Goal: Task Accomplishment & Management: Complete application form

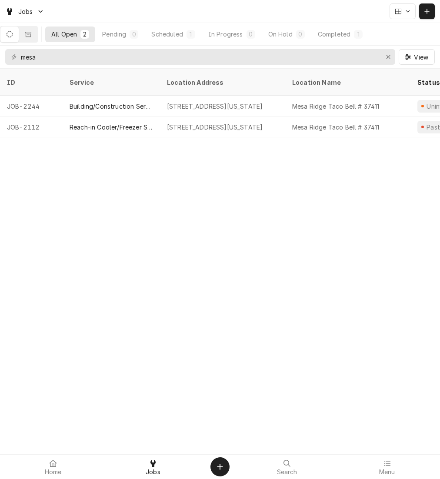
click at [230, 180] on div "ID Service Location Address Location Name Status Scheduled For Source ID Techs …" at bounding box center [220, 274] width 440 height 410
click at [261, 53] on input "mesa" at bounding box center [200, 57] width 358 height 16
type input "m"
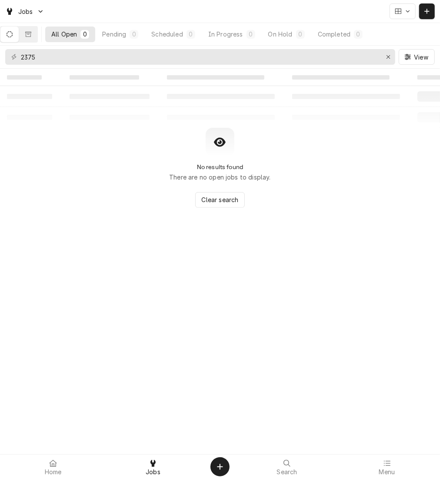
click at [27, 38] on button "Dynamic Content Wrapper" at bounding box center [28, 35] width 18 height 16
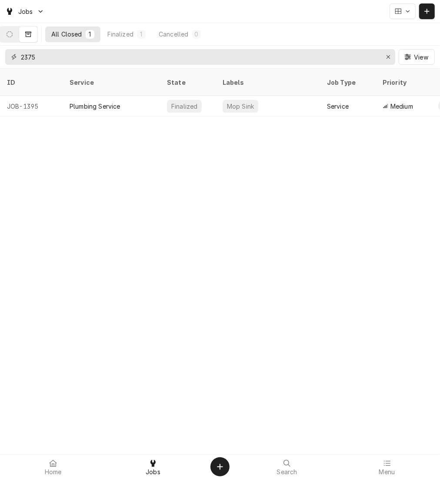
click at [30, 58] on input "2375" at bounding box center [200, 57] width 358 height 16
type input "2275"
click at [63, 97] on div "Reach-in Cooler/Freezer Service" at bounding box center [111, 106] width 97 height 21
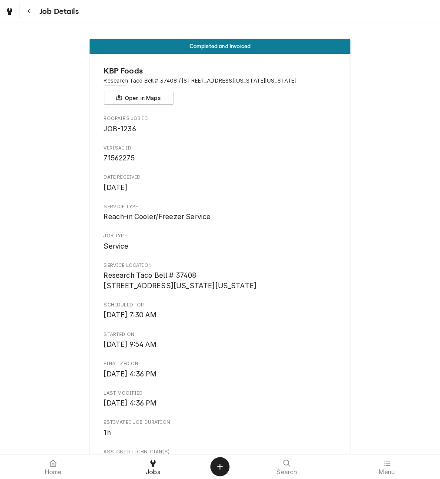
click at [26, 12] on div "Navigate back" at bounding box center [29, 11] width 9 height 9
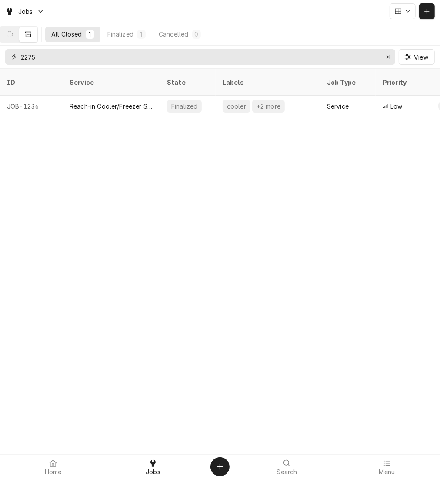
click at [58, 56] on input "2275" at bounding box center [200, 57] width 358 height 16
click at [13, 31] on icon "Dynamic Content Wrapper" at bounding box center [10, 34] width 6 height 6
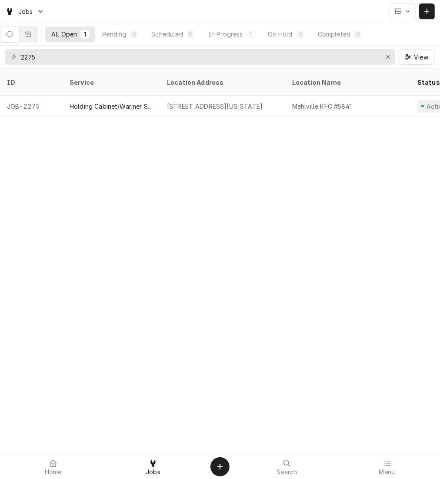
click at [89, 103] on div "Holding Cabinet/Warmer Service" at bounding box center [111, 106] width 97 height 21
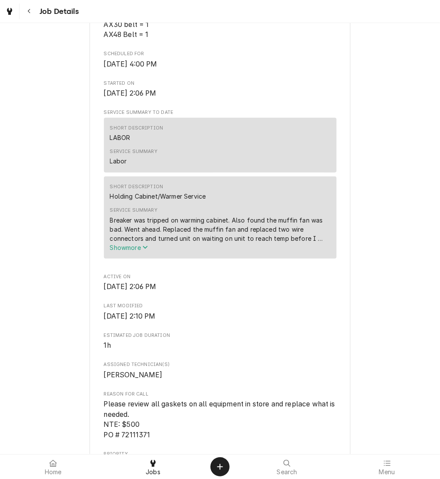
scroll to position [341, 0]
click at [122, 252] on span "Show more" at bounding box center [129, 248] width 38 height 7
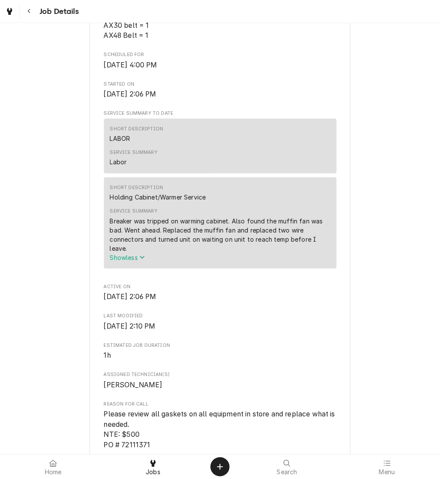
scroll to position [850, 0]
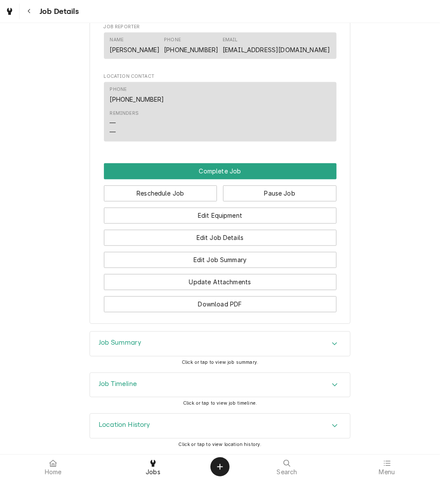
click at [233, 374] on div "Job Timeline" at bounding box center [220, 385] width 260 height 24
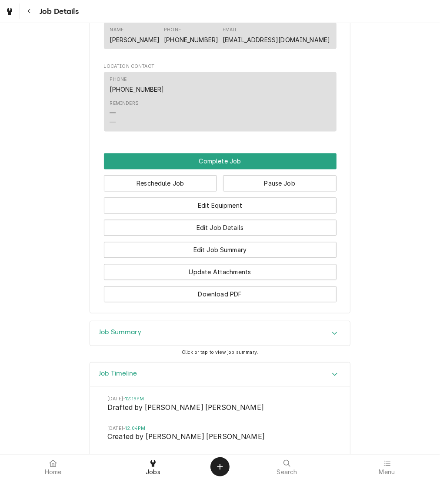
click at [233, 374] on div "Job Timeline" at bounding box center [220, 375] width 260 height 25
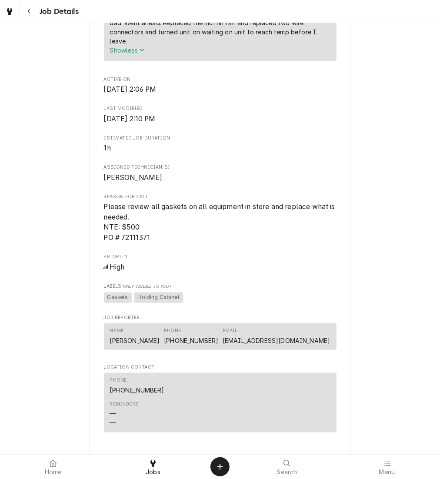
scroll to position [531, 0]
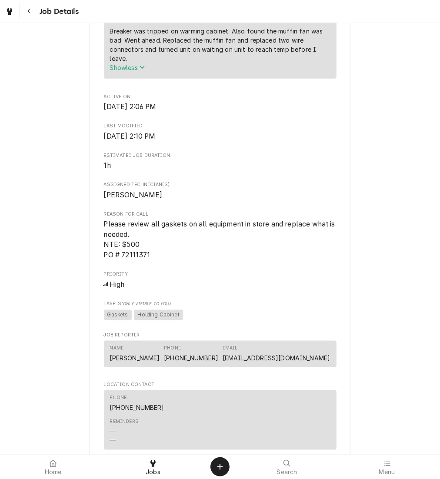
click at [31, 6] on button "Navigate back" at bounding box center [29, 11] width 16 height 16
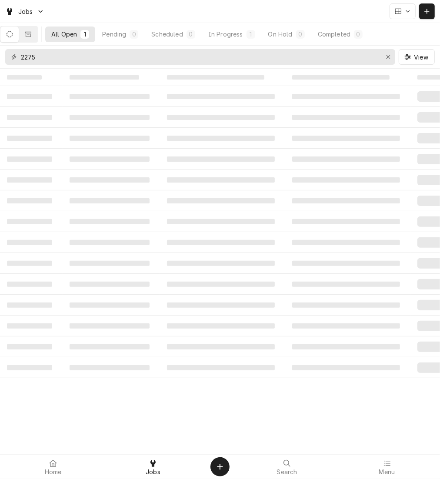
click at [387, 53] on div "Erase input" at bounding box center [388, 57] width 9 height 9
paste input "72077356"
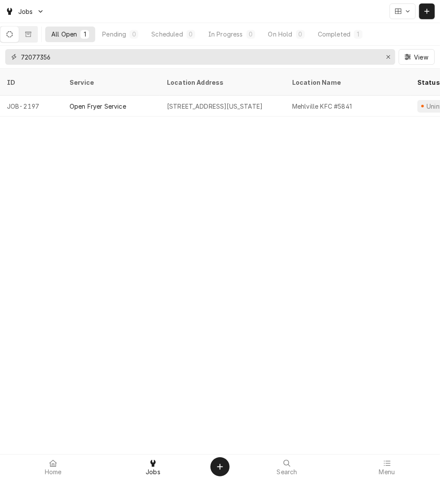
type input "72077356"
click at [116, 102] on div "Open Fryer Service" at bounding box center [98, 106] width 57 height 9
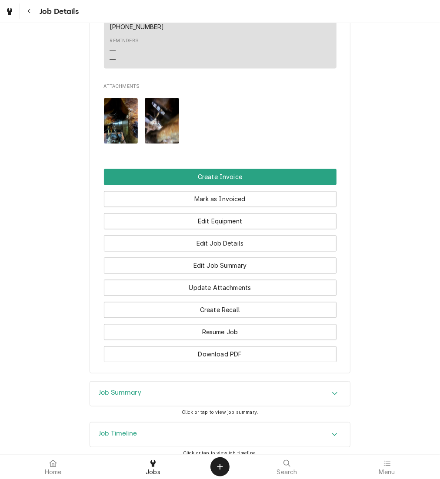
scroll to position [790, 0]
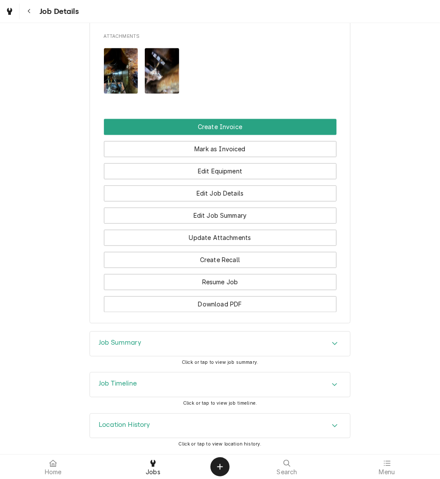
click at [151, 380] on div "Job Timeline" at bounding box center [220, 385] width 260 height 24
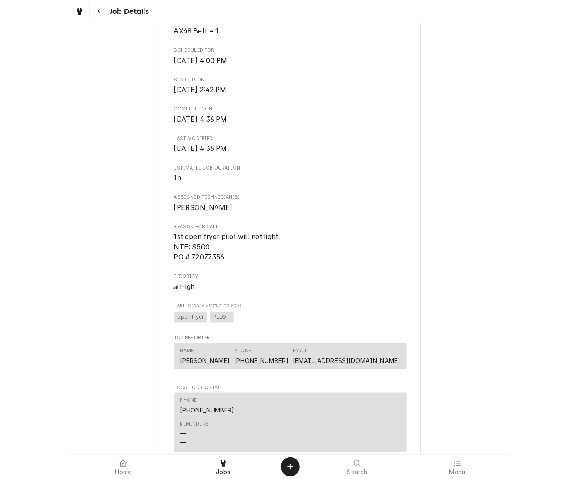
scroll to position [0, 0]
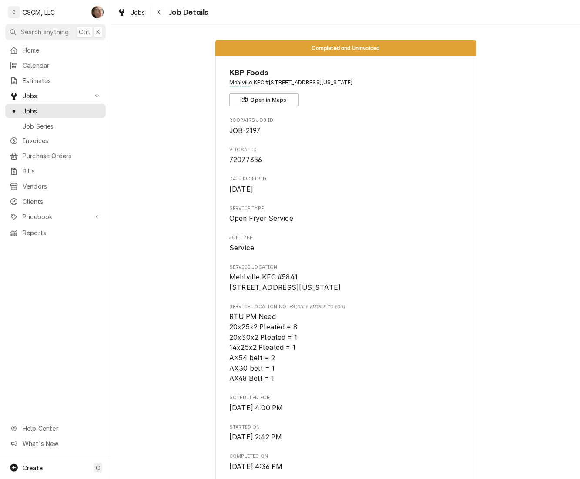
click at [161, 12] on div "Navigate back" at bounding box center [159, 12] width 9 height 9
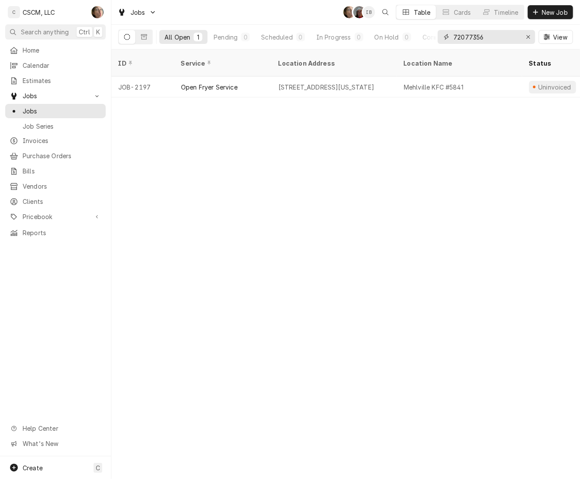
click at [497, 33] on input "72077356" at bounding box center [485, 37] width 65 height 14
click at [526, 38] on icon "Erase input" at bounding box center [528, 37] width 5 height 6
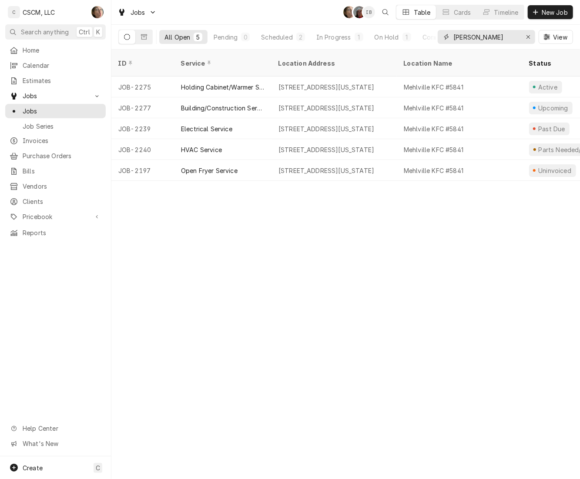
type input "[PERSON_NAME]"
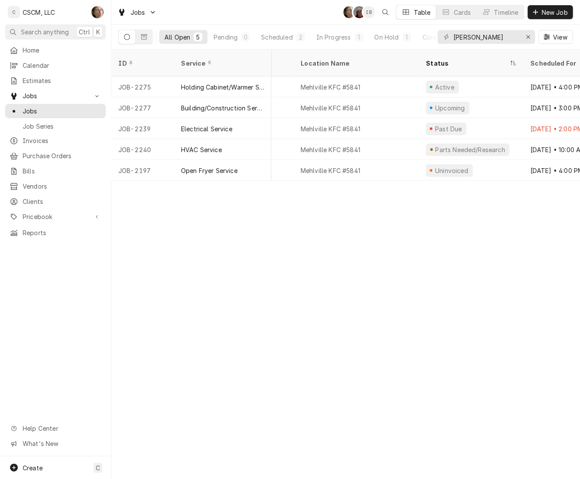
scroll to position [0, 133]
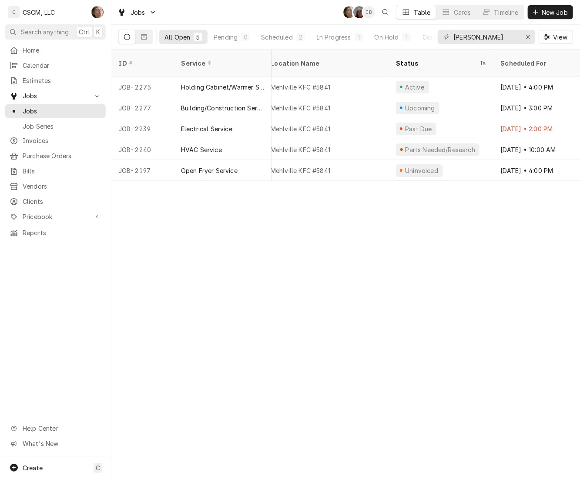
click at [316, 83] on div "Mehlville KFC #5841" at bounding box center [300, 87] width 60 height 9
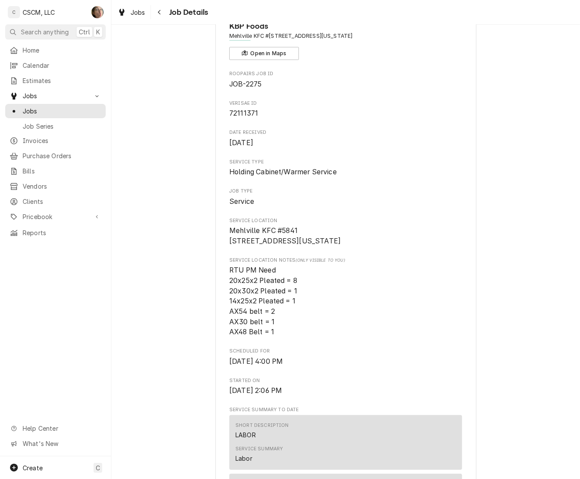
scroll to position [46, 0]
click at [244, 110] on span "72111371" at bounding box center [243, 114] width 29 height 8
click at [408, 174] on span "Holding Cabinet/Warmer Service" at bounding box center [345, 172] width 233 height 10
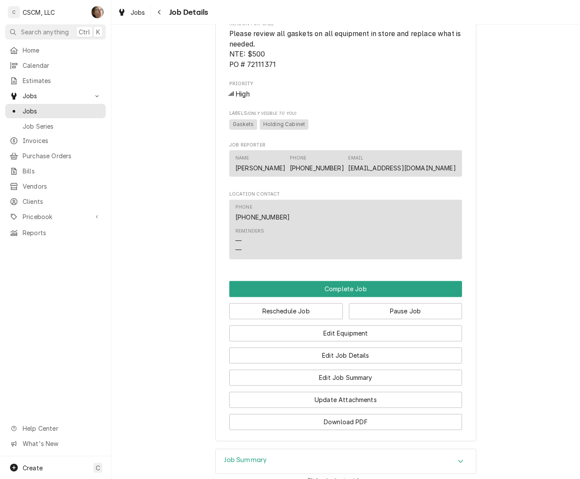
scroll to position [693, 0]
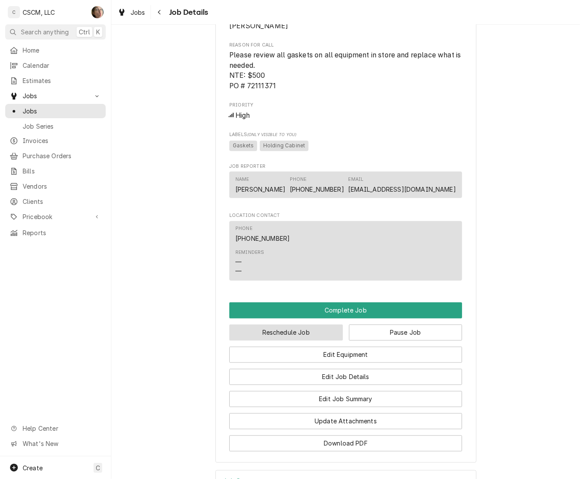
click at [308, 341] on button "Reschedule Job" at bounding box center [285, 333] width 113 height 16
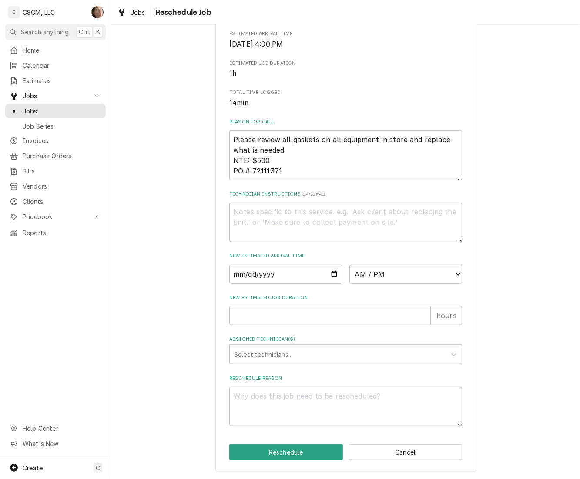
scroll to position [210, 0]
click at [490, 309] on div "Please provide some additional details to reschedule this job. Roopairs Job ID …" at bounding box center [345, 156] width 468 height 646
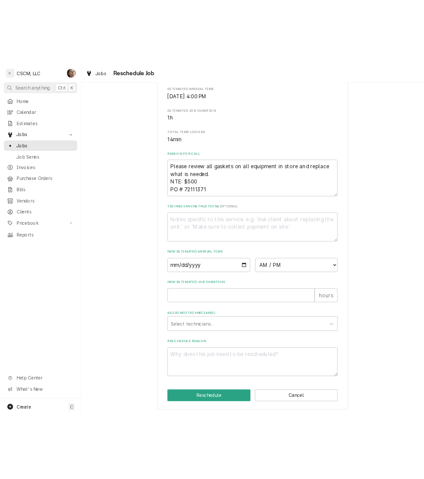
scroll to position [0, 0]
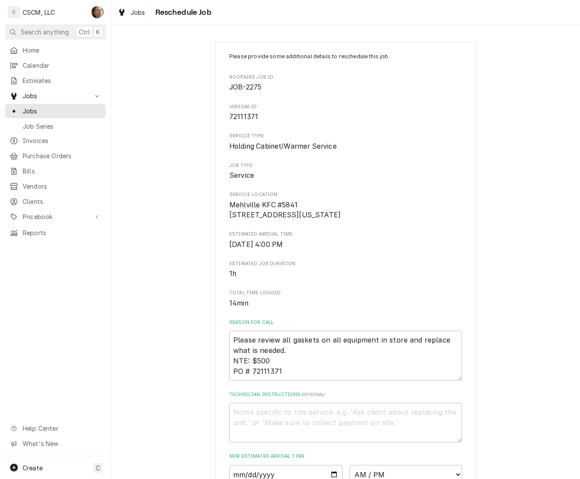
click at [577, 24] on div "Jobs Reschedule Job" at bounding box center [345, 12] width 468 height 24
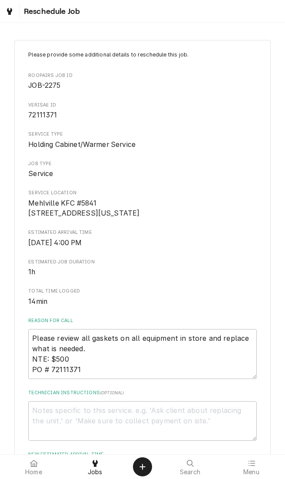
type textarea "x"
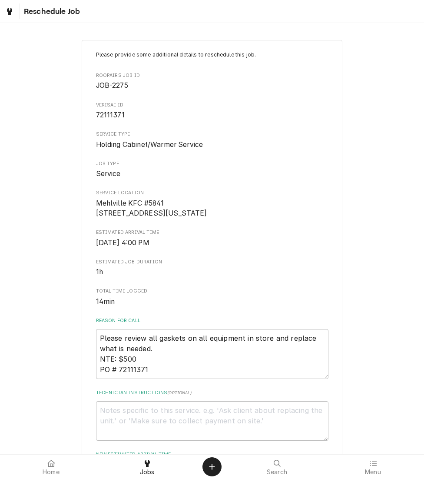
scroll to position [233, 0]
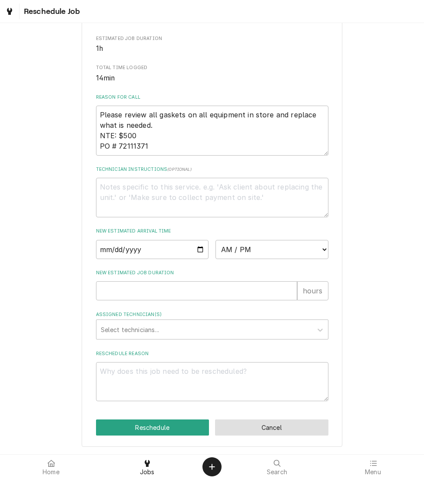
click at [293, 427] on button "Cancel" at bounding box center [271, 428] width 113 height 16
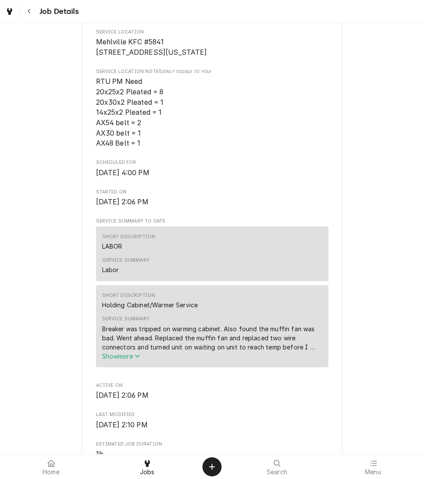
scroll to position [684, 0]
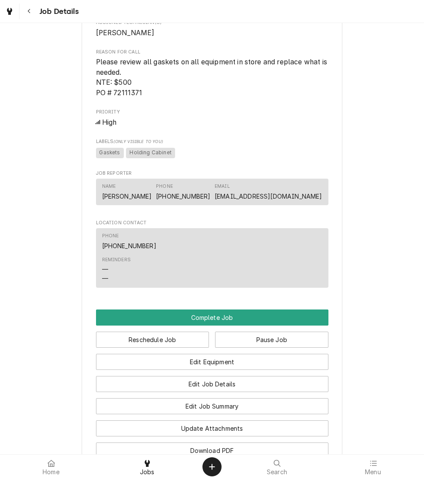
click at [22, 7] on button "Navigate back" at bounding box center [29, 11] width 16 height 16
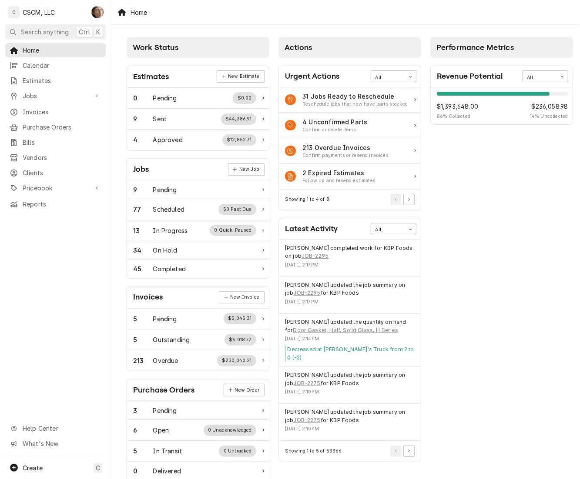
click at [49, 69] on link "Calendar" at bounding box center [55, 65] width 100 height 14
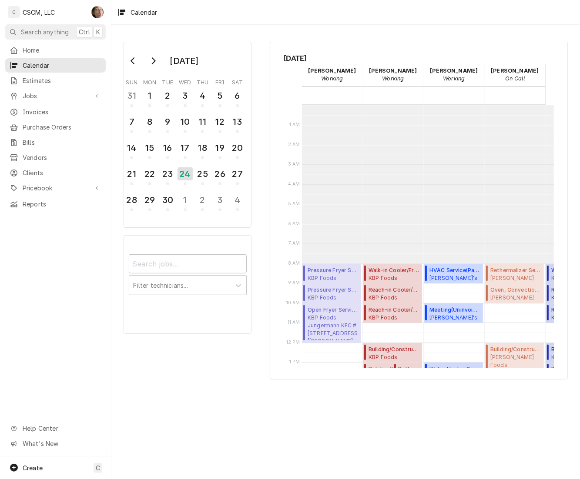
scroll to position [158, 0]
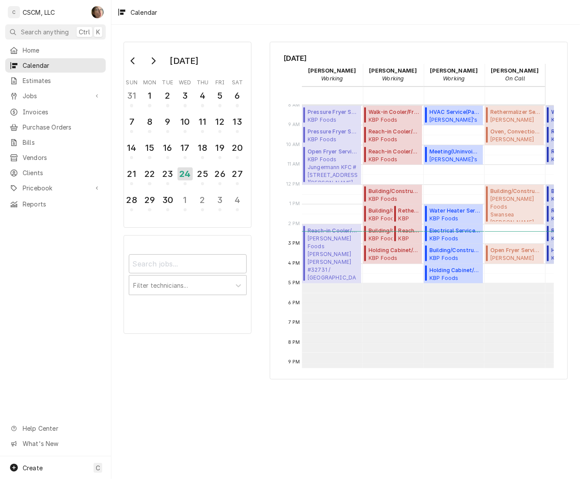
click at [32, 97] on span "Jobs" at bounding box center [56, 95] width 66 height 9
click at [37, 113] on link "Jobs" at bounding box center [55, 111] width 100 height 14
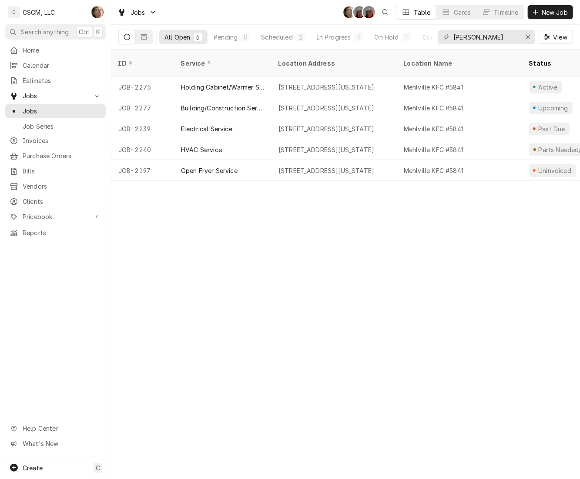
click at [551, 16] on span "New Job" at bounding box center [555, 12] width 30 height 9
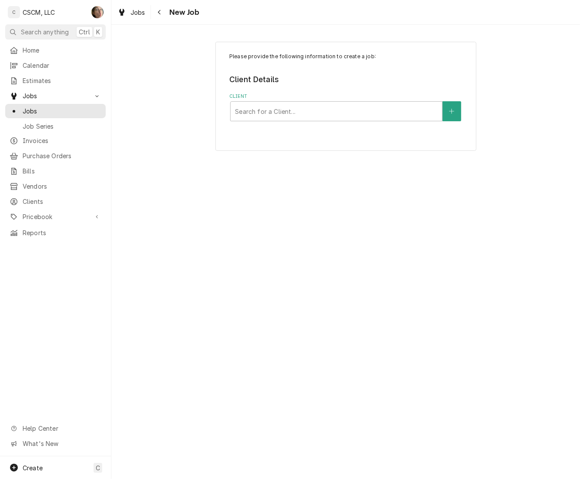
click at [309, 115] on div "Client" at bounding box center [336, 111] width 203 height 16
type input "KBP"
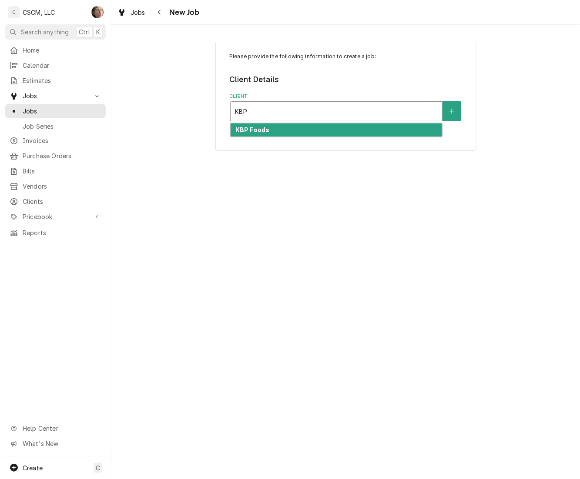
click at [307, 130] on div "KBP Foods" at bounding box center [335, 129] width 211 height 13
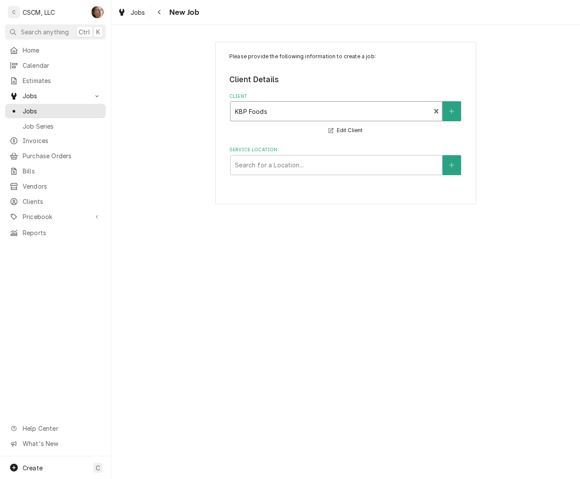
click at [274, 164] on div "Service Location" at bounding box center [336, 165] width 203 height 16
type input "MEHL"
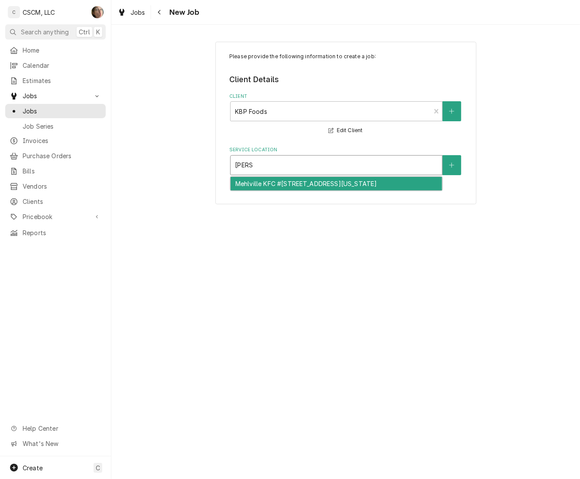
click at [283, 187] on div "Mehlville KFC #5841 / 4071 Union Rd, Mehlville, Missouri 63129" at bounding box center [335, 183] width 211 height 13
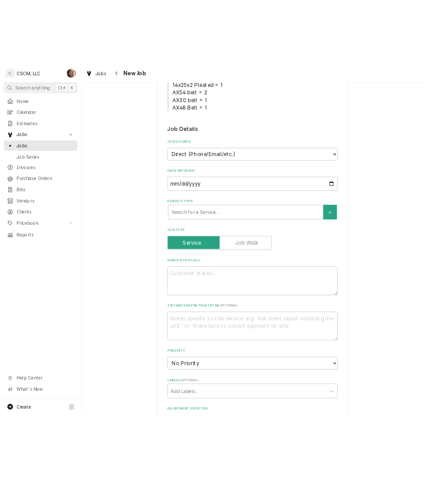
scroll to position [227, 0]
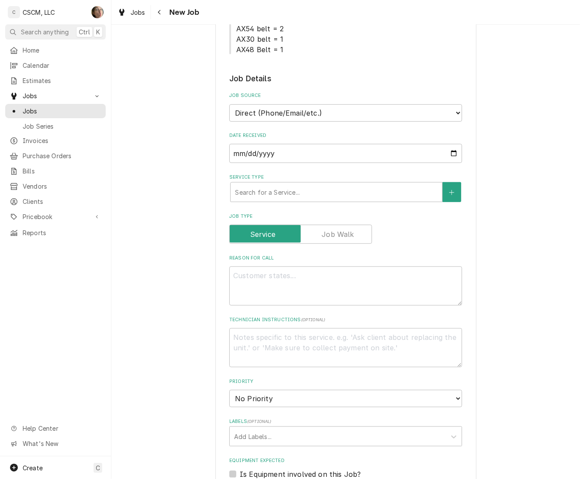
click at [276, 180] on div "Service Type Search for a Service..." at bounding box center [345, 188] width 233 height 28
click at [279, 203] on fieldset "Job Details Job Source Direct (Phone/Email/etc.) Other Date Received 2025-09-24…" at bounding box center [345, 396] width 233 height 647
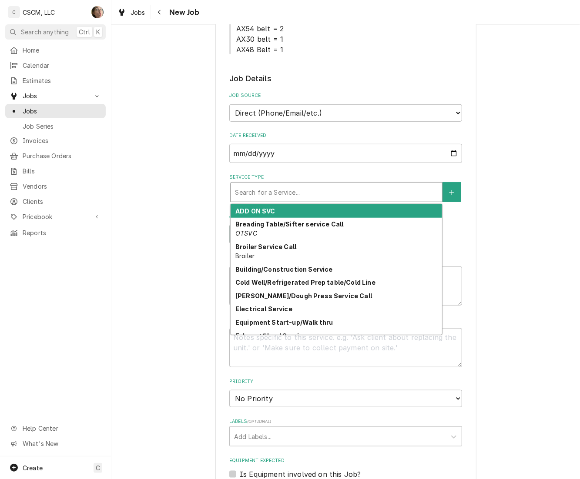
click at [278, 186] on div "Service Type" at bounding box center [336, 192] width 203 height 16
type textarea "x"
type input "G"
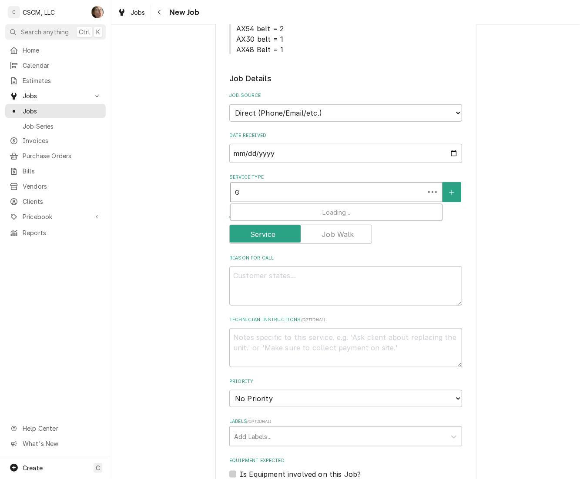
type textarea "x"
type input "GA"
type textarea "x"
type input "GAS"
type textarea "x"
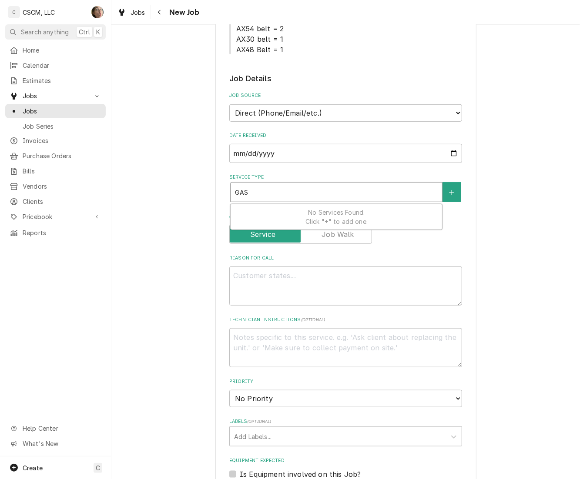
type input "GA"
type textarea "x"
type input "G"
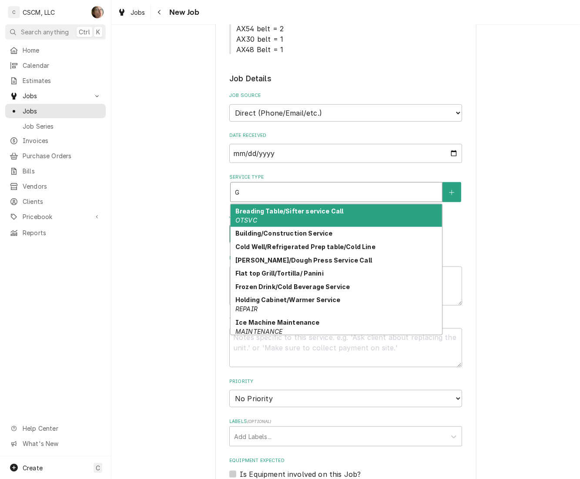
type textarea "x"
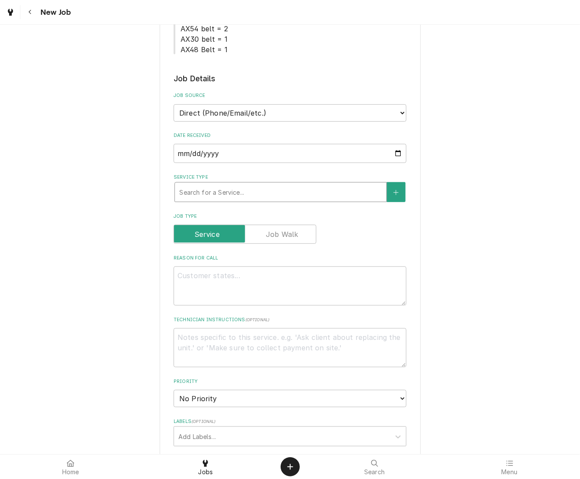
type textarea "x"
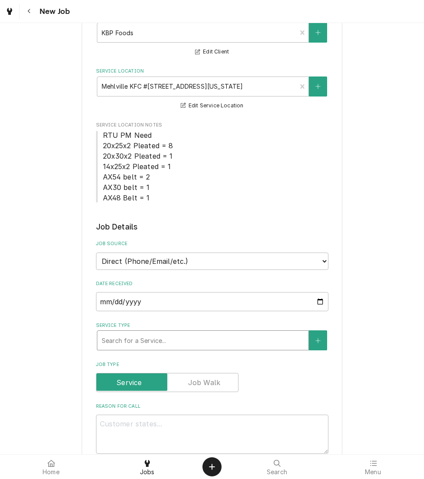
scroll to position [0, 0]
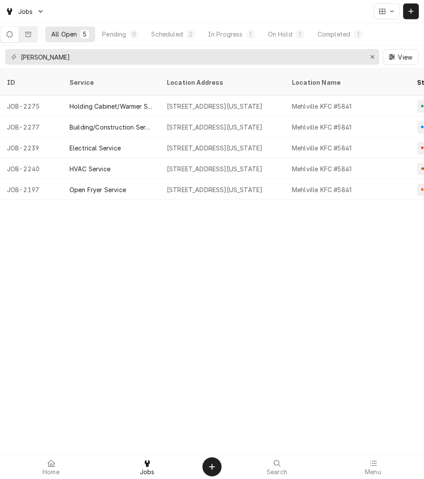
click at [410, 6] on button "Dynamic Content Wrapper" at bounding box center [411, 11] width 16 height 16
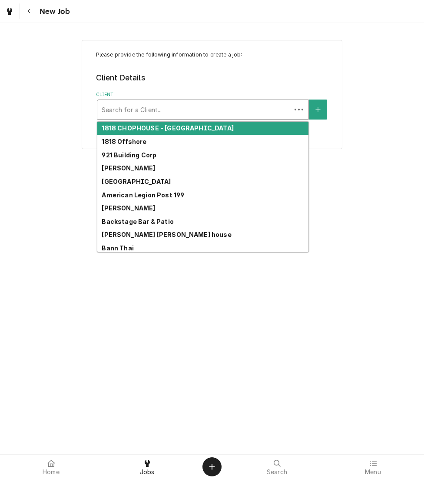
click at [168, 113] on div "Client" at bounding box center [194, 110] width 185 height 16
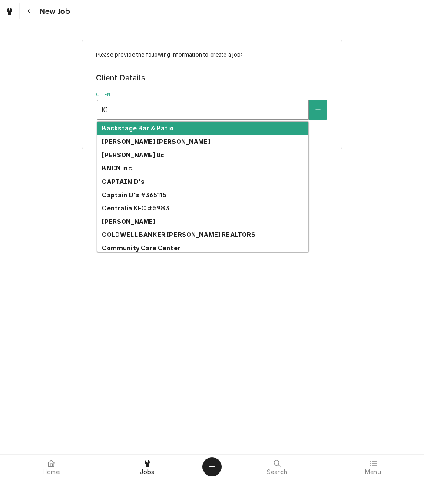
type input "KBP"
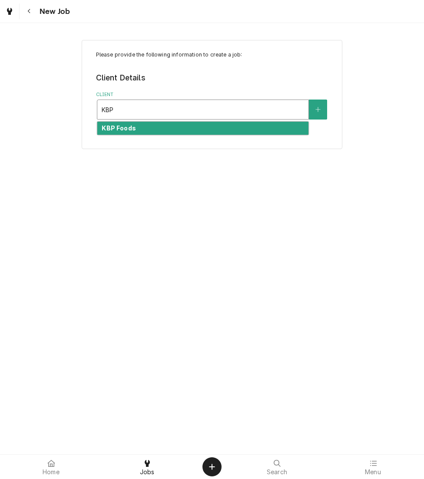
click at [169, 127] on div "KBP Foods" at bounding box center [202, 128] width 211 height 13
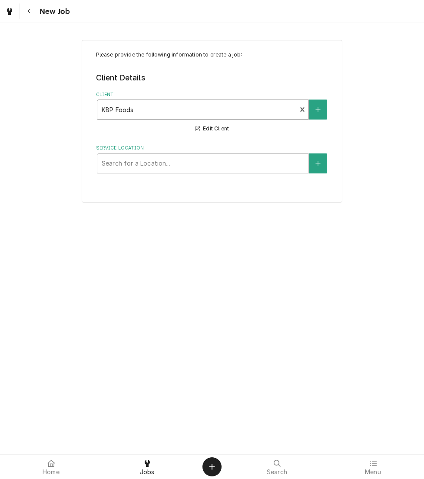
click at [254, 163] on div "Service Location" at bounding box center [203, 164] width 203 height 16
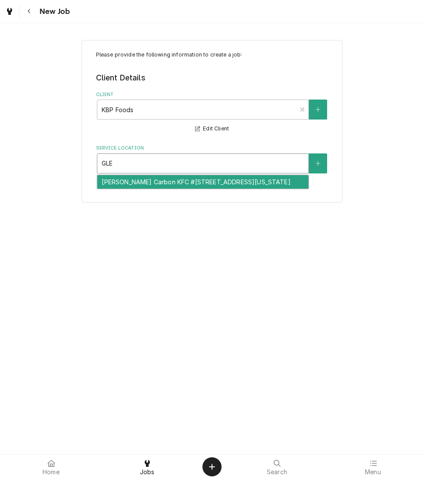
type input "GLEN"
click at [267, 187] on div "Glen Carbon KFC #5839 / 3202 Highway 159, Glen Carbon, Illinois 62034" at bounding box center [202, 181] width 211 height 13
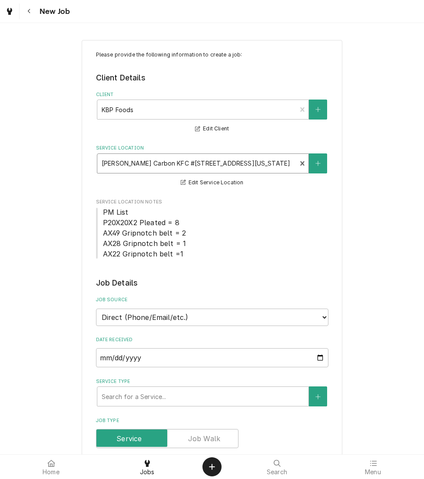
scroll to position [94, 0]
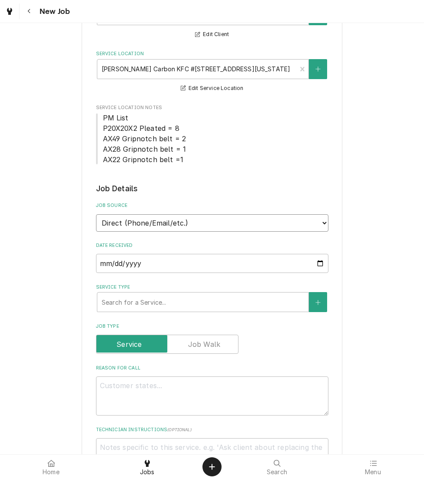
click at [219, 227] on select "Direct (Phone/Email/etc.) Other" at bounding box center [212, 222] width 233 height 17
select select "100"
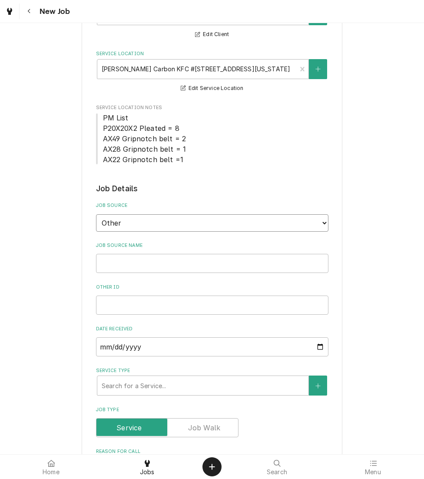
type textarea "x"
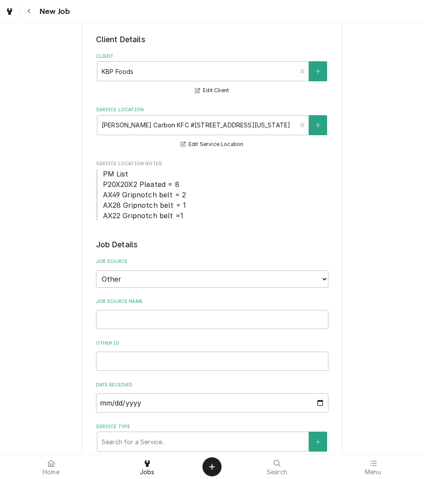
scroll to position [136, 0]
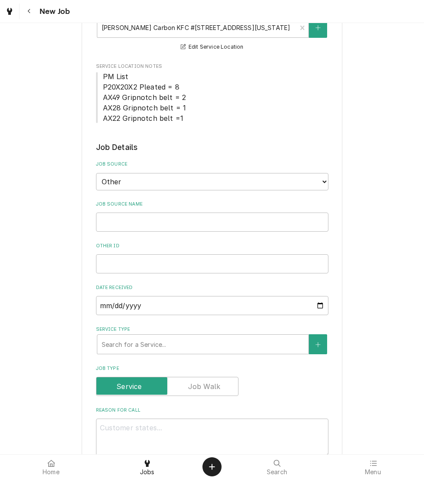
click at [166, 170] on div "Job Source Direct (Phone/Email/etc.) Other" at bounding box center [212, 175] width 233 height 29
click at [166, 178] on select "Direct (Phone/Email/etc.) Other" at bounding box center [212, 181] width 233 height 17
select select "0"
click at [96, 173] on select "Direct (Phone/Email/etc.) Other" at bounding box center [212, 181] width 233 height 17
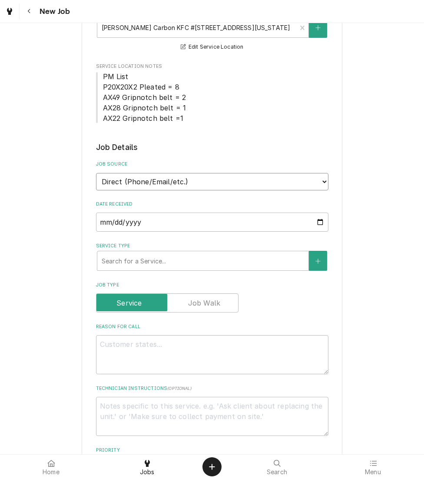
type textarea "x"
click at [165, 180] on select "Direct (Phone/Email/etc.) Other" at bounding box center [212, 181] width 233 height 17
select select "100"
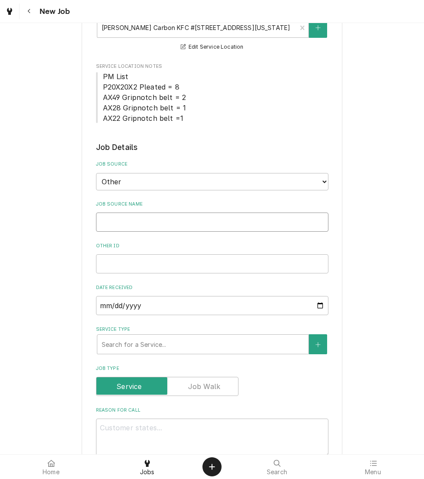
click at [158, 223] on input "Job Source Name" at bounding box center [212, 222] width 233 height 19
type textarea "x"
type input "v"
type textarea "x"
type input "vE"
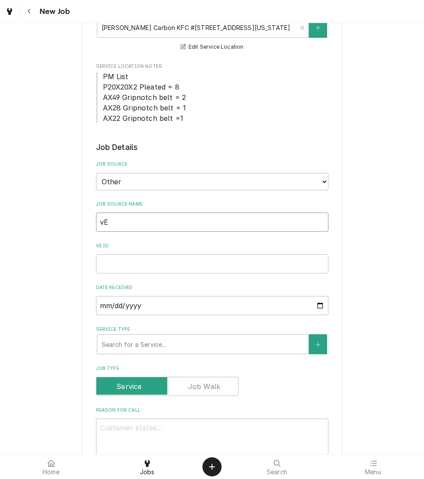
type textarea "x"
type input "vER"
type textarea "x"
type input "vE"
type textarea "x"
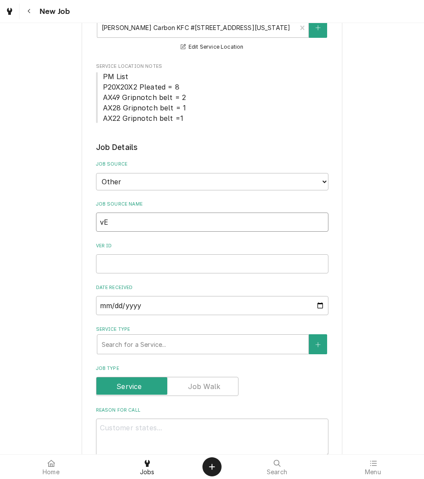
type input "v"
type textarea "x"
type input "V"
type textarea "x"
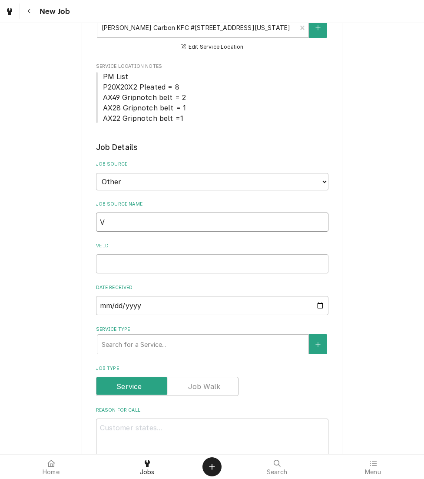
type input "Ve"
type textarea "x"
type input "Ver"
type textarea "x"
type input "Veri"
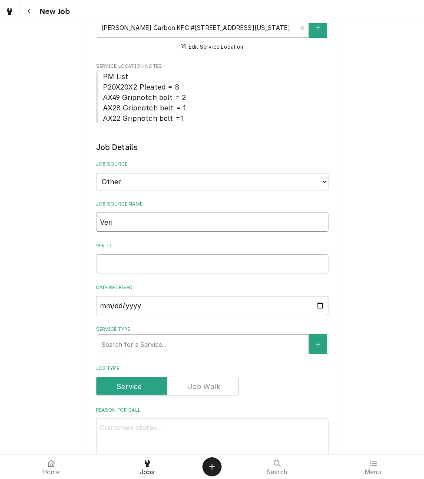
type textarea "x"
type input "Veris"
type textarea "x"
type input "Verisa"
type textarea "x"
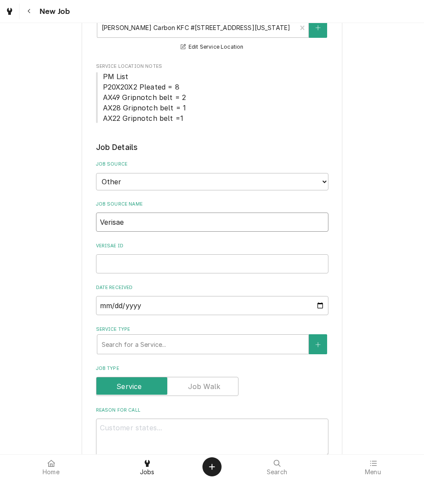
type input "Verisae"
click at [138, 349] on div "Service Type" at bounding box center [203, 345] width 203 height 16
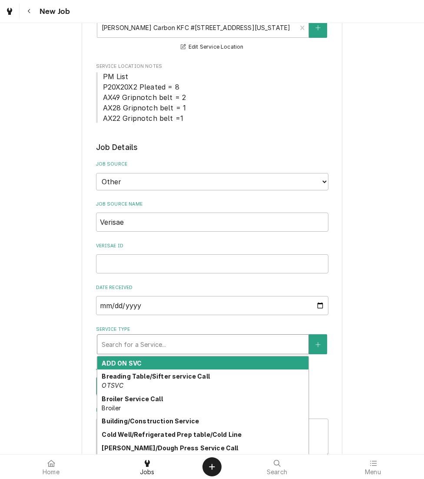
type textarea "x"
type input "b"
type textarea "x"
type input "bu"
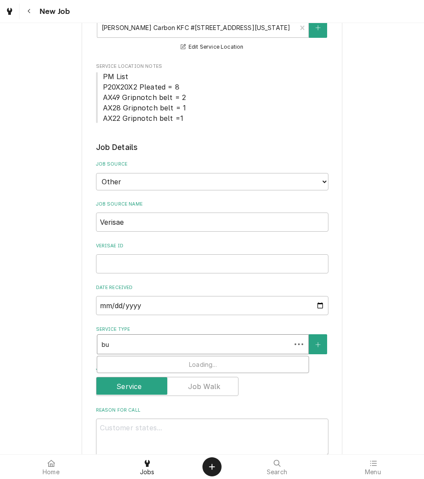
type textarea "x"
type input "bui"
type textarea "x"
type input "buil"
type textarea "x"
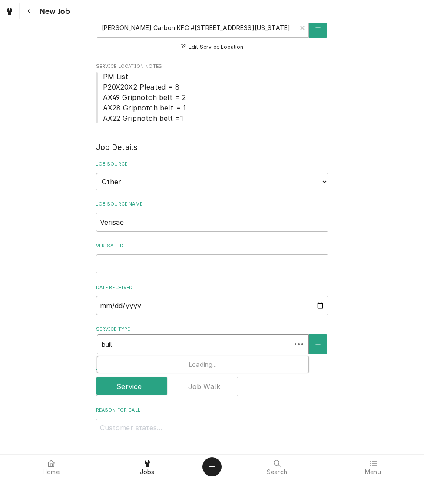
type input "build"
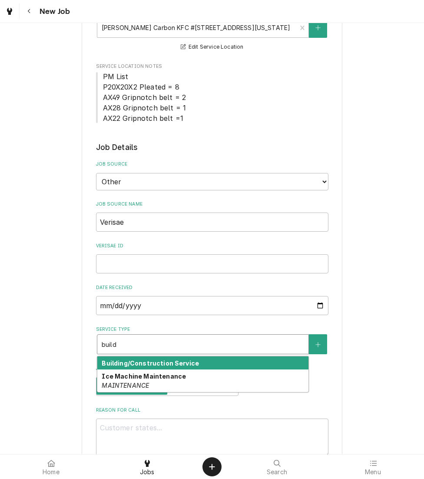
click at [143, 360] on strong "Building/Construction Service" at bounding box center [150, 363] width 97 height 7
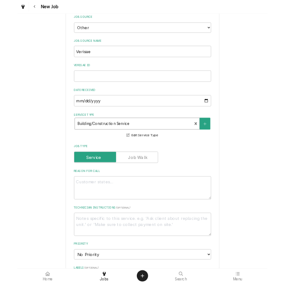
scroll to position [271, 0]
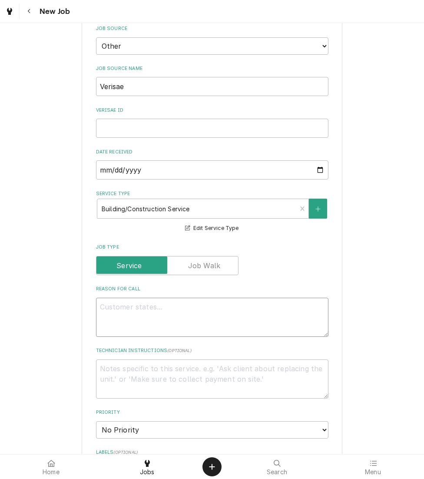
click at [142, 313] on textarea "Reason For Call" at bounding box center [212, 317] width 233 height 39
click at [184, 311] on textarea "Reason For Call" at bounding box center [212, 317] width 233 height 39
paste textarea "We need all gaskets in store looked at and replace any and all damaged gaskets."
type textarea "x"
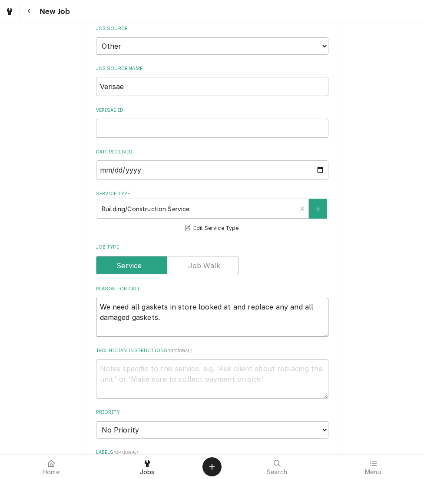
type textarea "We need all gaskets in store looked at and replace any and all damaged gaskets."
type textarea "x"
type textarea "We need all gaskets in store looked at and replace any and all damaged gaskets."
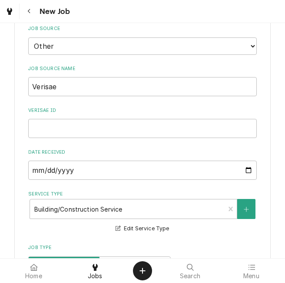
drag, startPoint x: 119, startPoint y: 144, endPoint x: 137, endPoint y: 148, distance: 18.2
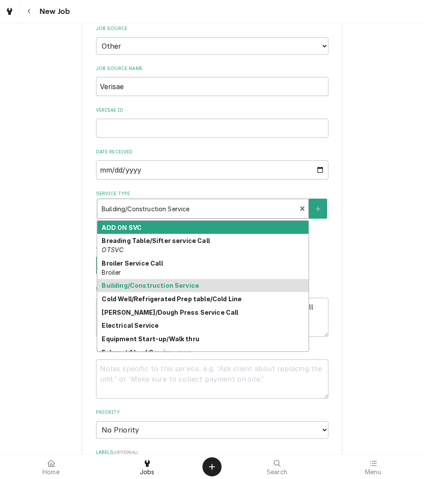
click at [230, 201] on div "Service Type" at bounding box center [197, 209] width 191 height 16
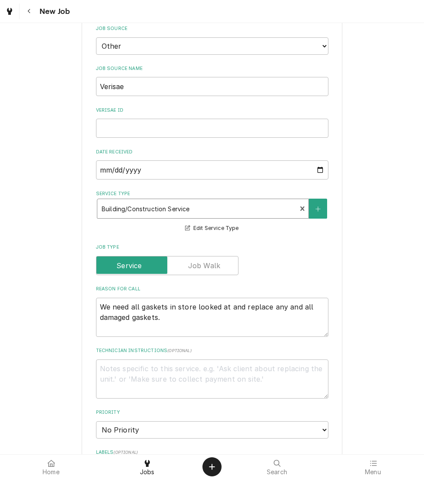
click at [223, 204] on div "Service Type" at bounding box center [197, 209] width 191 height 16
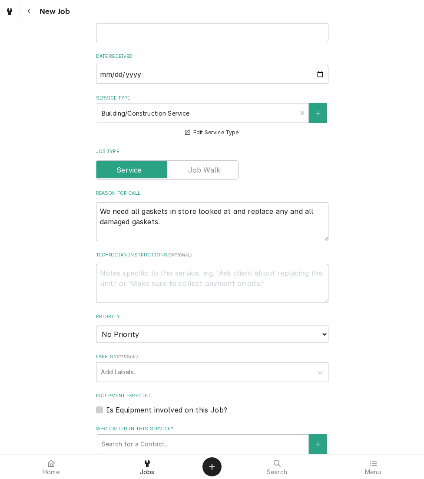
scroll to position [367, 0]
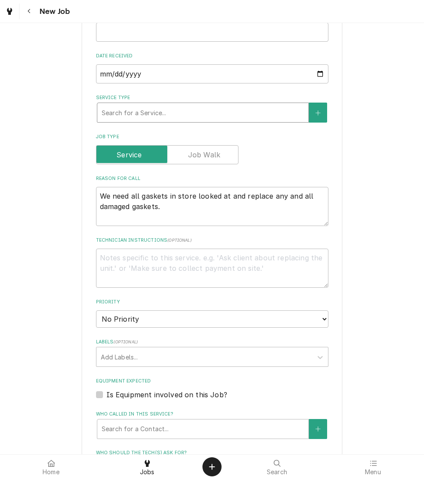
type textarea "x"
type input "h"
type textarea "x"
type input "ho"
type textarea "x"
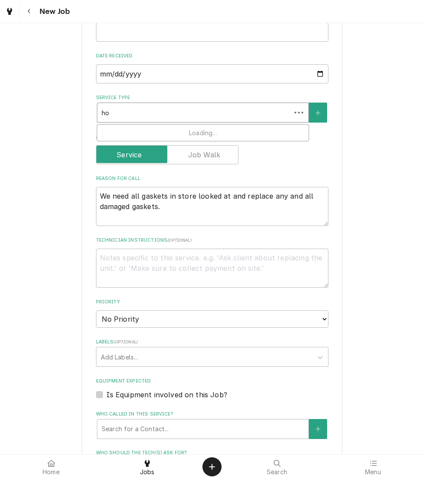
type input "hol"
type textarea "x"
type input "hold"
type textarea "x"
type input "holdi"
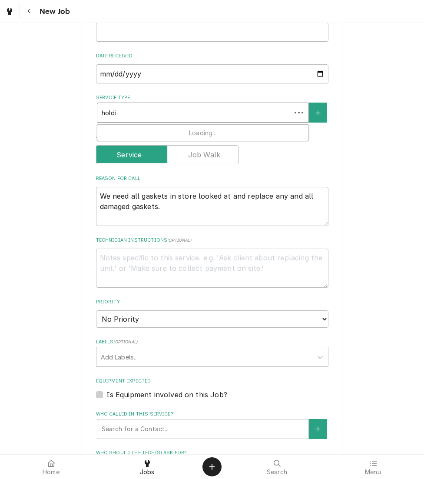
type textarea "x"
type input "holdin"
type textarea "x"
type input "holding"
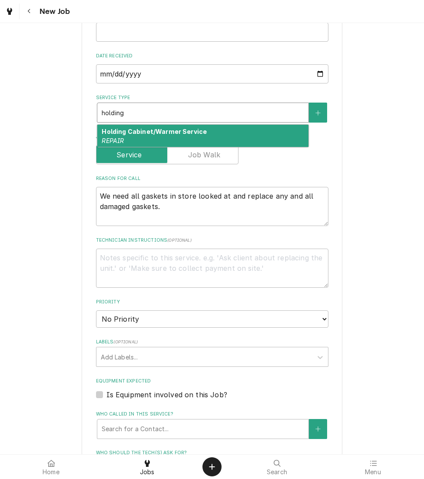
click at [210, 133] on div "Holding Cabinet/Warmer Service REPAIR" at bounding box center [202, 136] width 211 height 23
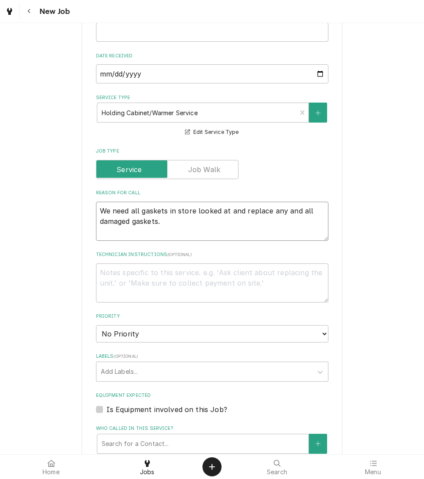
click at [180, 223] on textarea "We need all gaskets in store looked at and replace any and all damaged gaskets." at bounding box center [212, 221] width 233 height 39
type textarea "x"
type textarea "We need all gaskets in store looked at and replace any and all damaged gaskets."
type textarea "x"
type textarea "We need all gaskets in store looked at and replace any and all damaged gaskets.…"
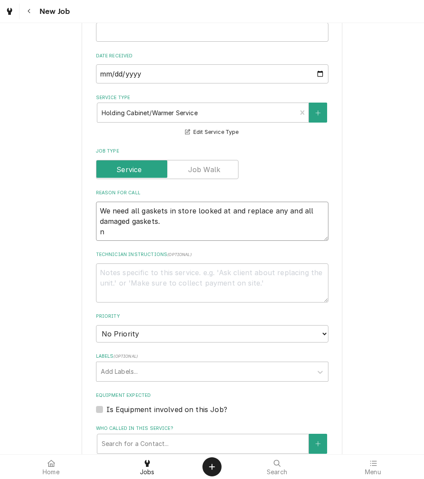
type textarea "x"
type textarea "We need all gaskets in store looked at and replace any and all damaged gaskets."
type textarea "x"
type textarea "We need all gaskets in store looked at and replace any and all damaged gaskets.…"
type textarea "x"
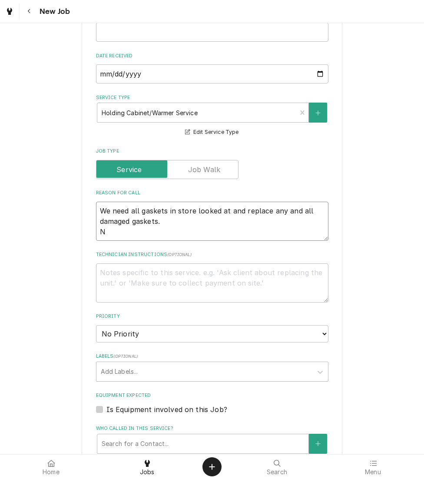
type textarea "We need all gaskets in store looked at and replace any and all damaged gaskets.…"
type textarea "x"
type textarea "We need all gaskets in store looked at and replace any and all damaged gaskets.…"
type textarea "x"
type textarea "We need all gaskets in store looked at and replace any and all damaged gaskets.…"
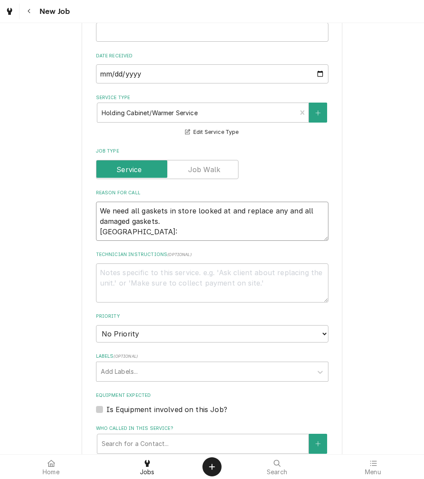
type textarea "x"
type textarea "We need all gaskets in store looked at and replace any and all damaged gaskets.…"
type textarea "x"
type textarea "We need all gaskets in store looked at and replace any and all damaged gaskets.…"
type textarea "x"
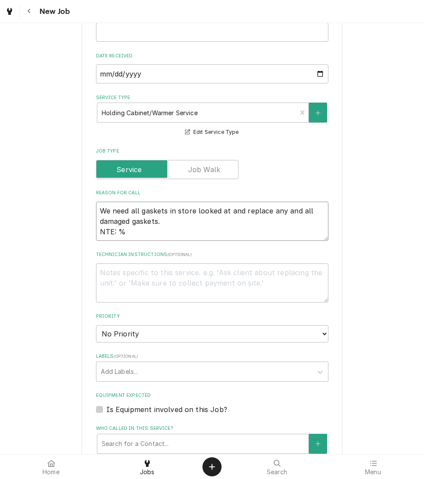
type textarea "We need all gaskets in store looked at and replace any and all damaged gaskets.…"
type textarea "x"
type textarea "We need all gaskets in store looked at and replace any and all damaged gaskets.…"
type textarea "x"
type textarea "We need all gaskets in store looked at and replace any and all damaged gaskets.…"
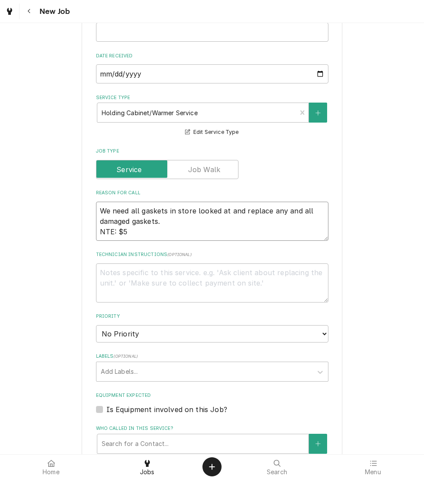
type textarea "x"
type textarea "We need all gaskets in store looked at and replace any and all damaged gaskets.…"
type textarea "x"
type textarea "We need all gaskets in store looked at and replace any and all damaged gaskets.…"
type textarea "x"
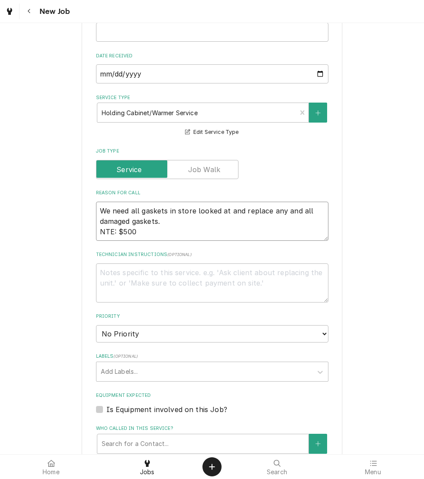
type textarea "We need all gaskets in store looked at and replace any and all damaged gaskets.…"
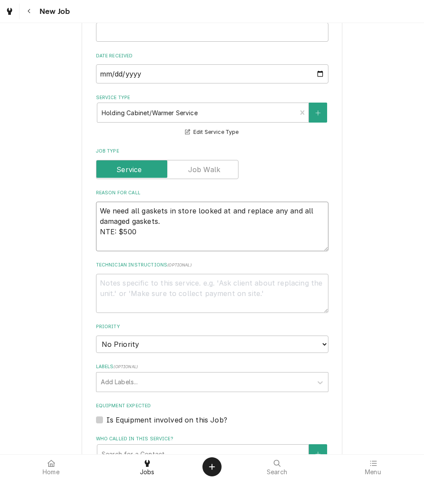
type textarea "x"
type textarea "We need all gaskets in store looked at and replace any and all damaged gaskets.…"
type textarea "x"
type textarea "We need all gaskets in store looked at and replace any and all damaged gaskets.…"
type textarea "x"
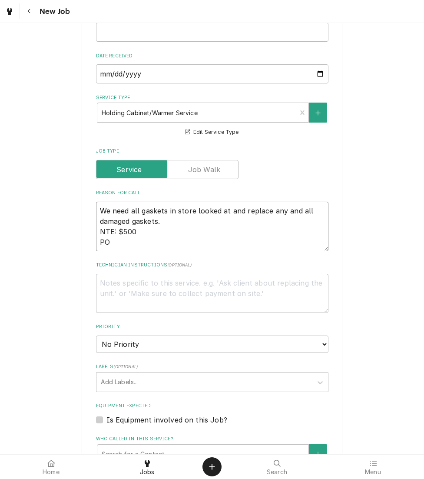
type textarea "We need all gaskets in store looked at and replace any and all damaged gaskets.…"
type textarea "x"
type textarea "We need all gaskets in store looked at and replace any and all damaged gaskets.…"
type textarea "x"
type textarea "We need all gaskets in store looked at and replace any and all damaged gaskets.…"
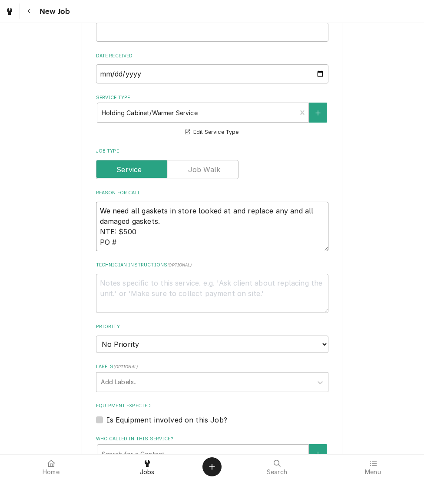
type textarea "x"
type textarea "We need all gaskets in store looked at and replace any and all damaged gaskets.…"
click at [147, 244] on textarea "We need all gaskets in store looked at and replace any and all damaged gaskets.…" at bounding box center [212, 227] width 233 height 50
paste textarea "72127929"
type textarea "x"
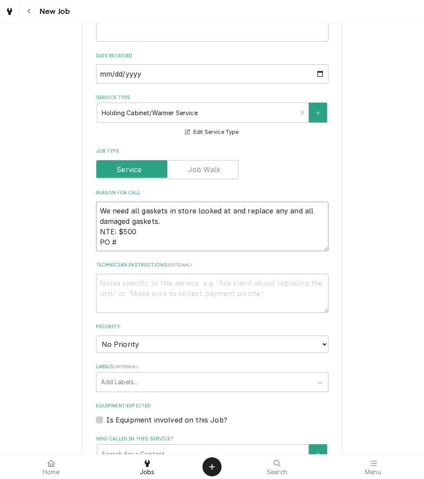
type textarea "We need all gaskets in store looked at and replace any and all damaged gaskets.…"
type textarea "x"
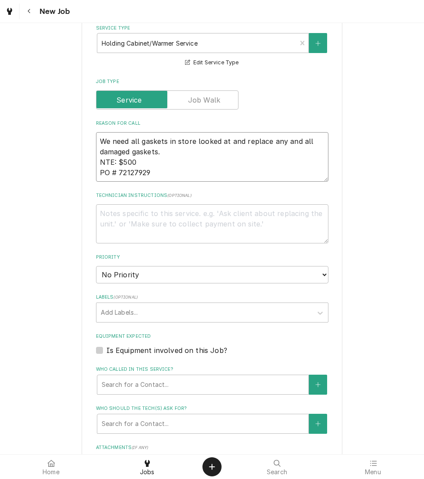
scroll to position [437, 0]
type textarea "We need all gaskets in store looked at and replace any and all damaged gaskets.…"
click at [146, 279] on select "No Priority Urgent High Medium Low" at bounding box center [212, 274] width 233 height 17
select select "2"
click at [96, 266] on select "No Priority Urgent High Medium Low" at bounding box center [212, 274] width 233 height 17
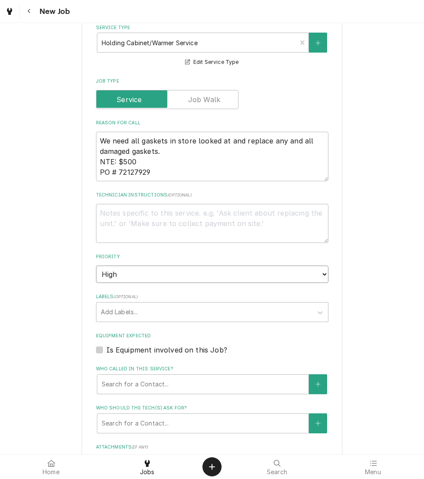
type textarea "x"
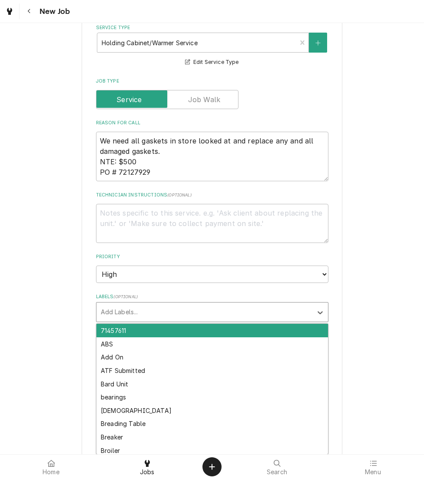
click at [122, 314] on div "Labels" at bounding box center [204, 312] width 207 height 16
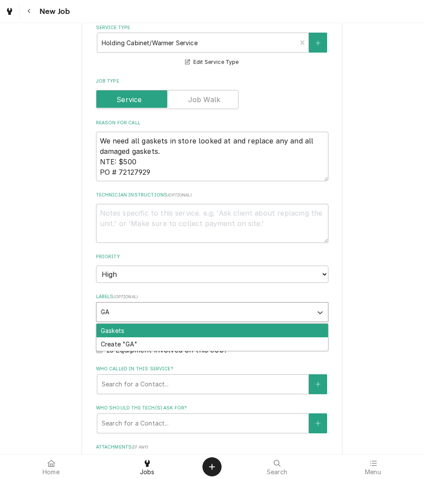
type input "GAS"
click at [130, 331] on div "Gaskets" at bounding box center [213, 330] width 232 height 13
type textarea "x"
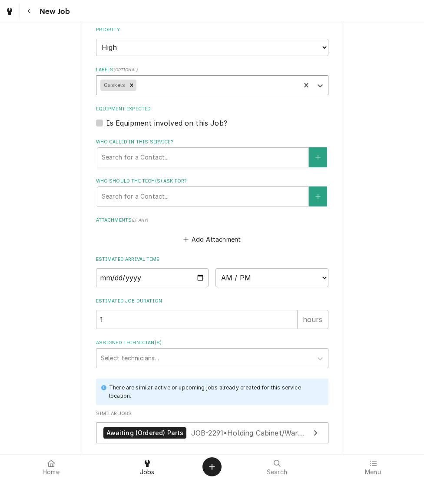
scroll to position [732, 0]
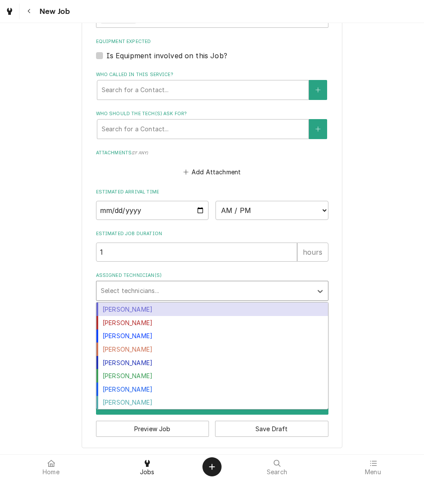
click at [130, 291] on div "Assigned Technician(s)" at bounding box center [204, 291] width 207 height 16
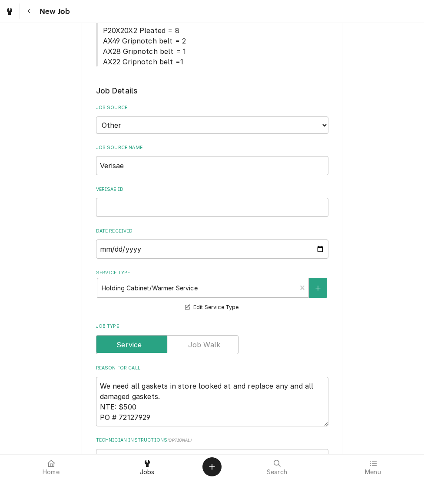
scroll to position [197, 0]
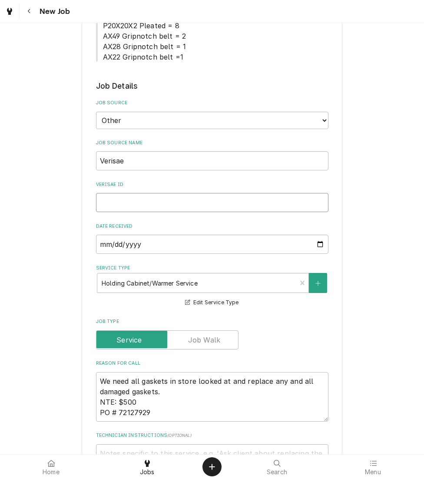
click at [138, 197] on input "Verisae ID" at bounding box center [212, 202] width 233 height 19
paste input "72127929"
type textarea "x"
type input "72127929"
type textarea "x"
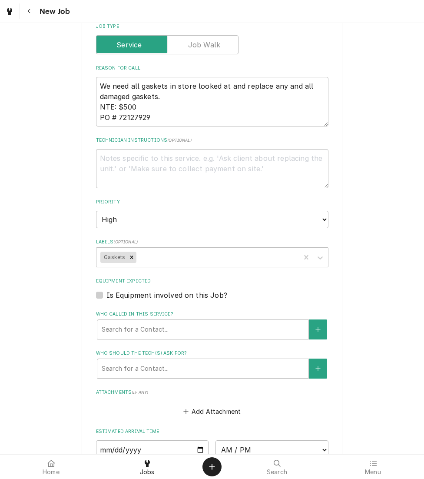
scroll to position [490, 0]
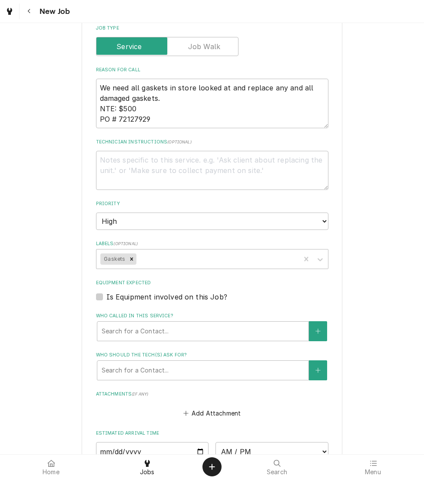
type input "72127929"
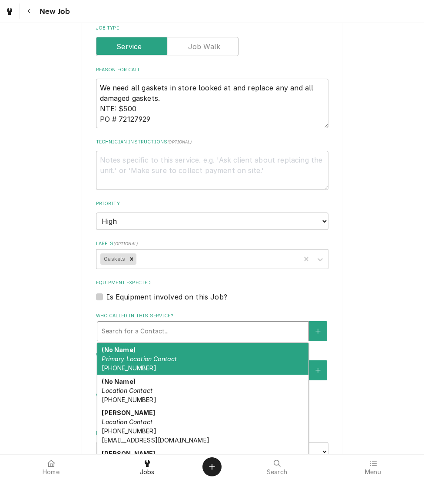
click at [120, 331] on div "Who called in this service?" at bounding box center [203, 331] width 203 height 16
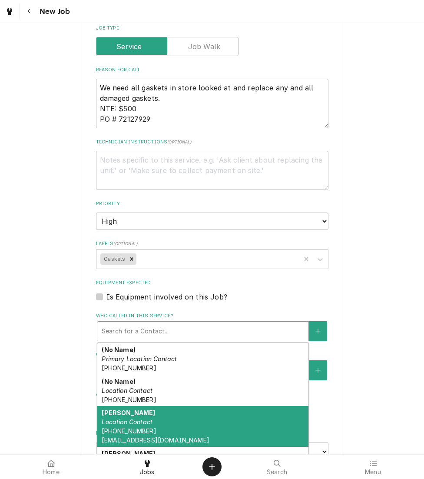
scroll to position [46, 0]
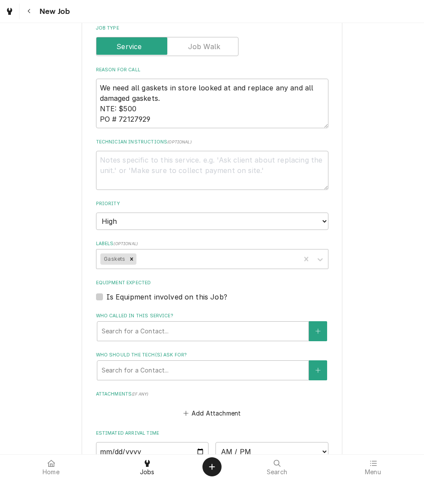
click at [163, 331] on div "Who called in this service?" at bounding box center [203, 331] width 203 height 16
drag, startPoint x: 163, startPoint y: 412, endPoint x: 115, endPoint y: 330, distance: 95.1
click at [115, 330] on div "Who called in this service?" at bounding box center [203, 331] width 203 height 16
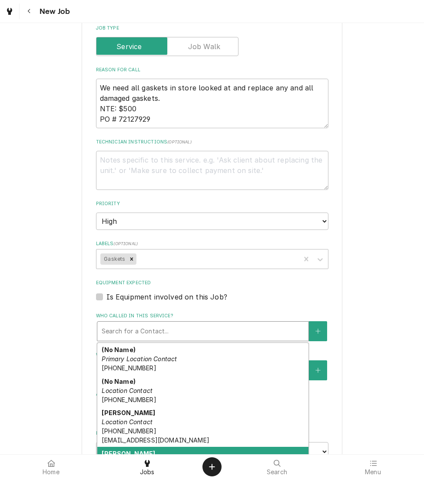
click at [134, 450] on strong "[PERSON_NAME]" at bounding box center [128, 453] width 53 height 7
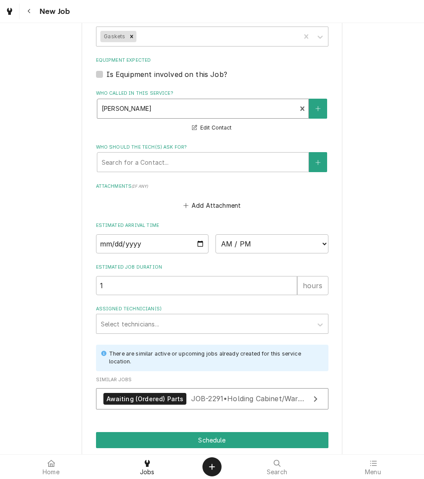
scroll to position [747, 0]
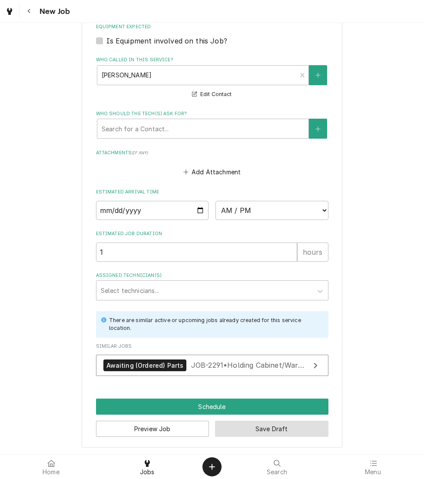
click at [283, 427] on button "Save Draft" at bounding box center [271, 429] width 113 height 16
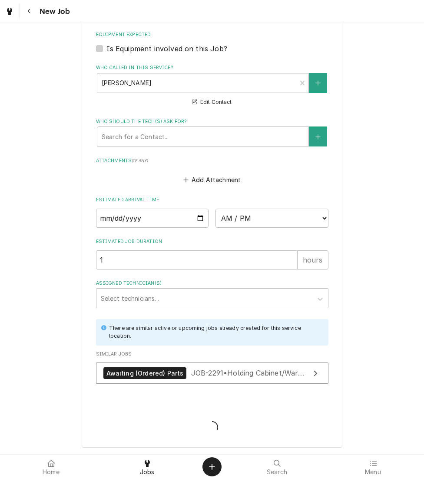
type textarea "x"
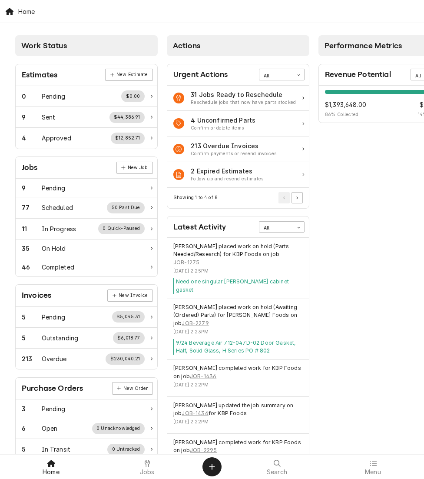
click at [143, 473] on span "Jobs" at bounding box center [147, 472] width 15 height 7
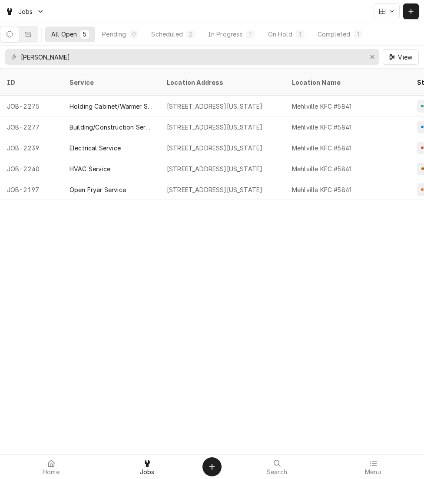
click at [37, 32] on button "Dynamic Content Wrapper" at bounding box center [28, 35] width 18 height 16
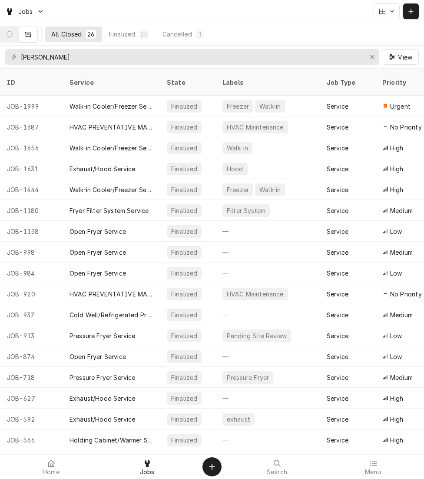
click at [14, 37] on button "Dynamic Content Wrapper" at bounding box center [9, 35] width 18 height 16
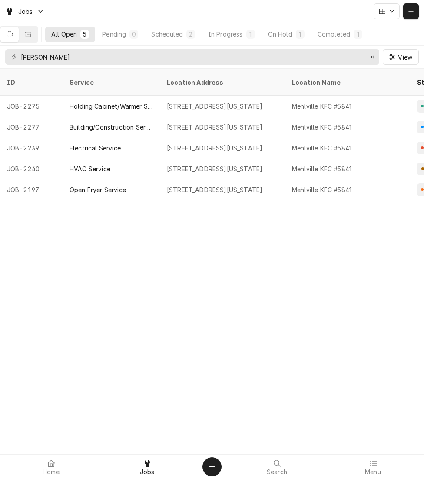
click at [372, 466] on icon at bounding box center [373, 463] width 7 height 5
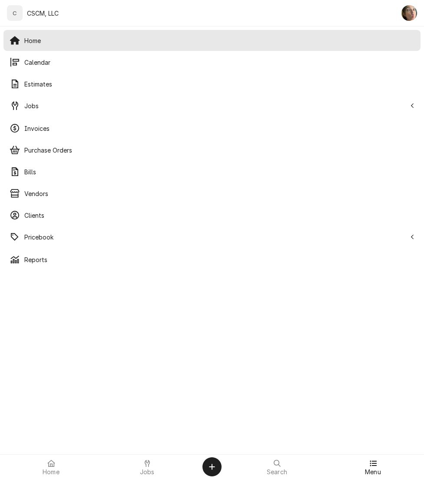
click at [47, 67] on span "Calendar" at bounding box center [219, 62] width 390 height 9
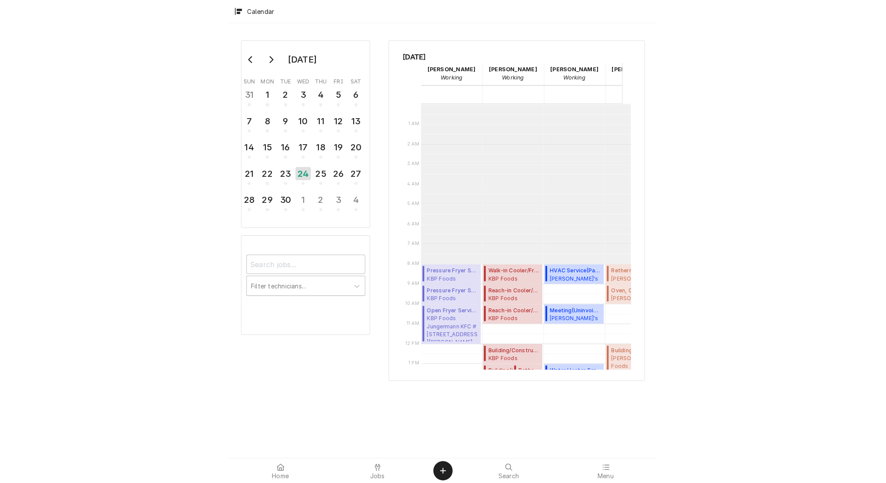
scroll to position [158, 0]
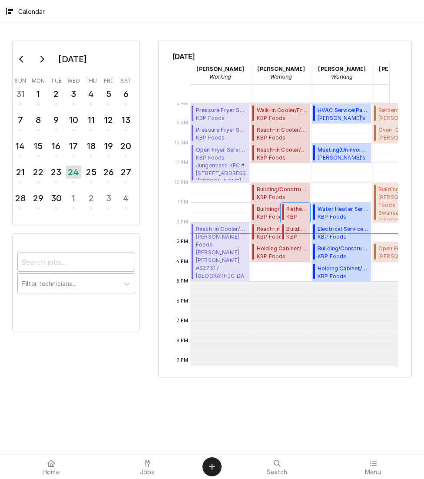
click at [293, 209] on span "Rethermalizer Service ( Uninvoiced )" at bounding box center [297, 209] width 21 height 8
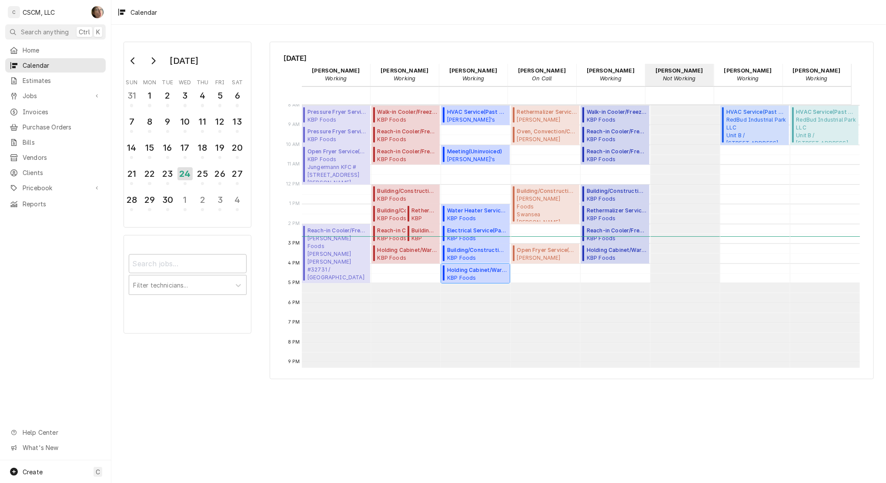
click at [424, 268] on span "Holding Cabinet/Warmer Service ( Active )" at bounding box center [477, 271] width 60 height 8
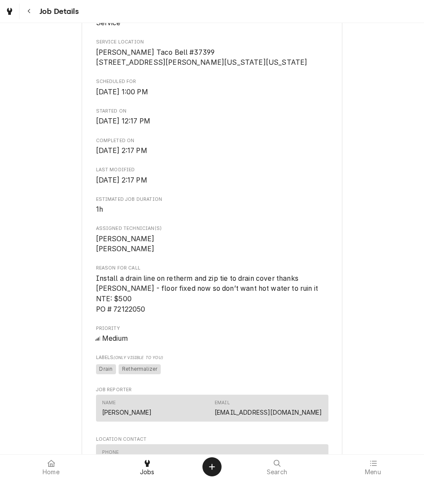
scroll to position [232, 0]
click at [23, 9] on button "Navigate back" at bounding box center [29, 11] width 16 height 16
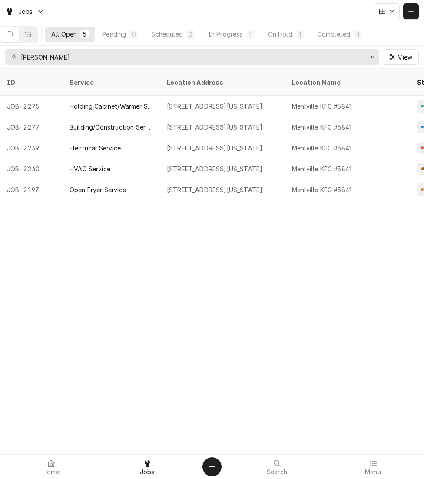
click at [378, 470] on span "Menu" at bounding box center [373, 472] width 16 height 7
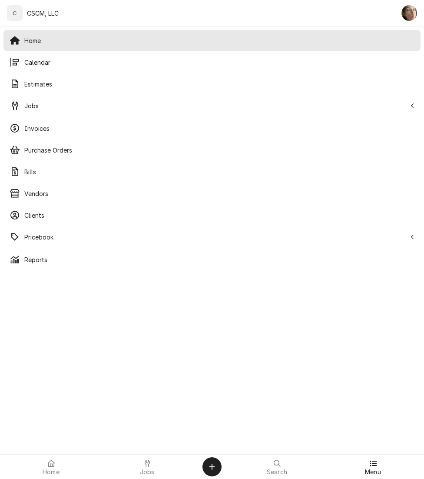
click at [63, 60] on span "Calendar" at bounding box center [219, 62] width 390 height 9
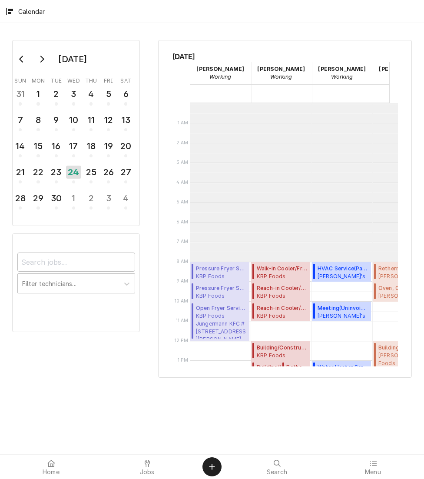
scroll to position [158, 0]
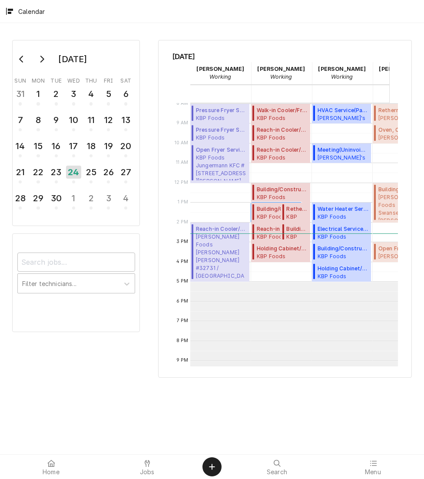
click at [259, 216] on span "KBP Foods [PERSON_NAME] Taco Bell #37399 / [STREET_ADDRESS][PERSON_NAME][US_STA…" at bounding box center [278, 216] width 42 height 7
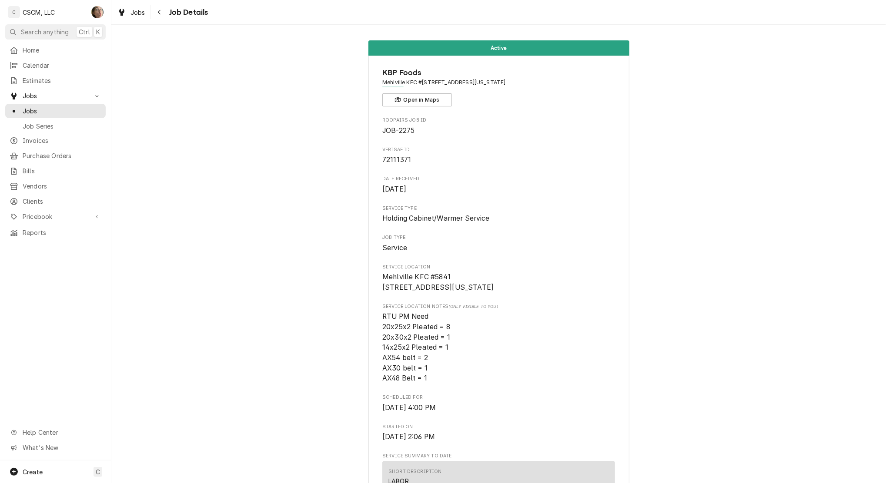
scroll to position [69, 0]
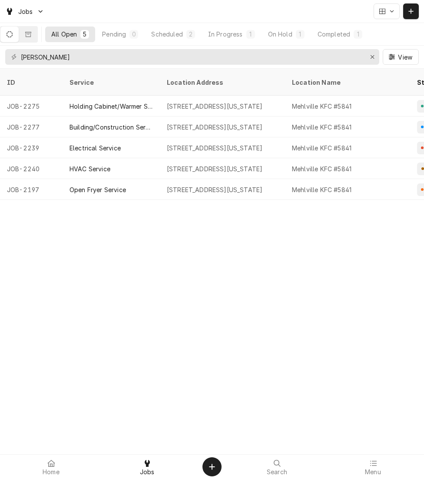
click at [338, 242] on div "ID Service Location Address Location Name Status Scheduled For Source ID Techs …" at bounding box center [212, 274] width 424 height 410
click at [411, 13] on icon "Dynamic Content Wrapper" at bounding box center [411, 11] width 5 height 6
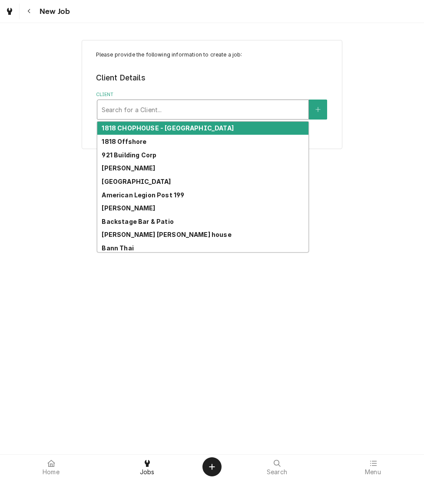
click at [180, 111] on div "Client" at bounding box center [203, 110] width 203 height 16
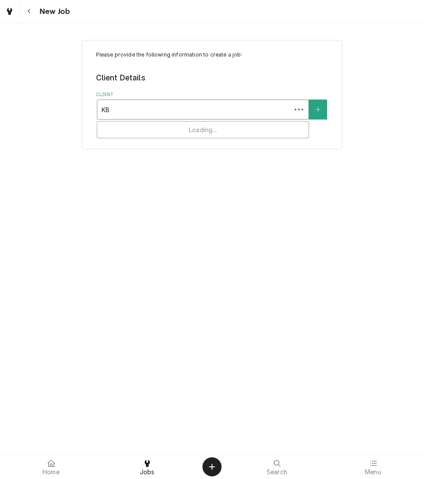
type input "KBP"
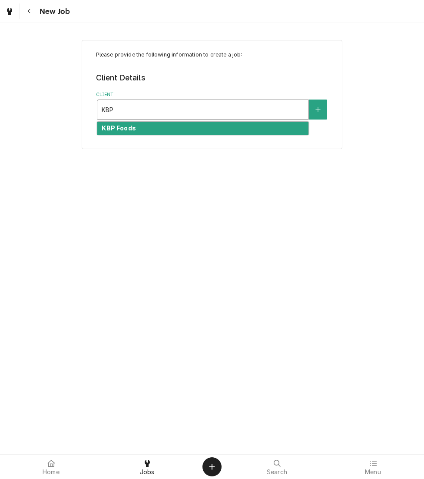
click at [183, 129] on div "KBP Foods" at bounding box center [202, 128] width 211 height 13
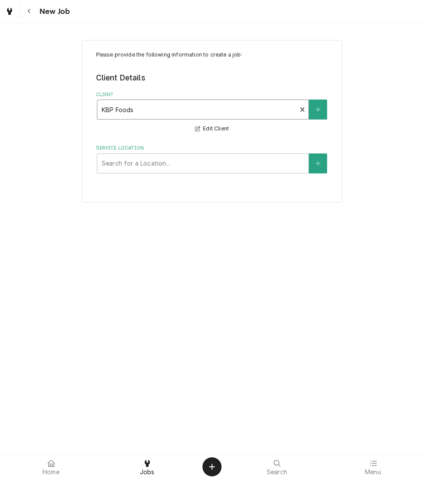
click at [150, 168] on div "Service Location" at bounding box center [203, 164] width 203 height 16
type input "[PERSON_NAME]"
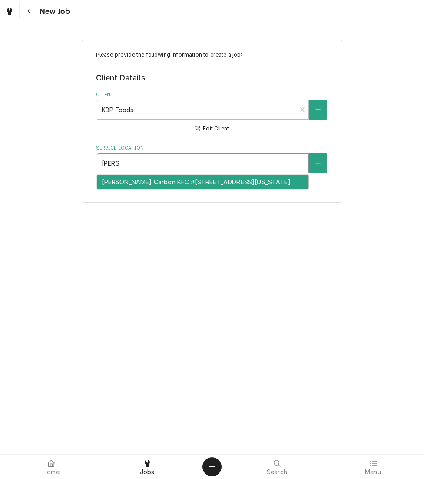
click at [153, 181] on div "[PERSON_NAME] Carbon KFC #[STREET_ADDRESS][US_STATE]" at bounding box center [202, 181] width 211 height 13
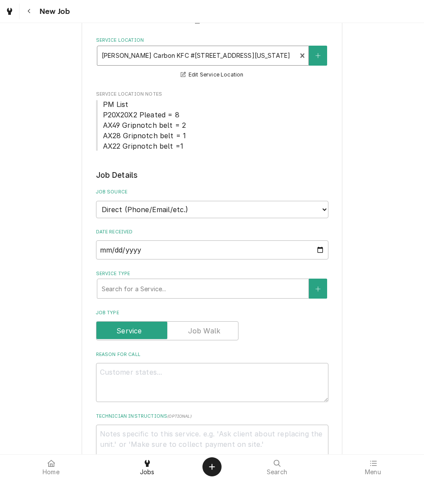
scroll to position [112, 0]
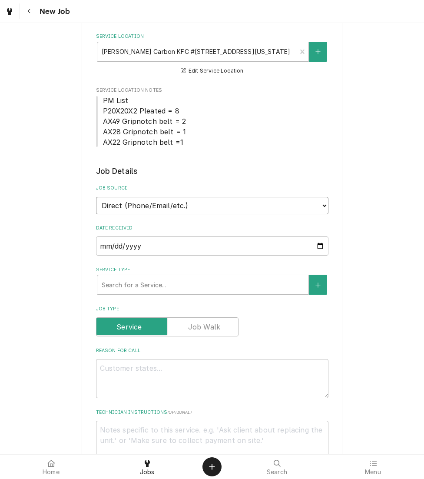
click at [160, 202] on select "Direct (Phone/Email/etc.) Other" at bounding box center [212, 205] width 233 height 17
select select "100"
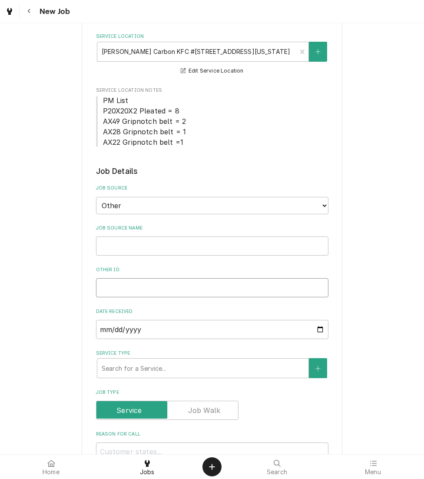
click at [220, 289] on input "Other ID" at bounding box center [212, 287] width 233 height 19
paste input "72127927"
type textarea "x"
type input "72127927"
type textarea "x"
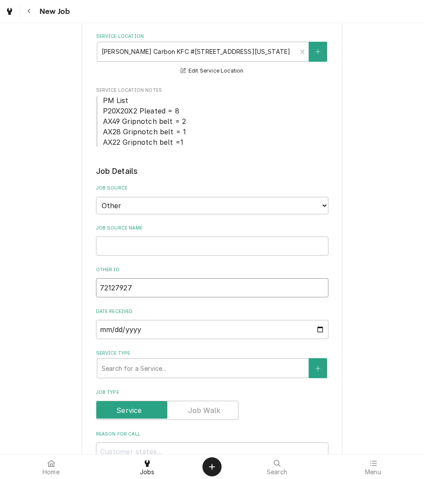
type input "72127927"
click at [214, 246] on input "Job Source Name" at bounding box center [212, 246] width 233 height 19
type textarea "x"
type input "v"
type textarea "x"
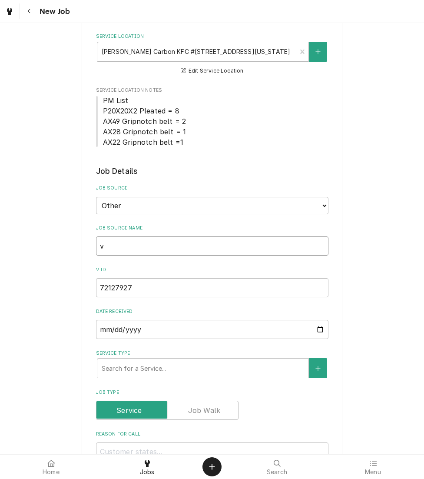
type input "vE"
type textarea "x"
type input "vER"
type textarea "x"
type input "vERI"
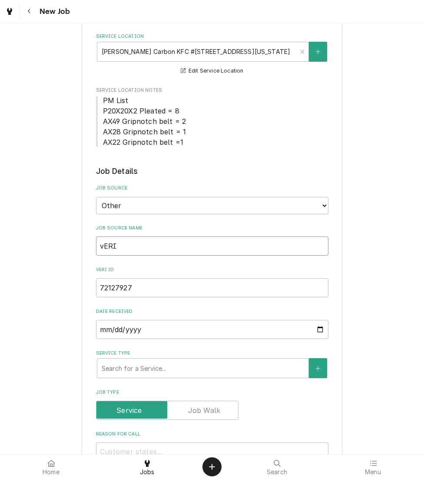
type textarea "x"
type input "vERIS"
type textarea "x"
type input "vERISA"
type textarea "x"
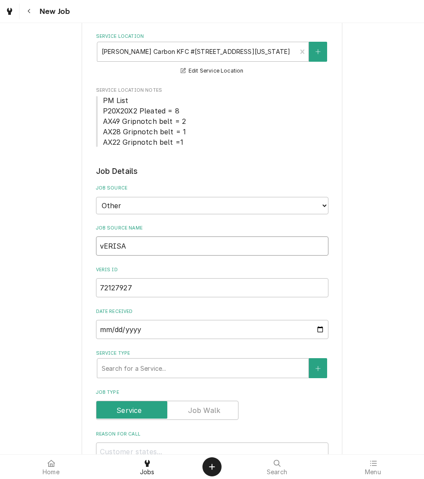
type input "vERISAE"
type textarea "x"
type input "vERISA"
type textarea "x"
type input "vERIS"
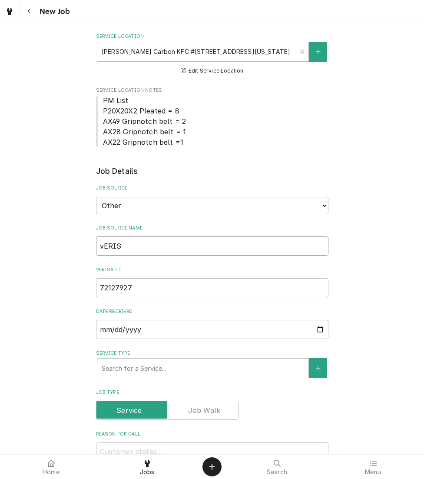
type textarea "x"
type input "vERI"
type textarea "x"
type input "vER"
type textarea "x"
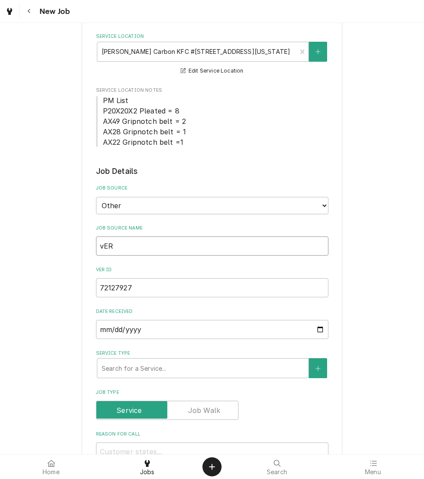
type input "vE"
type textarea "x"
type input "v"
type textarea "x"
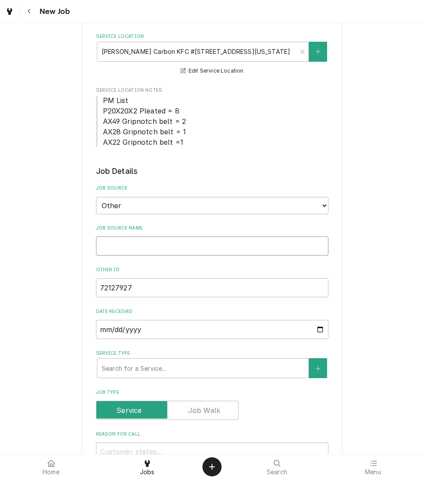
type input "V"
type textarea "x"
type input "Ve"
type textarea "x"
type input "Ver"
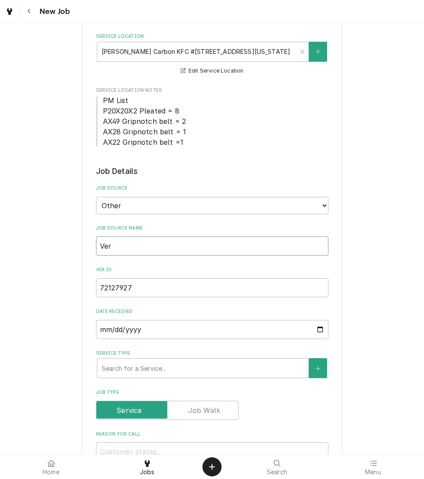
type textarea "x"
type input "Veri"
type textarea "x"
type input "Veris"
type textarea "x"
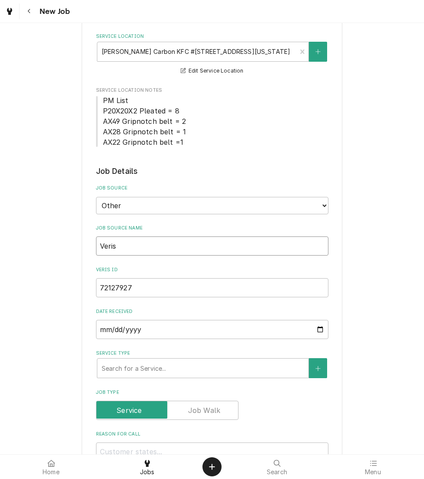
type input "Verisa"
type textarea "x"
type input "Verisae"
type textarea "x"
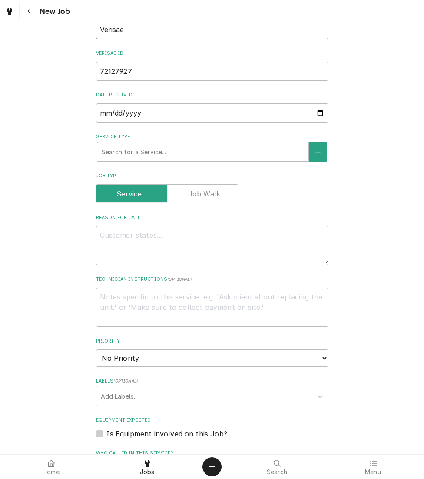
scroll to position [330, 0]
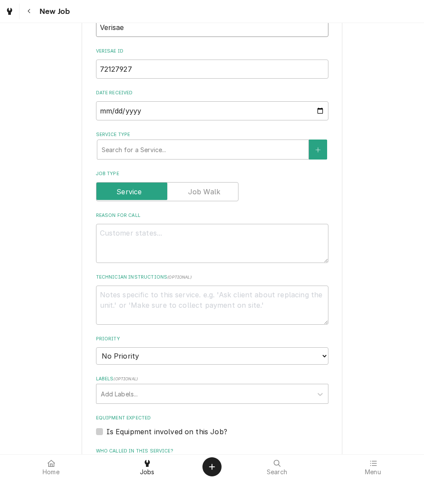
type input "Verisae"
click at [265, 235] on textarea "Reason For Call" at bounding box center [212, 243] width 233 height 39
type textarea "x"
type textarea "T"
paste textarea "here is a double door freezer at this tore we need to see if can be converted t…"
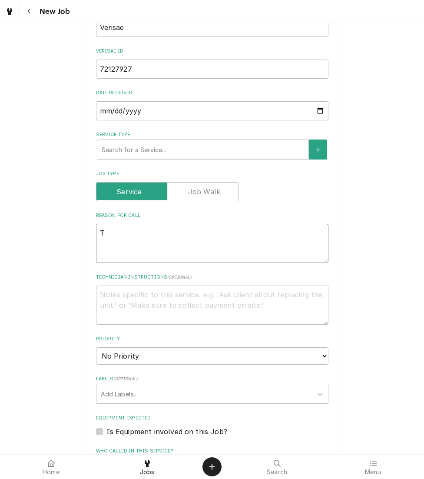
type textarea "x"
type textarea "There is a double door freezer at this tore we need to see if can be converted …"
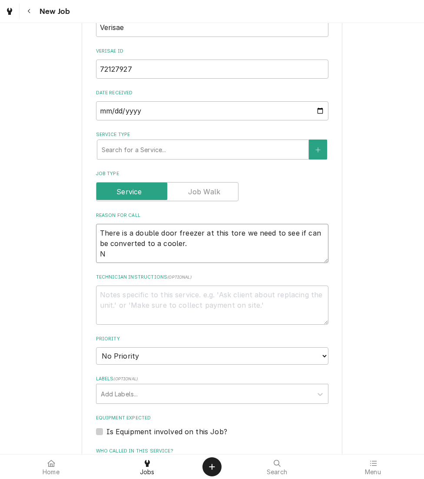
type textarea "x"
type textarea "There is a double door freezer at this tore we need to see if can be converted …"
type textarea "x"
type textarea "There is a double door freezer at this tore we need to see if can be converted …"
type textarea "x"
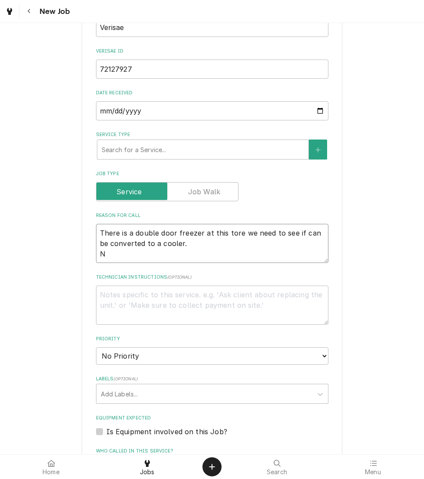
type textarea "There is a double door freezer at this tore we need to see if can be converted …"
type textarea "x"
type textarea "There is a double door freezer at this tore we need to see if can be converted …"
type textarea "x"
type textarea "There is a double door freezer at this tore we need to see if can be converted …"
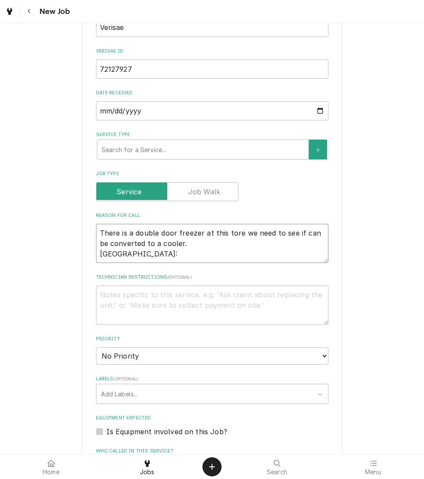
type textarea "x"
type textarea "There is a double door freezer at this tore we need to see if can be converted …"
type textarea "x"
type textarea "There is a double door freezer at this tore we need to see if can be converted …"
type textarea "x"
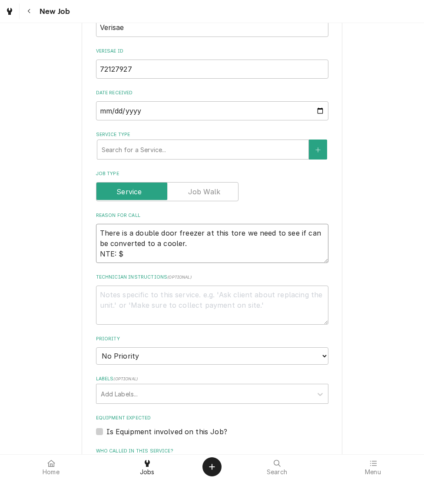
type textarea "There is a double door freezer at this tore we need to see if can be converted …"
type textarea "x"
type textarea "There is a double door freezer at this tore we need to see if can be converted …"
type textarea "x"
type textarea "There is a double door freezer at this tore we need to see if can be converted …"
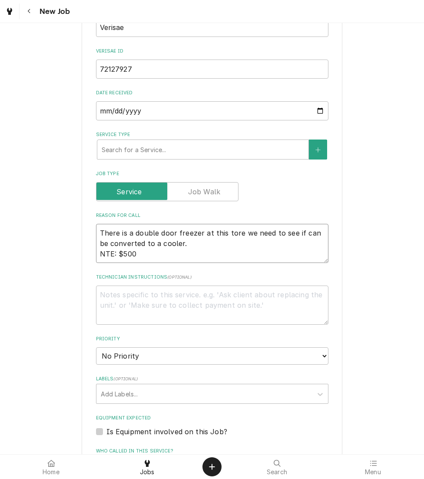
type textarea "x"
type textarea "There is a double door freezer at this tore we need to see if can be converted …"
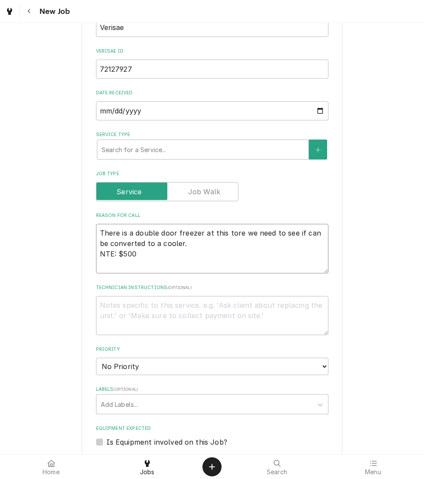
type textarea "x"
type textarea "There is a double door freezer at this tore we need to see if can be converted …"
type textarea "x"
type textarea "There is a double door freezer at this tore we need to see if can be converted …"
type textarea "x"
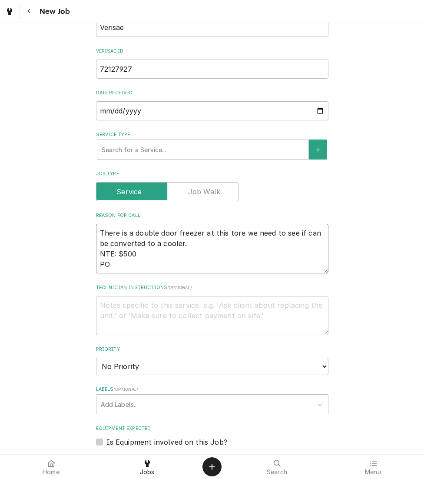
type textarea "There is a double door freezer at this tore we need to see if can be converted …"
type textarea "x"
type textarea "There is a double door freezer at this tore we need to see if can be converted …"
type textarea "x"
type textarea "There is a double door freezer at this tore we need to see if can be converted …"
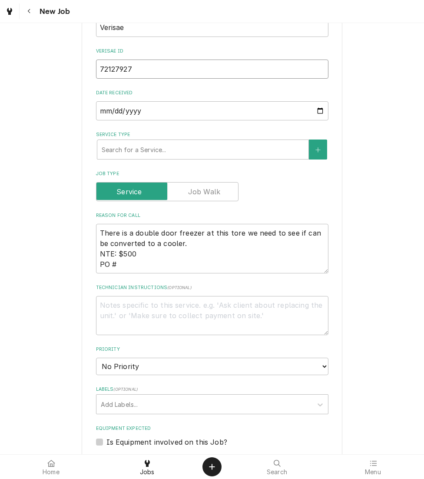
click at [216, 67] on input "72127927" at bounding box center [212, 69] width 233 height 19
click at [153, 263] on textarea "There is a double door freezer at this tore we need to see if can be converted …" at bounding box center [212, 249] width 233 height 50
type textarea "x"
type textarea "There is a double door freezer at this tore we need to see if can be converted …"
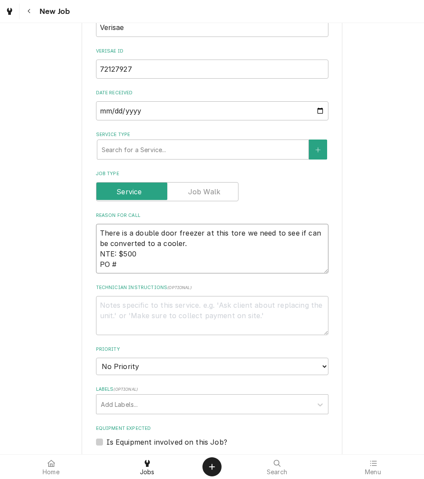
paste textarea "72127927"
type textarea "x"
type textarea "There is a double door freezer at this tore we need to see if can be converted …"
click at [223, 233] on textarea "There is a double door freezer at this tore we need to see if can be converted …" at bounding box center [212, 249] width 233 height 50
type textarea "x"
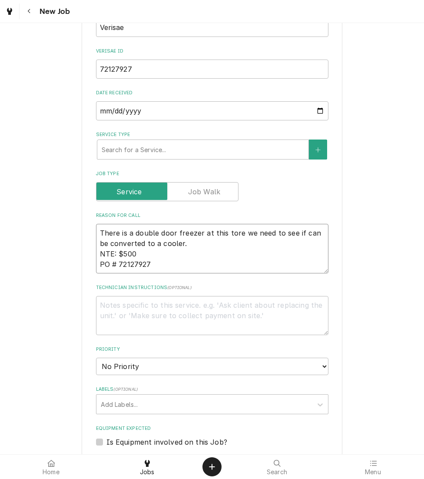
type textarea "There is a double door freezer at this Store we need to see if can be converted…"
type textarea "x"
type textarea "There is a double door freezer at this Store we need to see if can be converted…"
click at [365, 312] on div "Please provide the following information to create a job: Client Details Client…" at bounding box center [212, 232] width 424 height 1061
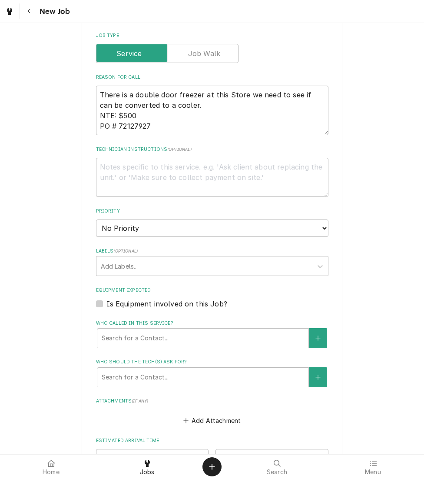
scroll to position [470, 0]
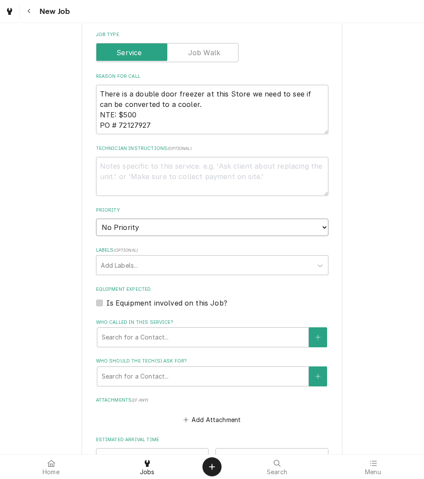
click at [282, 222] on select "No Priority Urgent High Medium Low" at bounding box center [212, 227] width 233 height 17
select select "3"
click at [96, 219] on select "No Priority Urgent High Medium Low" at bounding box center [212, 227] width 233 height 17
type textarea "x"
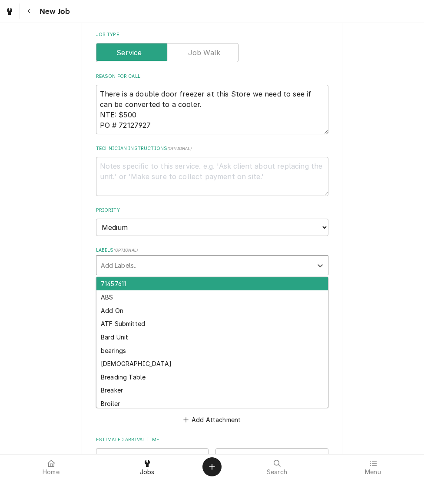
click at [249, 261] on div "Labels" at bounding box center [204, 265] width 207 height 16
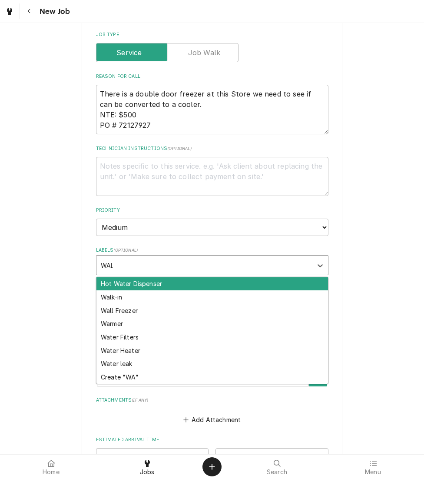
type input "WALK"
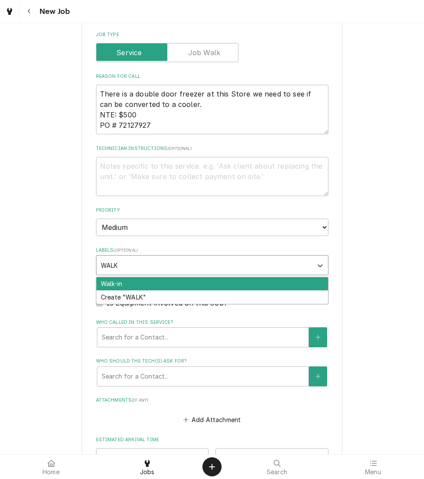
click at [259, 280] on div "Walk-in" at bounding box center [213, 283] width 232 height 13
type textarea "x"
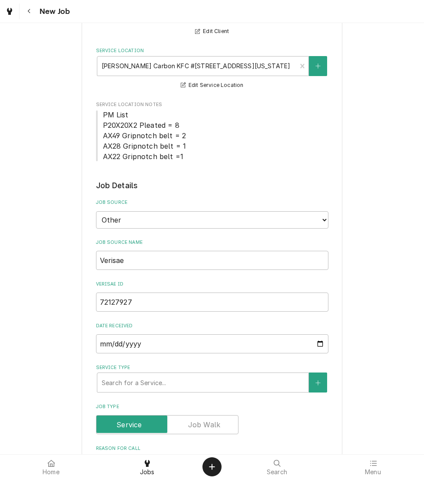
scroll to position [96, 0]
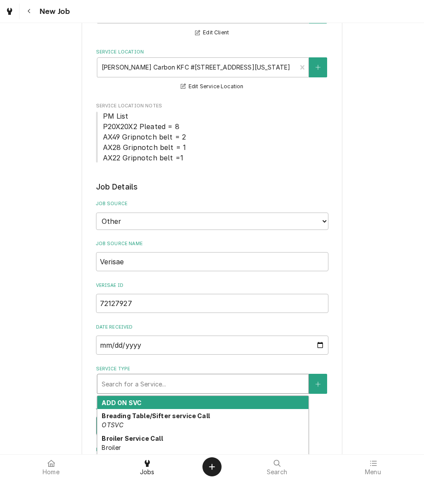
click at [212, 386] on div "Service Type" at bounding box center [203, 384] width 203 height 16
type textarea "x"
type input "W"
type textarea "x"
type input "WA"
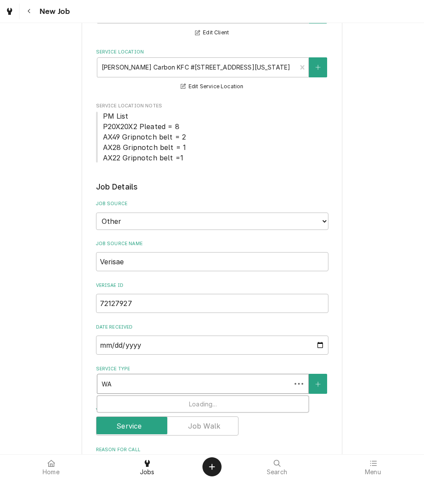
type textarea "x"
type input "WAL"
type textarea "x"
type input "WALK"
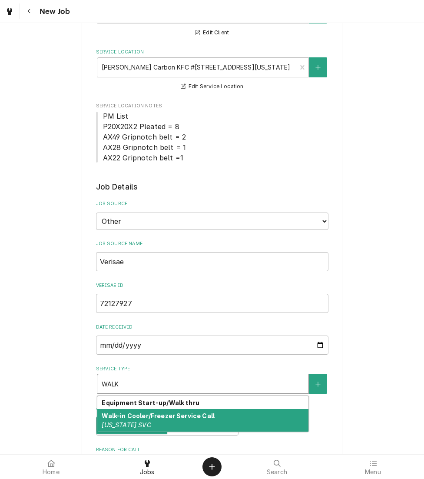
click at [211, 416] on div "Walk-in Cooler/Freezer Service Call Colorado SVC" at bounding box center [202, 420] width 211 height 23
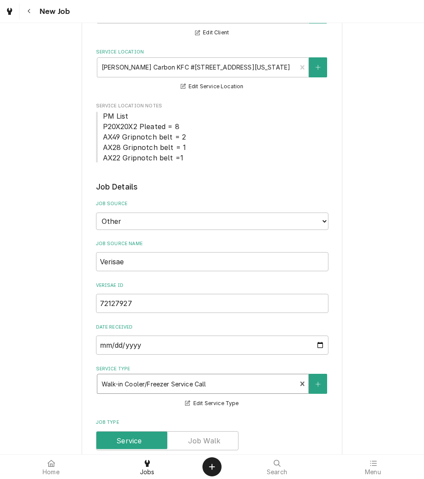
type textarea "x"
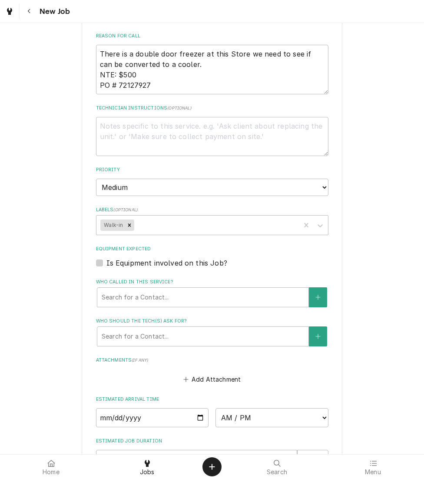
scroll to position [525, 0]
click at [188, 218] on div "Labels" at bounding box center [216, 225] width 160 height 16
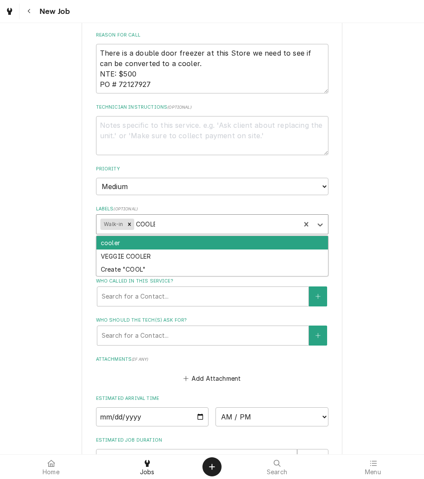
type input "COOLER"
click at [196, 242] on div "cooler" at bounding box center [213, 242] width 232 height 13
type textarea "x"
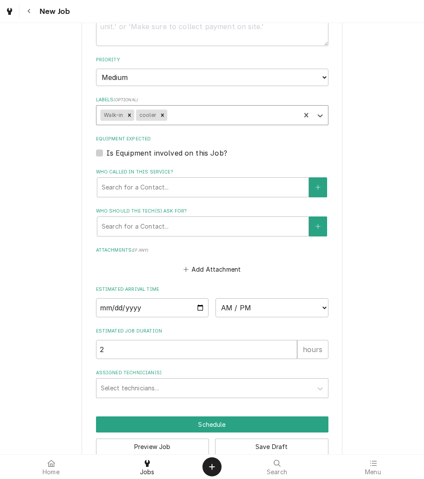
scroll to position [635, 0]
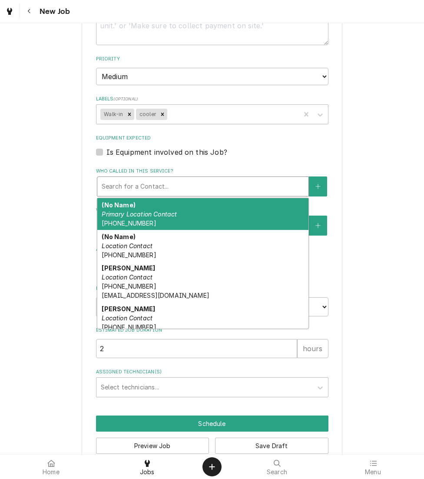
click at [162, 187] on div "Who called in this service?" at bounding box center [203, 187] width 203 height 16
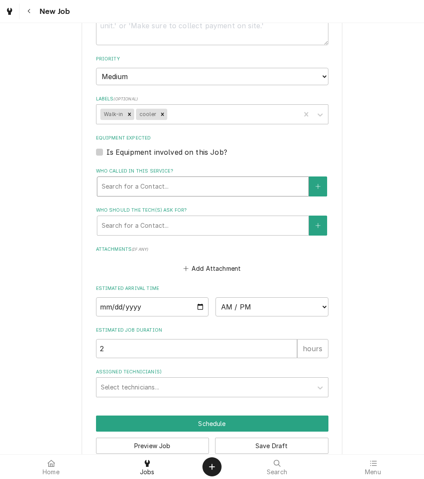
drag, startPoint x: 163, startPoint y: 187, endPoint x: 14, endPoint y: 186, distance: 148.7
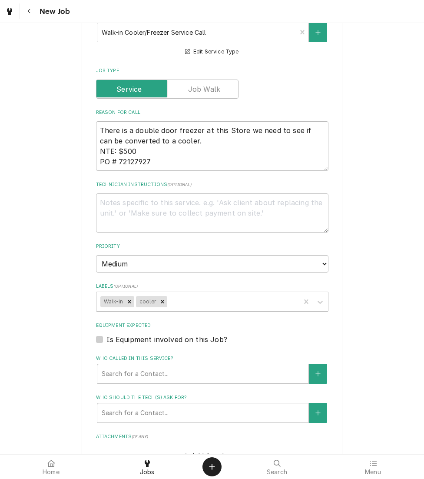
scroll to position [369, 0]
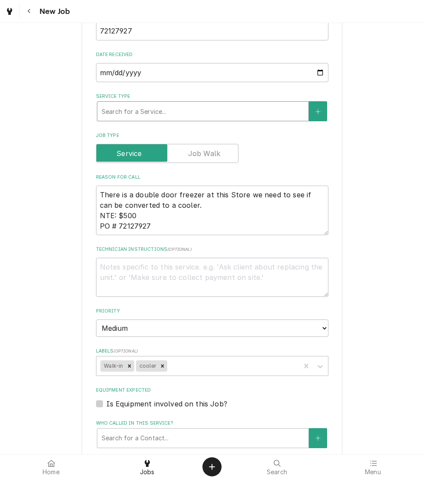
type textarea "x"
type input "R"
type textarea "x"
type input "RE"
type textarea "x"
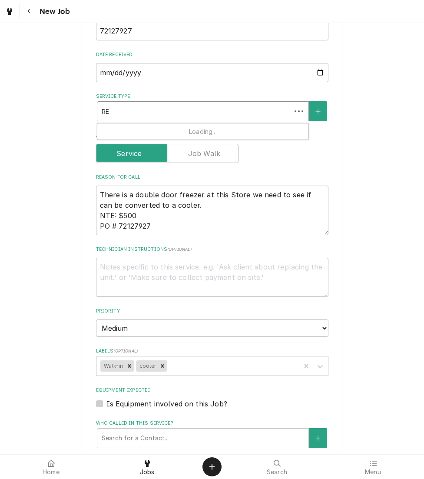
type input "REA"
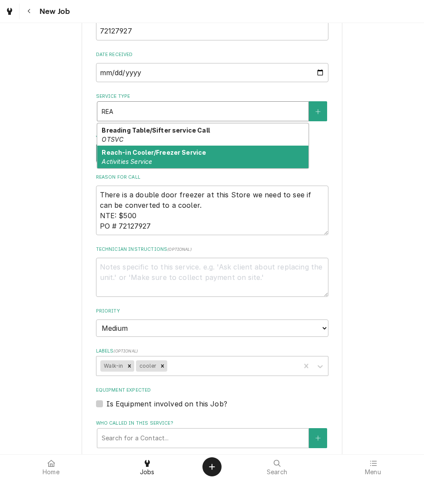
click at [244, 155] on div "Reach-in Cooler/Freezer Service Activities Service" at bounding box center [202, 157] width 211 height 23
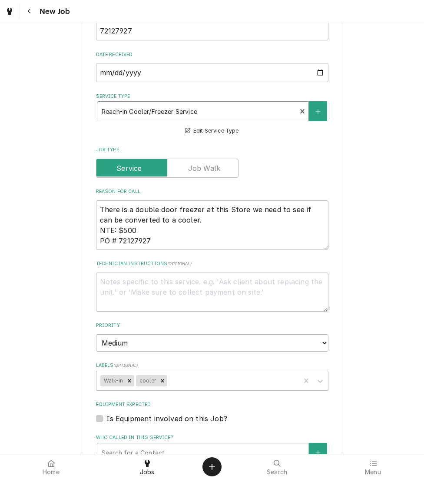
click at [125, 377] on div "Remove Walk-in" at bounding box center [130, 380] width 10 height 11
click at [124, 378] on icon "Remove cooler" at bounding box center [127, 381] width 6 height 6
type textarea "x"
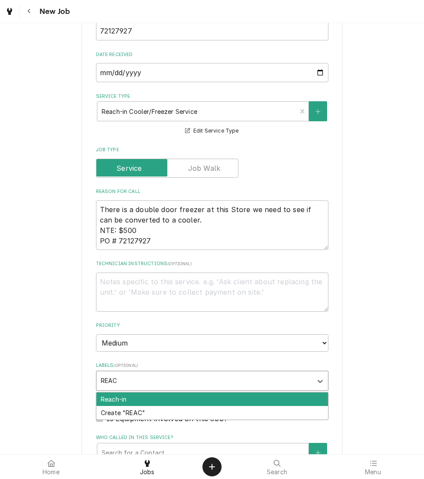
type input "REACH"
click at [132, 395] on div "Reach-in" at bounding box center [213, 399] width 232 height 13
type textarea "x"
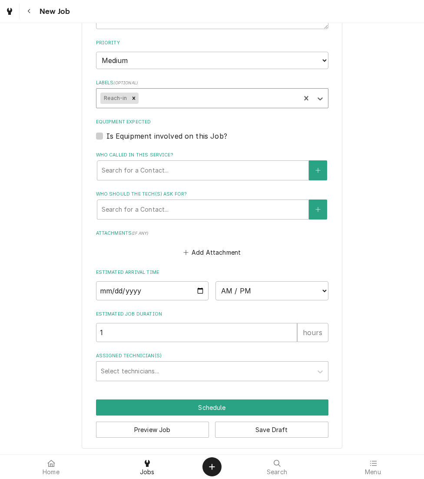
scroll to position [652, 0]
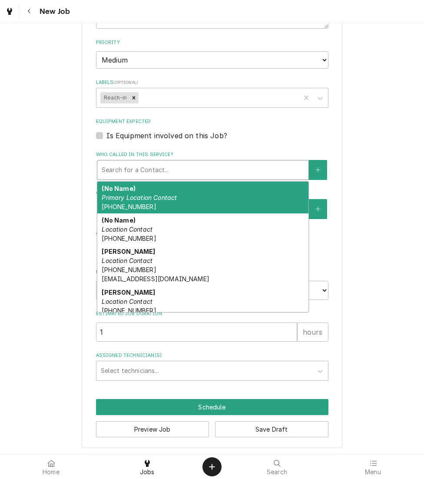
click at [174, 166] on div "Who called in this service?" at bounding box center [203, 170] width 203 height 16
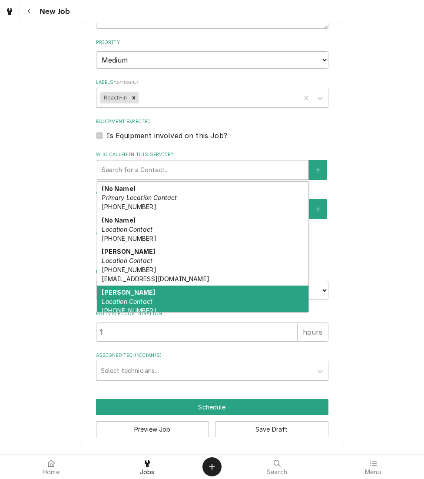
click at [193, 297] on div "James Metcalf Location Contact (314) 471-4723 jmetcalf@kbpfoods.com" at bounding box center [202, 306] width 211 height 41
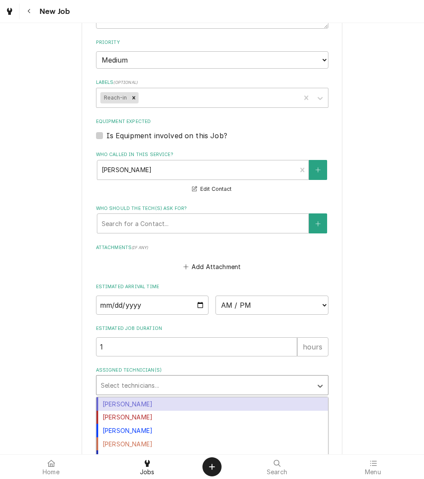
click at [168, 381] on div "Assigned Technician(s)" at bounding box center [204, 385] width 207 height 16
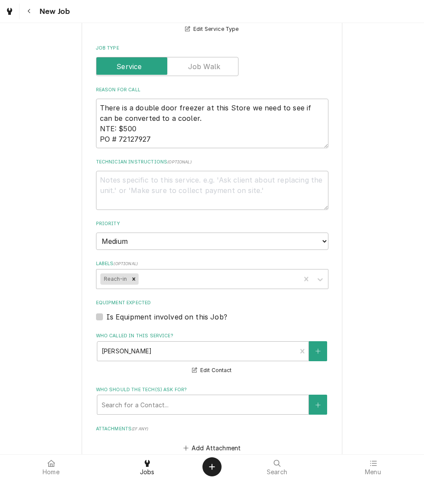
scroll to position [667, 0]
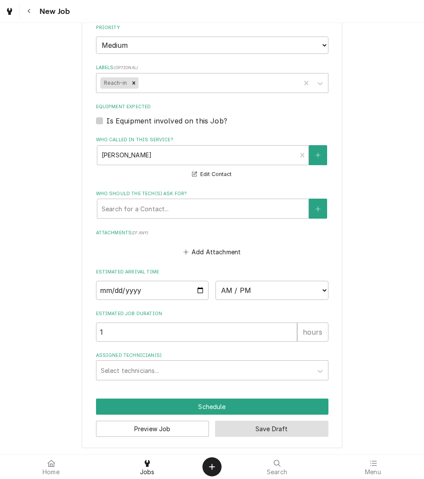
click at [277, 429] on button "Save Draft" at bounding box center [271, 429] width 113 height 16
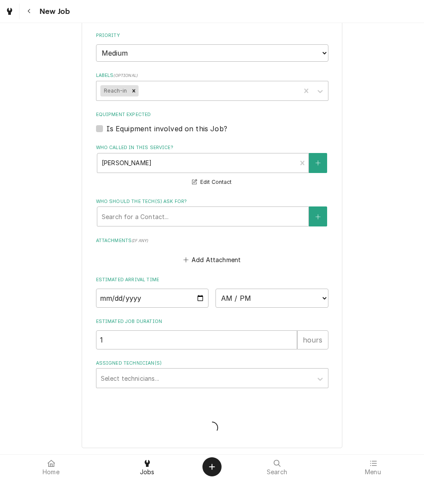
type textarea "x"
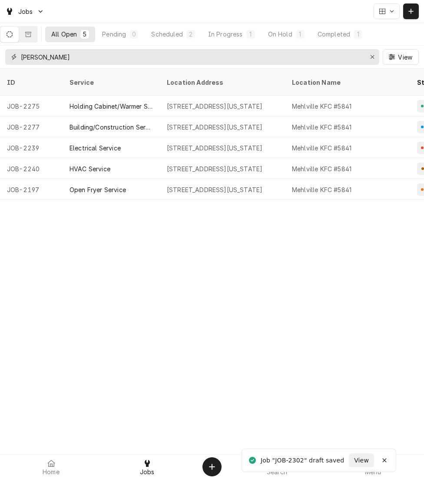
click at [370, 59] on icon "Erase input" at bounding box center [372, 57] width 5 height 6
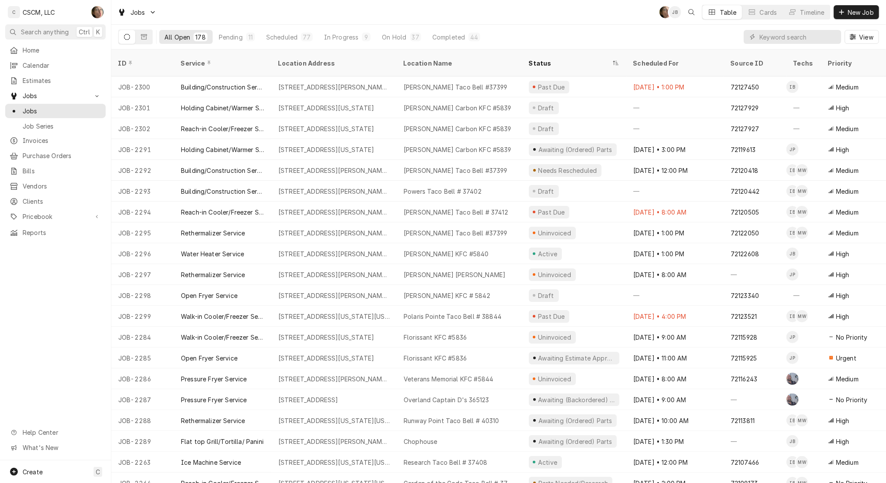
click at [67, 65] on span "Calendar" at bounding box center [62, 65] width 79 height 9
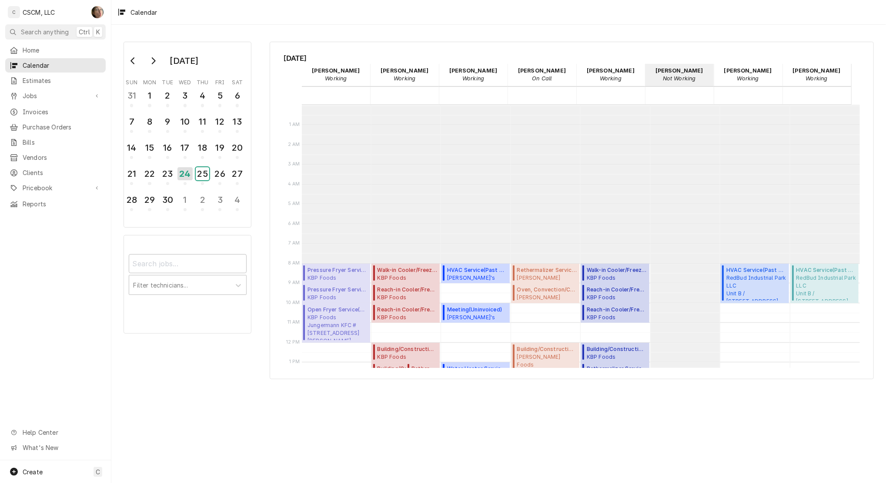
scroll to position [158, 0]
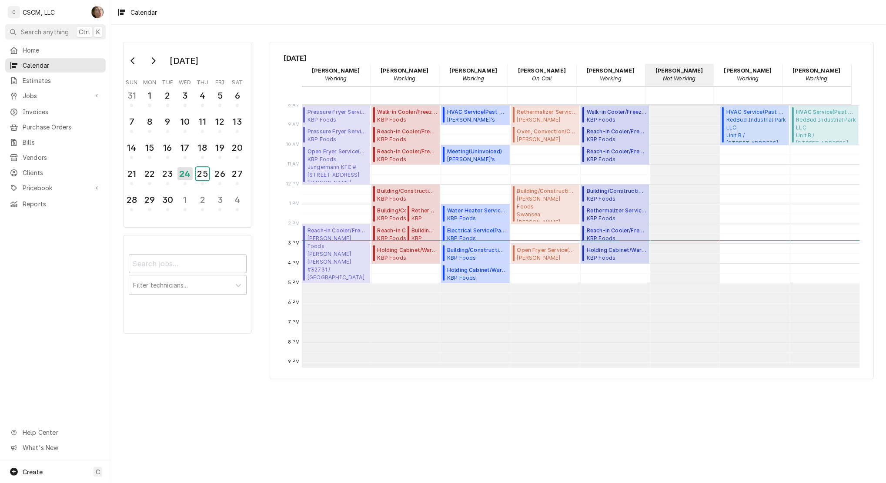
click at [207, 168] on div "25" at bounding box center [202, 173] width 13 height 13
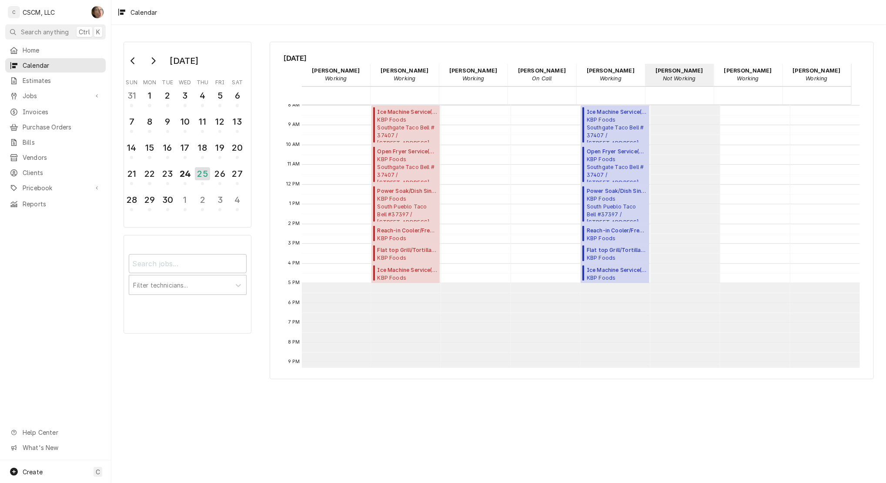
click at [59, 183] on span "Pricebook" at bounding box center [56, 187] width 66 height 9
click at [63, 216] on span "Parts & Materials" at bounding box center [62, 218] width 79 height 9
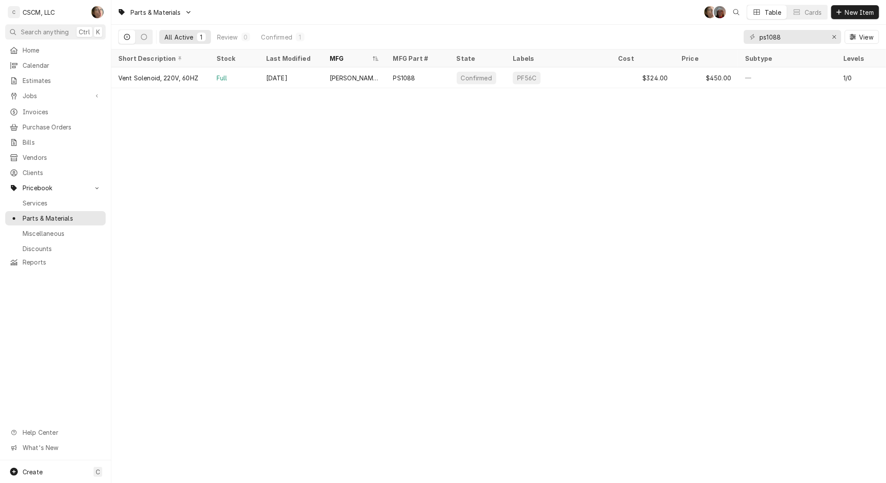
click at [861, 9] on span "New Item" at bounding box center [859, 12] width 32 height 9
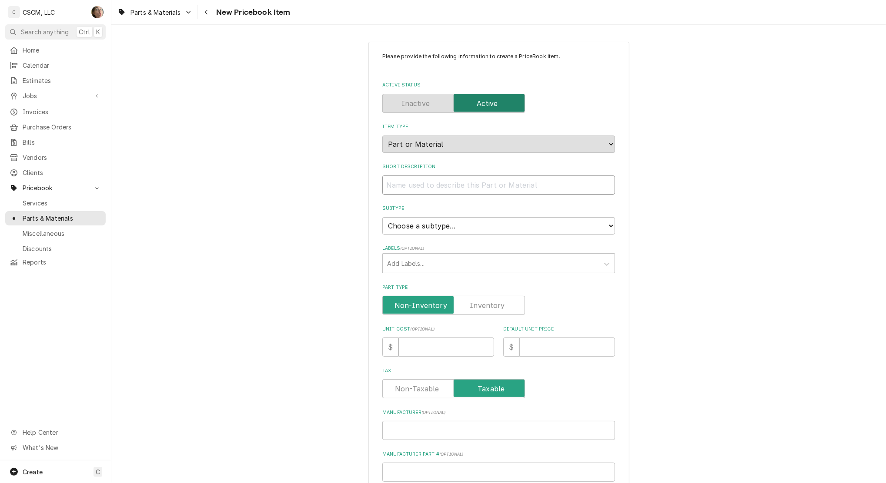
click at [434, 180] on input "Short Description" at bounding box center [498, 185] width 233 height 19
click at [209, 6] on button "Navigate back" at bounding box center [207, 12] width 14 height 14
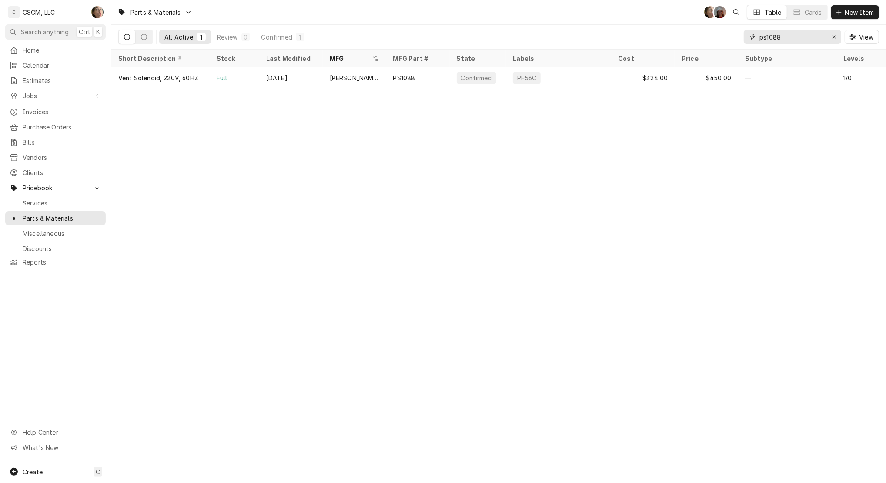
drag, startPoint x: 803, startPoint y: 36, endPoint x: 650, endPoint y: 37, distance: 153.5
click at [650, 37] on div "All Active 1 Review 0 Confirmed 1 ps1088 View" at bounding box center [498, 37] width 760 height 24
type input "8261122"
click at [425, 80] on div "8261122" at bounding box center [417, 77] width 63 height 21
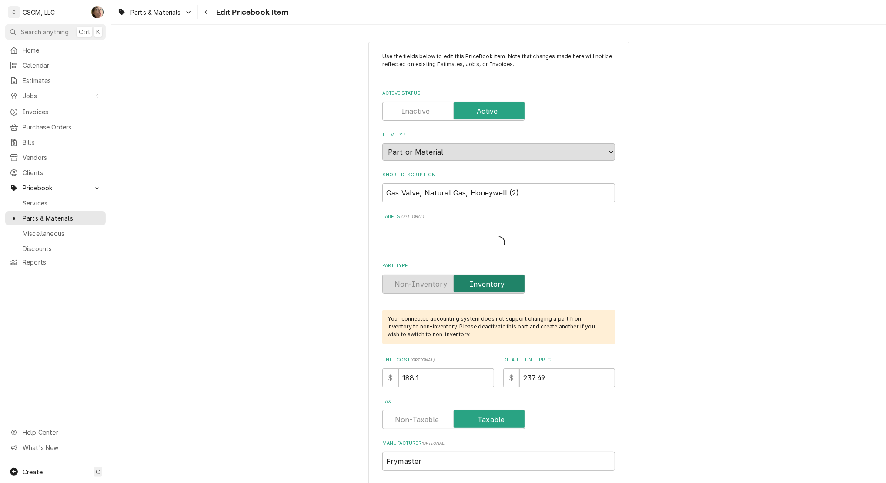
type textarea "x"
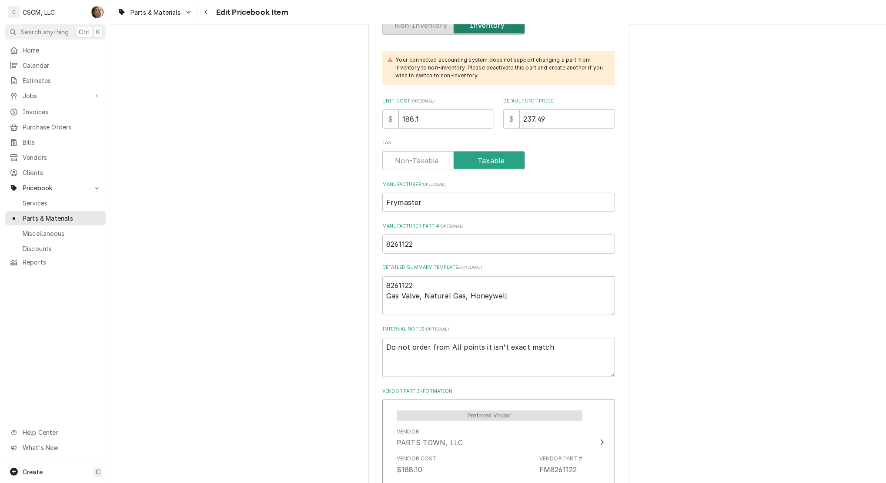
scroll to position [272, 0]
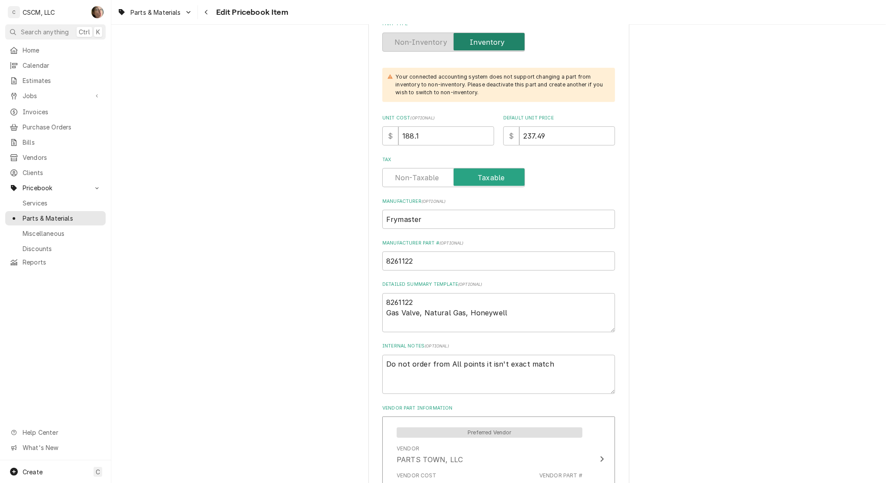
click at [208, 11] on icon "Navigate back" at bounding box center [206, 12] width 4 height 6
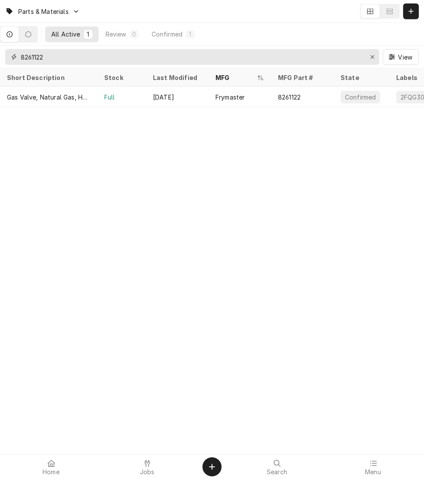
click at [377, 59] on button "Erase input" at bounding box center [373, 57] width 14 height 14
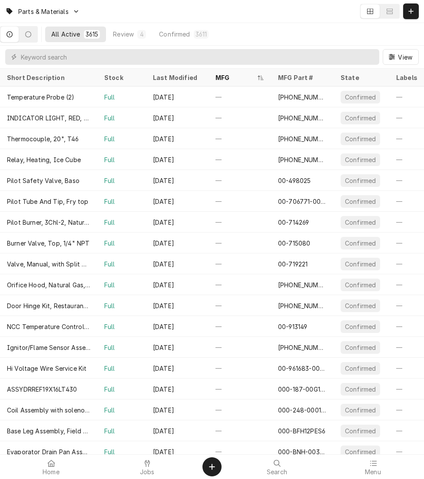
click at [140, 466] on div "Jobs" at bounding box center [147, 466] width 92 height 17
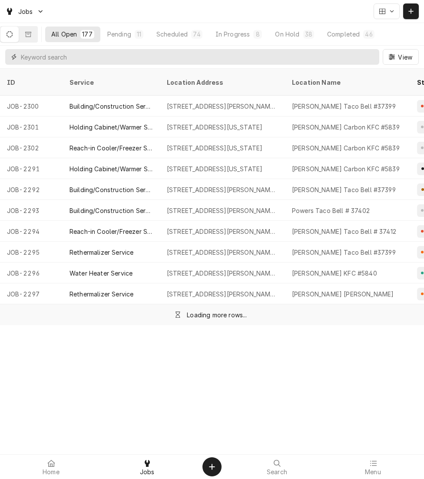
click at [200, 60] on input "Dynamic Content Wrapper" at bounding box center [198, 57] width 354 height 16
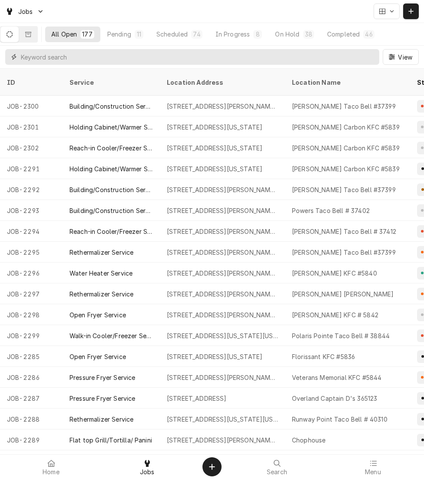
paste input "72127927"
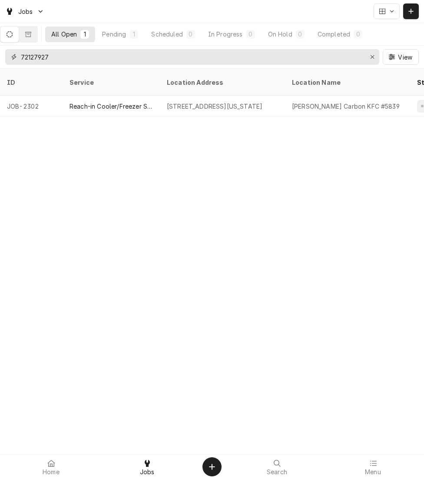
drag, startPoint x: 117, startPoint y: 53, endPoint x: -3, endPoint y: 60, distance: 120.7
click at [0, 60] on html "Jobs All Open 1 Pending 1 Scheduled 0 In Progress 0 On Hold 0 Completed 0 72127…" at bounding box center [212, 239] width 424 height 479
type input "7"
type input "7929"
drag, startPoint x: 299, startPoint y: 97, endPoint x: 257, endPoint y: 90, distance: 42.2
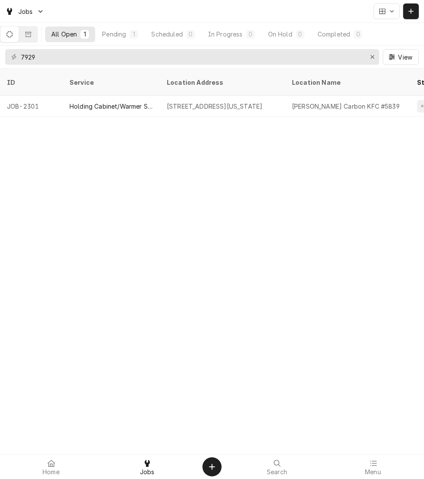
click at [257, 96] on div "[STREET_ADDRESS][US_STATE]" at bounding box center [222, 106] width 125 height 21
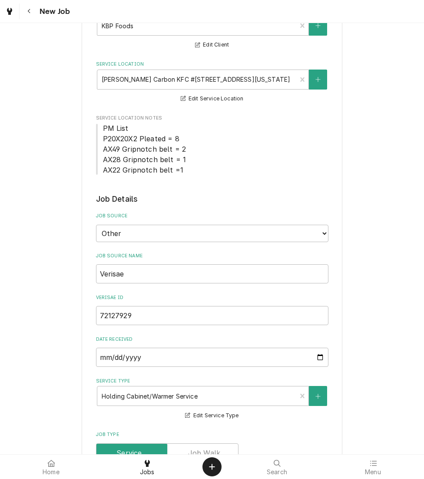
type textarea "x"
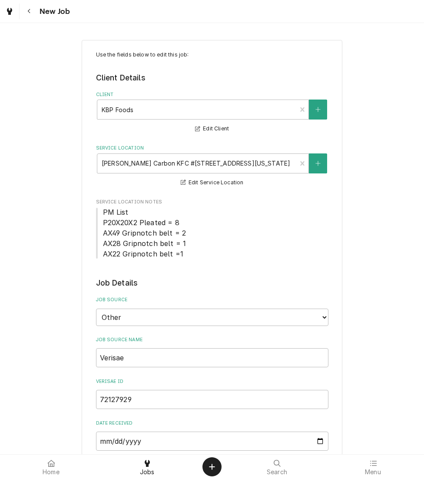
click at [34, 14] on button "Navigate back" at bounding box center [29, 11] width 16 height 16
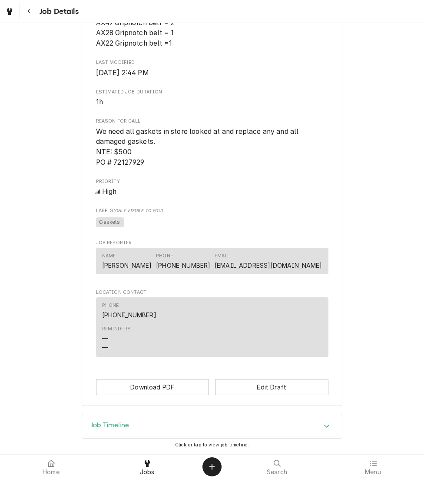
scroll to position [317, 0]
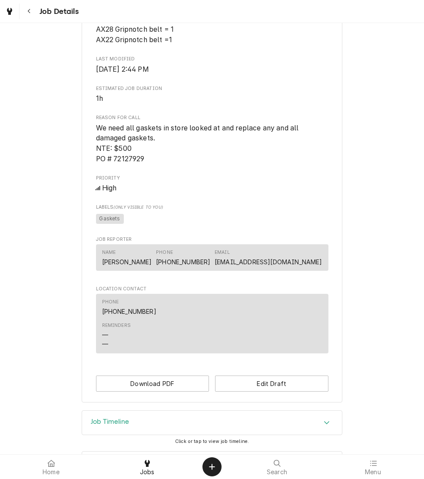
click at [167, 193] on div "High" at bounding box center [212, 188] width 233 height 10
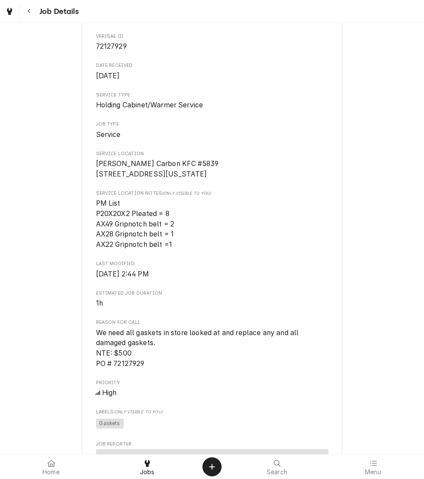
scroll to position [113, 0]
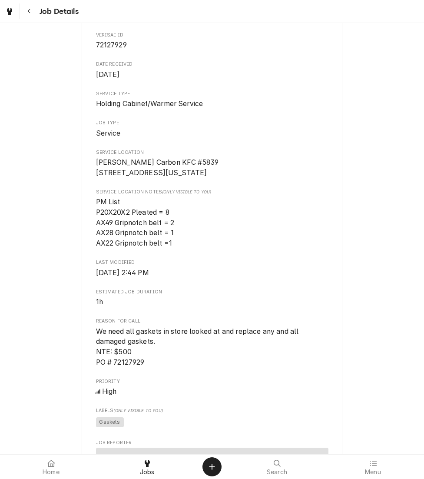
click at [32, 12] on div "Navigate back" at bounding box center [29, 11] width 9 height 9
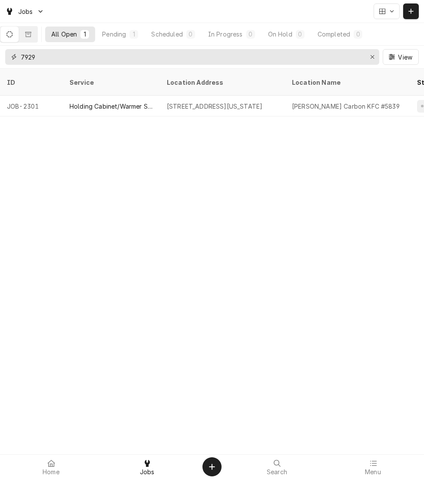
click at [377, 56] on button "Erase input" at bounding box center [373, 57] width 14 height 14
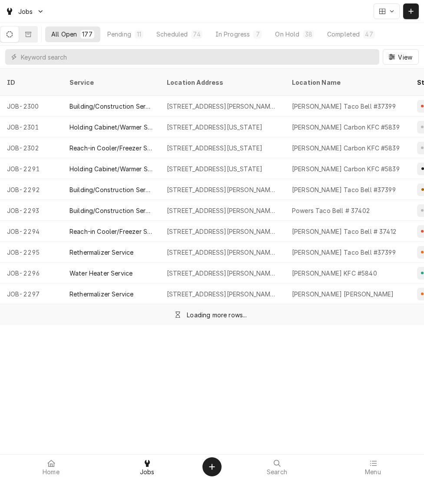
click at [371, 470] on span "Menu" at bounding box center [373, 472] width 16 height 7
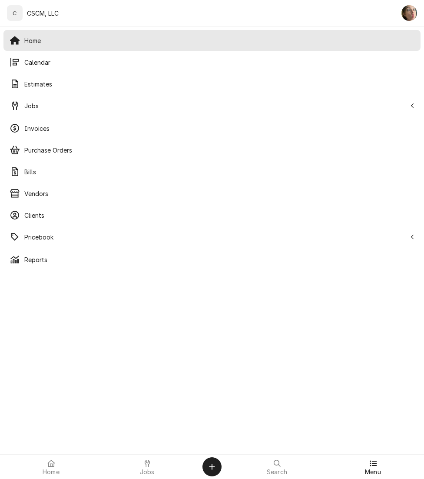
click at [70, 69] on div "Calendar" at bounding box center [212, 61] width 414 height 17
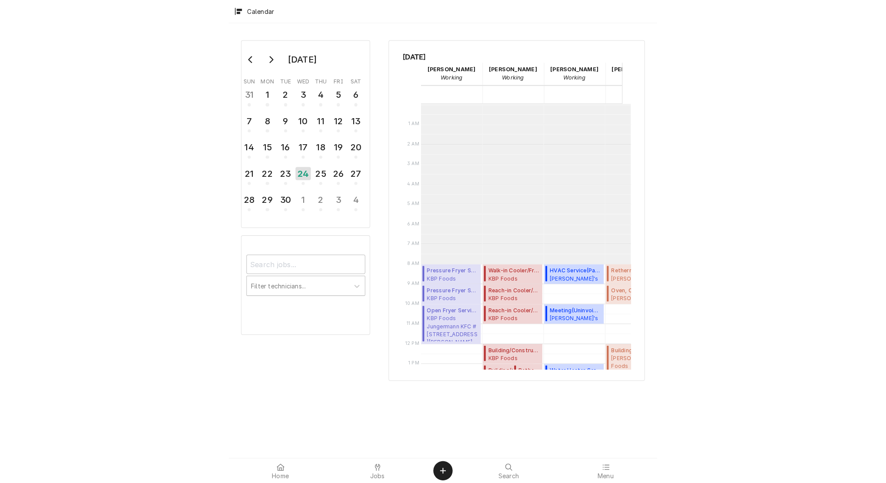
scroll to position [158, 0]
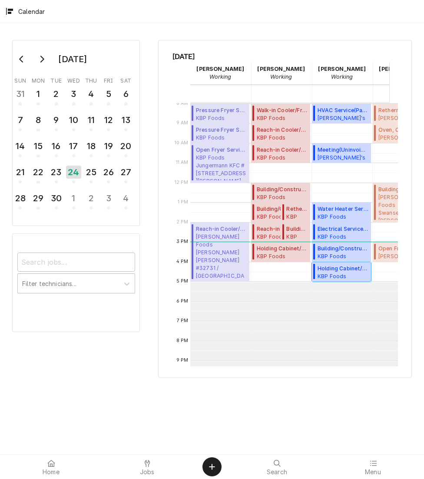
click at [330, 268] on span "Holding Cabinet/Warmer Service ( Uninvoiced )" at bounding box center [343, 269] width 51 height 8
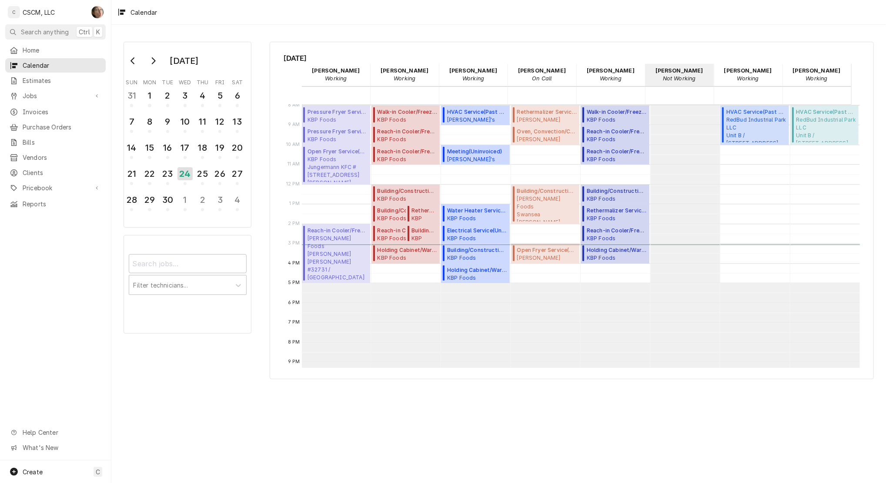
click at [40, 91] on span "Jobs" at bounding box center [56, 95] width 66 height 9
click at [40, 107] on span "Jobs" at bounding box center [62, 111] width 79 height 9
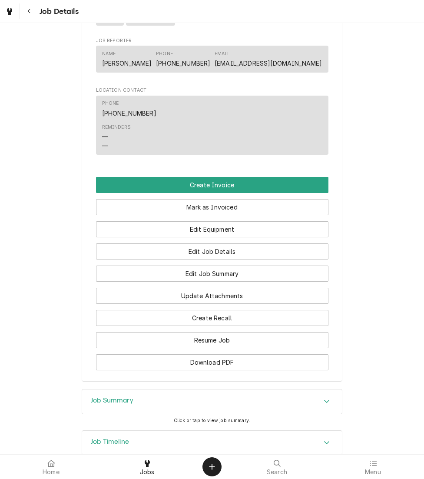
scroll to position [721, 0]
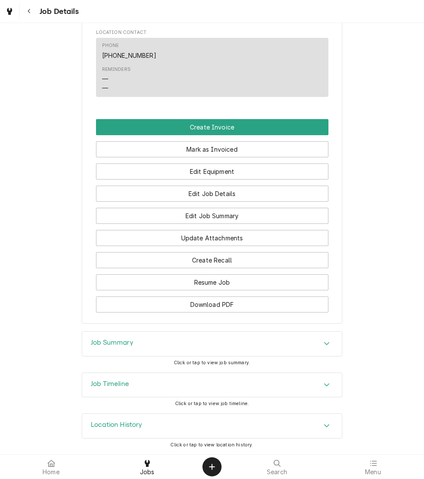
click at [273, 383] on div "Job Timeline" at bounding box center [212, 385] width 260 height 24
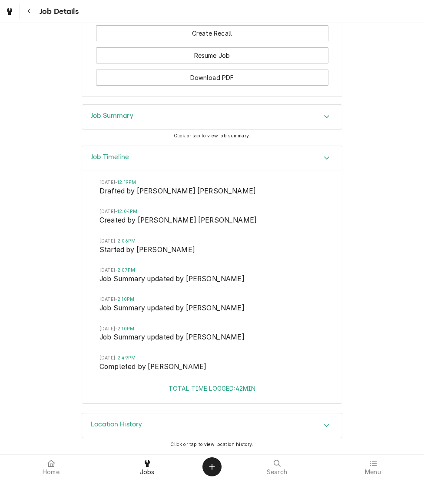
scroll to position [948, 0]
drag, startPoint x: 261, startPoint y: 111, endPoint x: 221, endPoint y: 117, distance: 41.0
click at [221, 117] on div "Job Summary" at bounding box center [212, 117] width 260 height 24
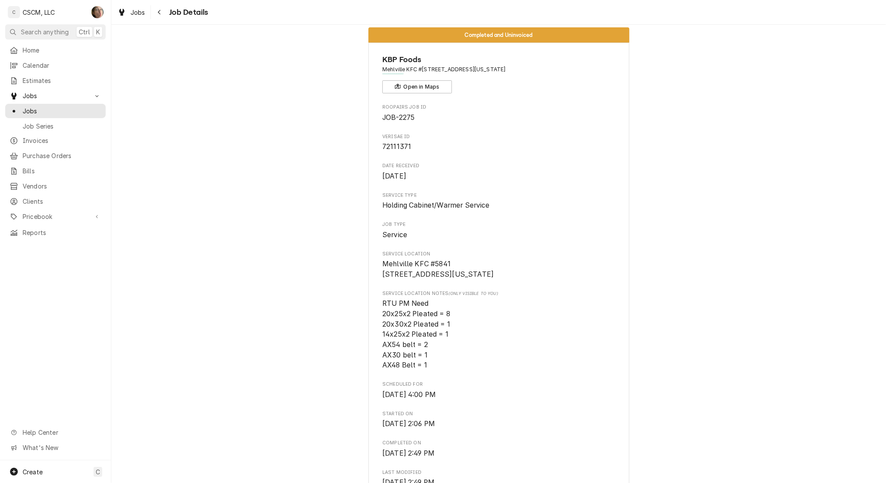
scroll to position [0, 0]
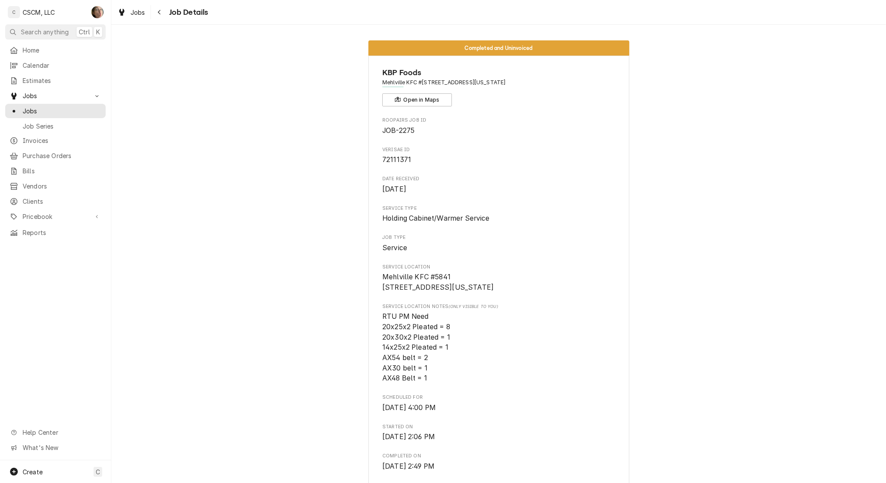
click at [160, 13] on icon "Navigate back" at bounding box center [159, 12] width 4 height 6
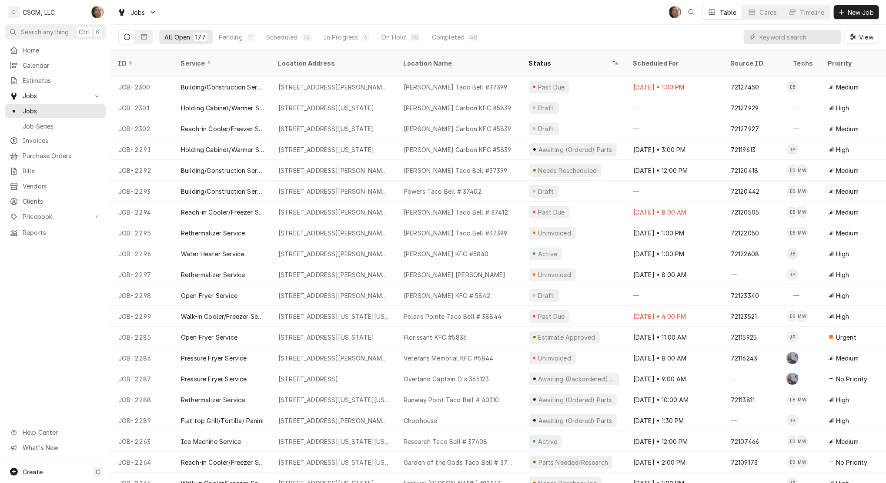
click at [239, 33] on div "Pending" at bounding box center [231, 37] width 24 height 9
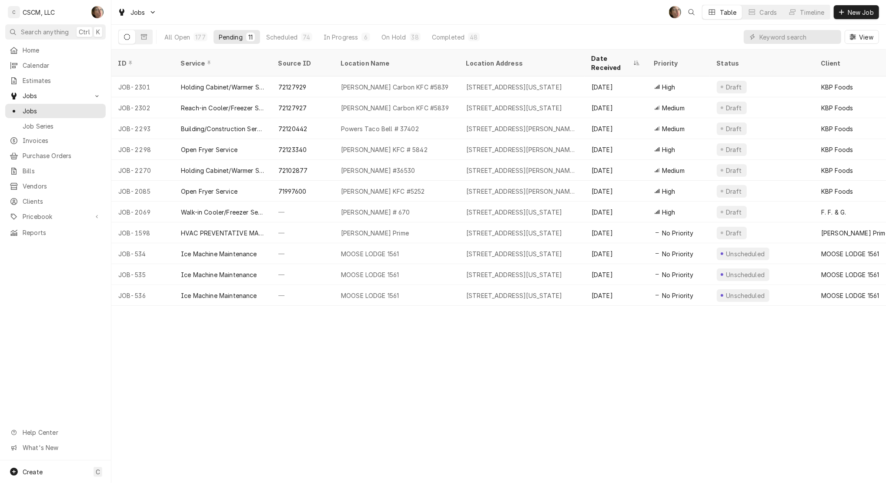
click at [398, 83] on div "[PERSON_NAME] Carbon KFC #5839" at bounding box center [395, 87] width 108 height 9
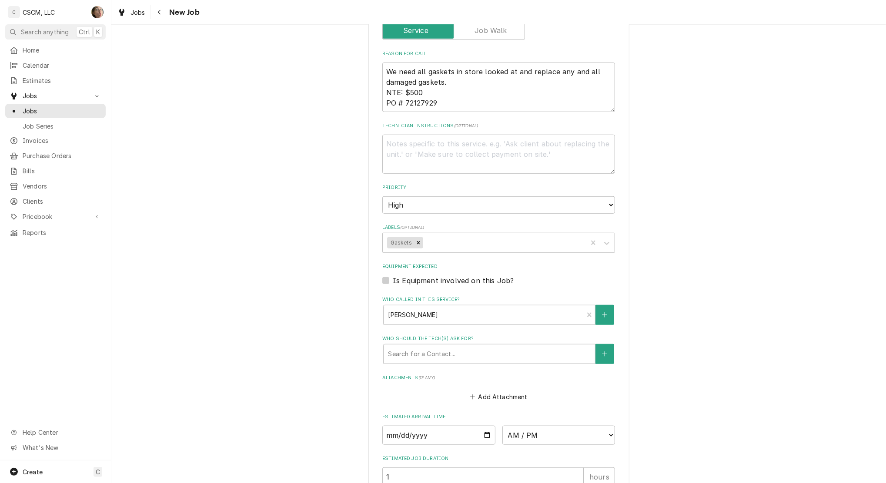
scroll to position [647, 0]
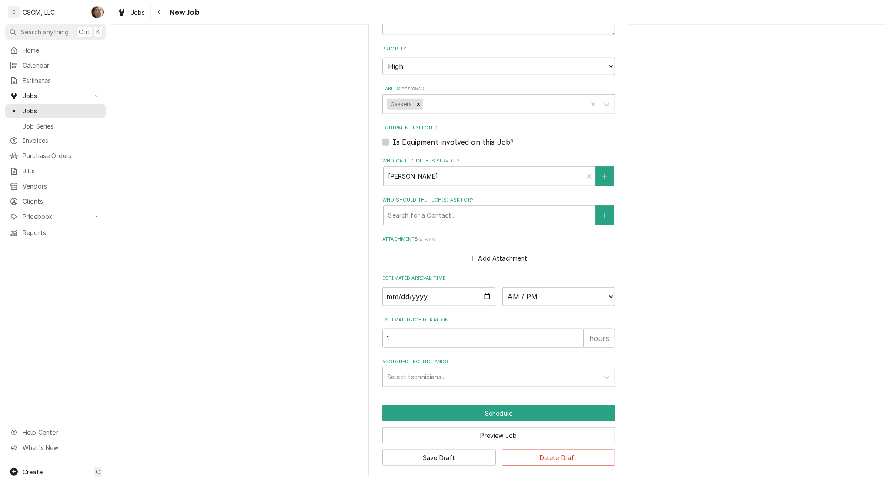
click at [430, 377] on div "Assigned Technician(s)" at bounding box center [490, 378] width 207 height 16
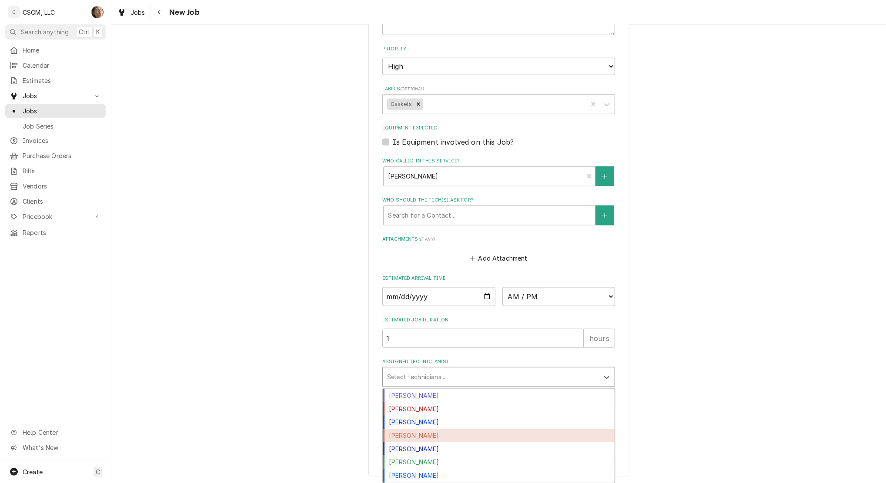
click at [425, 436] on div "[PERSON_NAME]" at bounding box center [499, 435] width 232 height 13
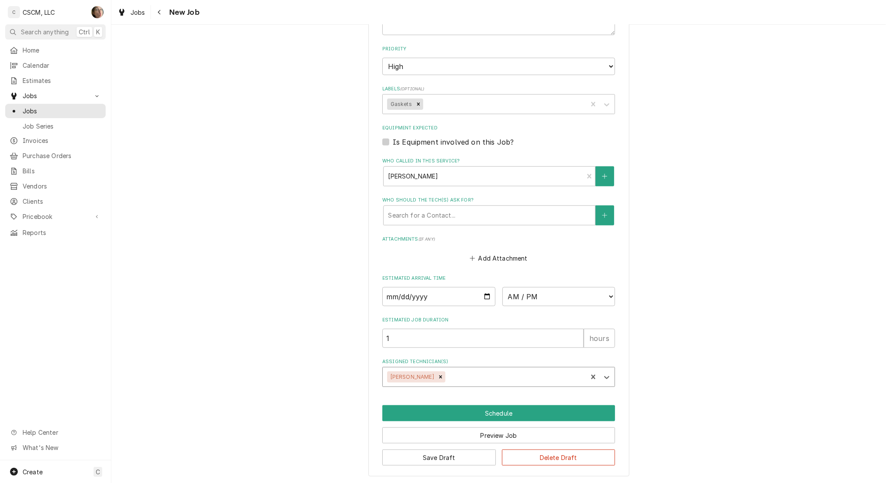
type textarea "x"
click at [487, 292] on input "Date" at bounding box center [438, 296] width 113 height 19
click at [480, 293] on input "Date" at bounding box center [438, 296] width 113 height 19
type input "[DATE]"
type textarea "x"
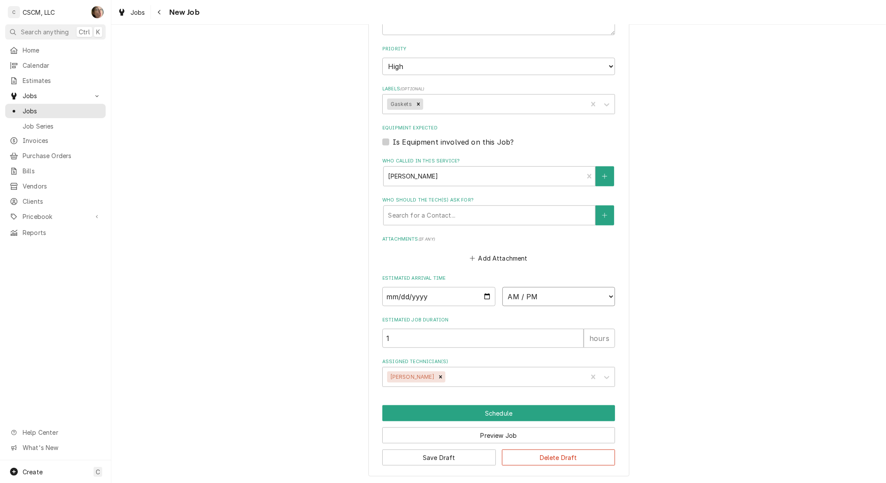
click at [563, 299] on select "AM / PM 6:00 AM 6:15 AM 6:30 AM 6:45 AM 7:00 AM 7:15 AM 7:30 AM 7:45 AM 8:00 AM…" at bounding box center [558, 296] width 113 height 19
select select "16:00:00"
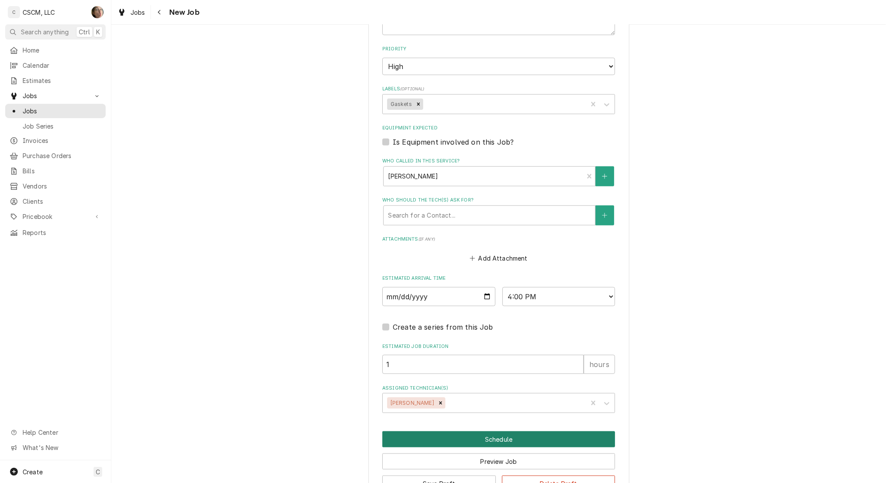
click at [445, 439] on button "Schedule" at bounding box center [498, 440] width 233 height 16
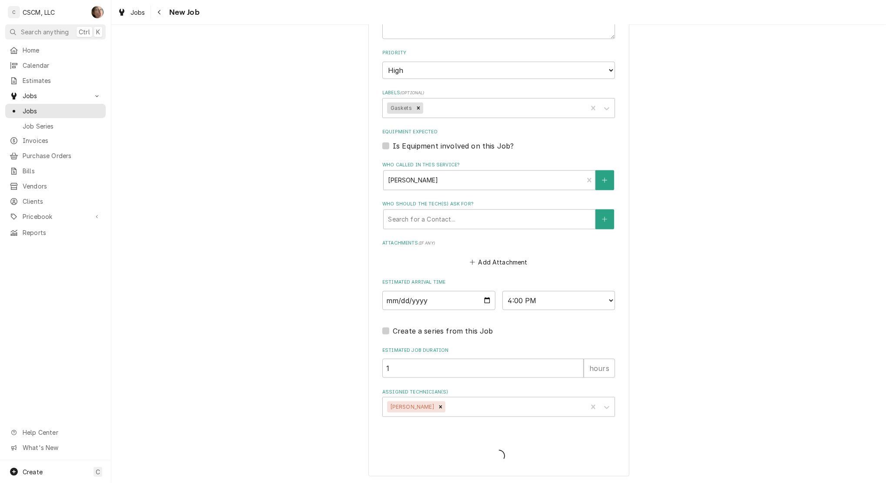
type textarea "x"
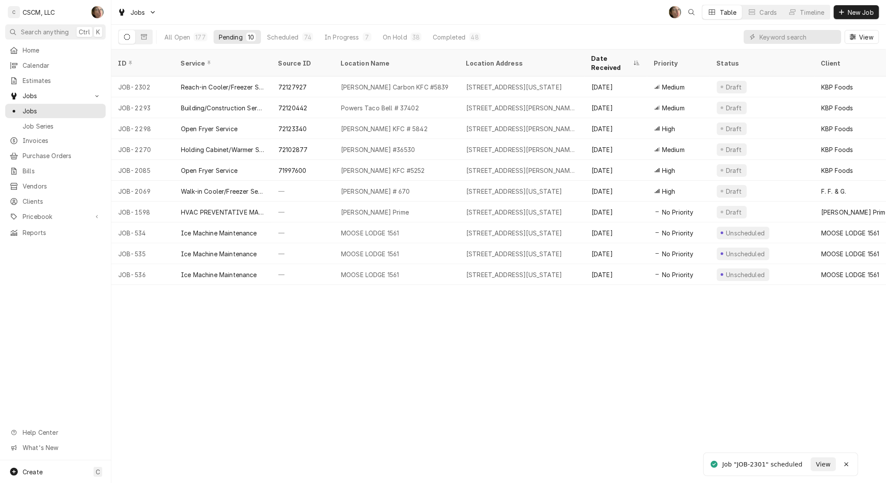
click at [33, 65] on span "Calendar" at bounding box center [62, 65] width 79 height 9
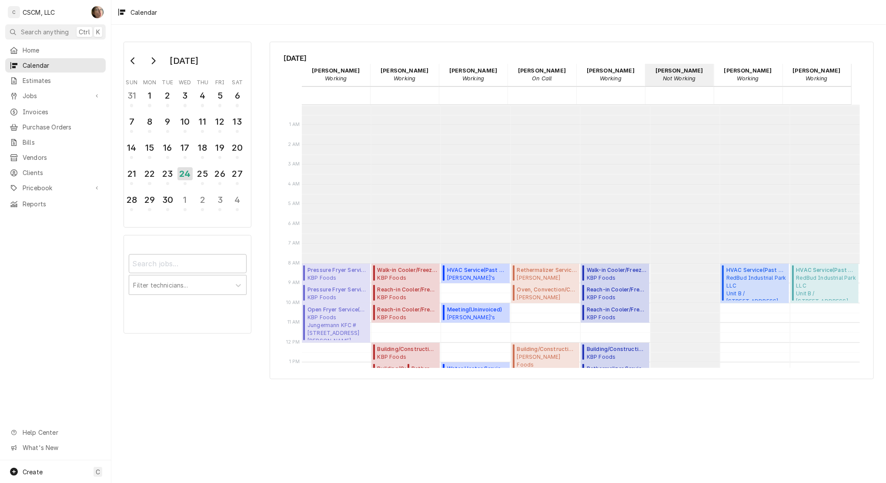
scroll to position [158, 0]
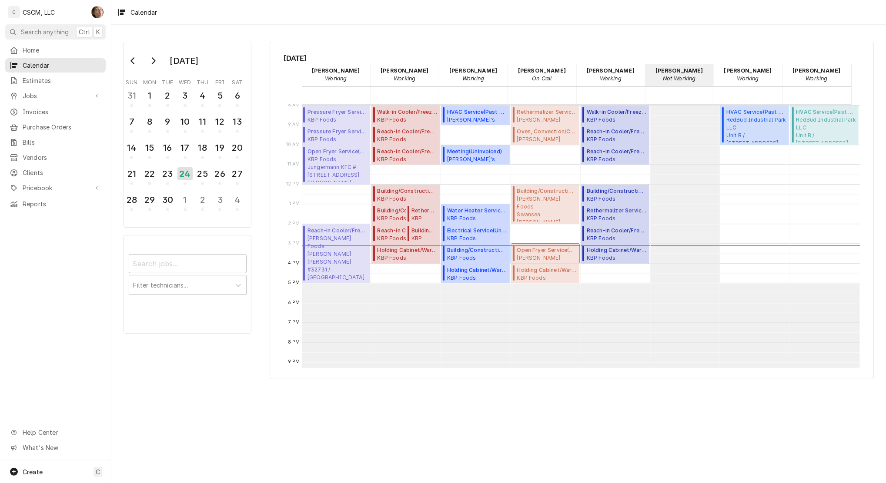
click at [529, 250] on span "Open Fryer Service ( Past Due )" at bounding box center [547, 251] width 60 height 8
click at [205, 174] on div "25" at bounding box center [202, 173] width 13 height 13
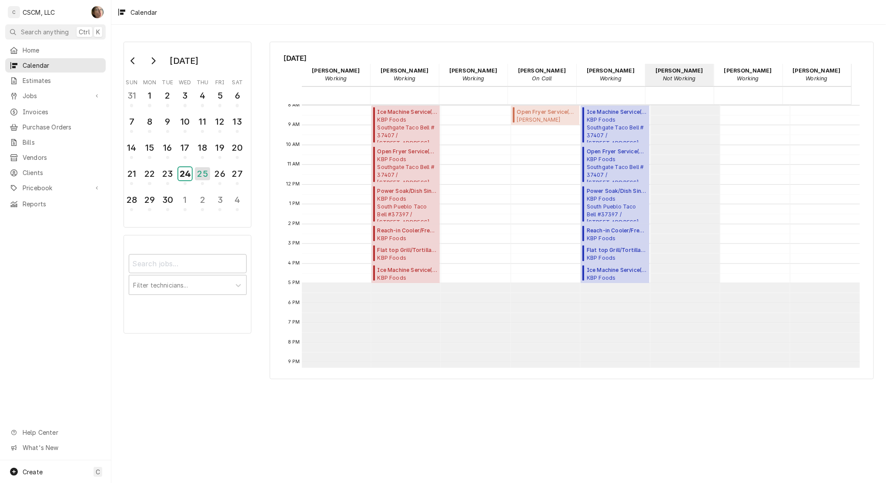
click at [184, 169] on div "24" at bounding box center [184, 173] width 13 height 13
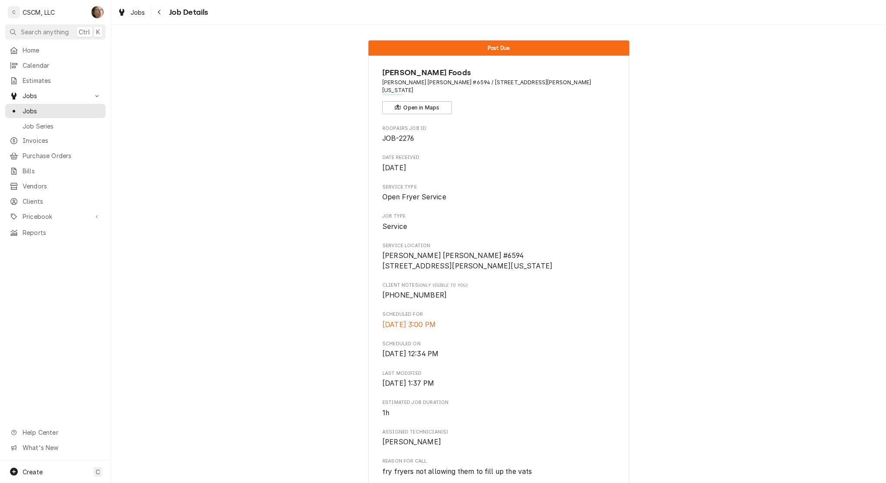
scroll to position [413, 0]
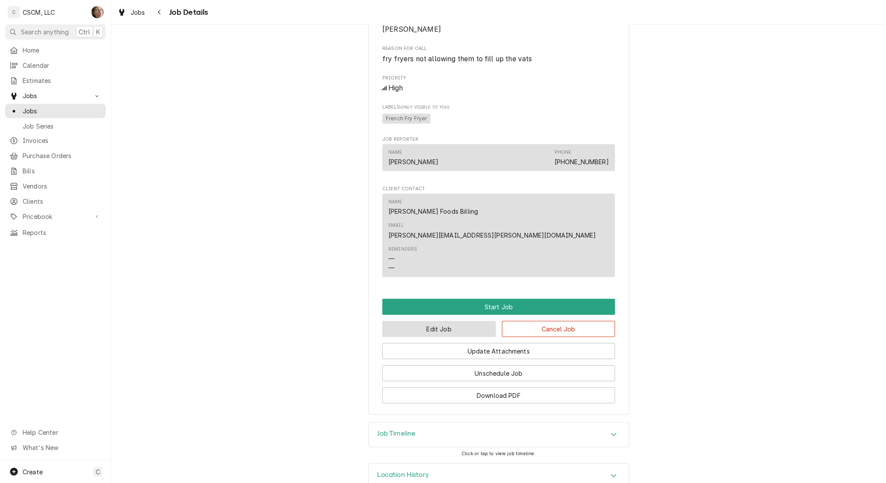
click at [456, 321] on button "Edit Job" at bounding box center [438, 329] width 113 height 16
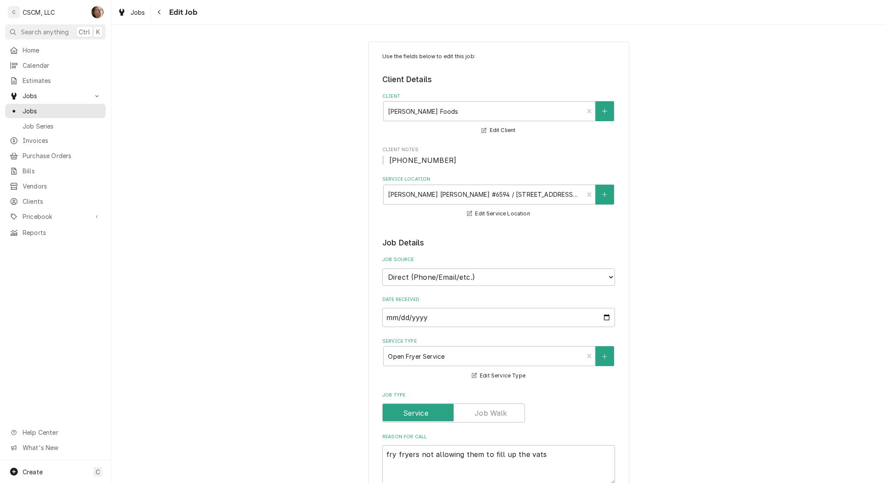
type textarea "x"
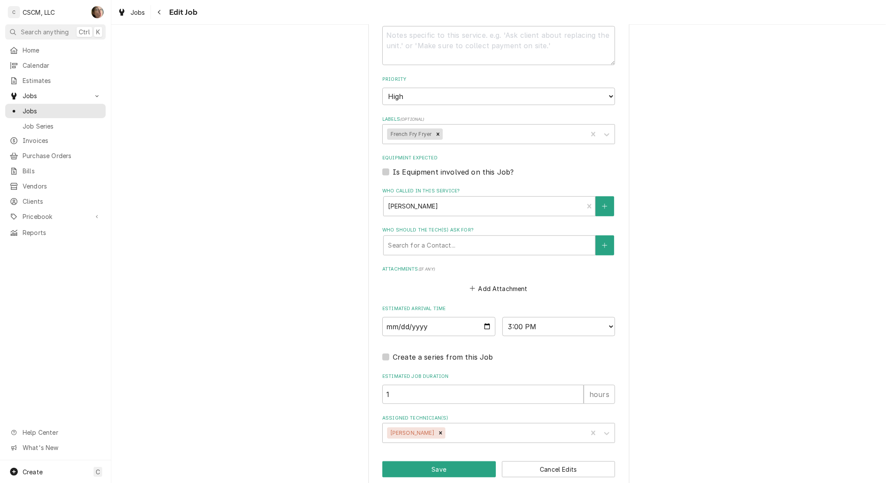
scroll to position [493, 0]
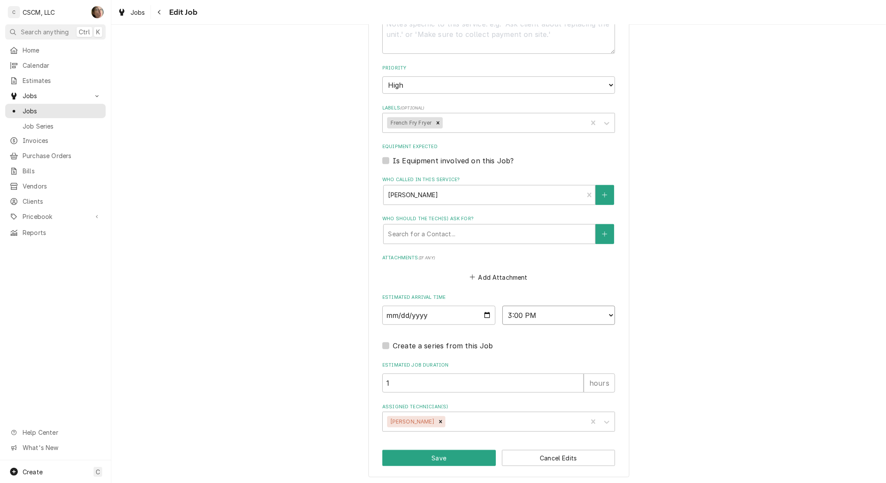
click at [541, 320] on select "AM / PM 6:00 AM 6:15 AM 6:30 AM 6:45 AM 7:00 AM 7:15 AM 7:30 AM 7:45 AM 8:00 AM…" at bounding box center [558, 315] width 113 height 19
select select "08:00:00"
click at [502, 306] on select "AM / PM 6:00 AM 6:15 AM 6:30 AM 6:45 AM 7:00 AM 7:15 AM 7:30 AM 7:45 AM 8:00 AM…" at bounding box center [558, 315] width 113 height 19
click at [483, 312] on input "[DATE]" at bounding box center [438, 315] width 113 height 19
type textarea "x"
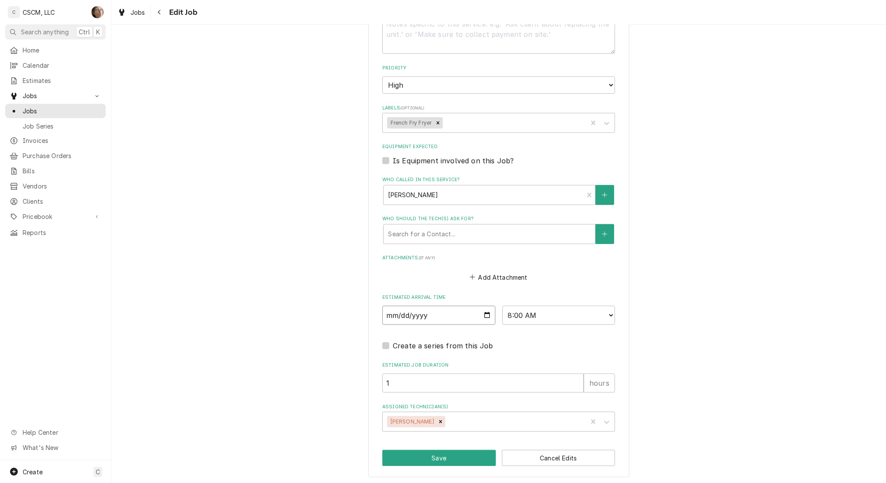
type input "[DATE]"
click at [432, 456] on button "Save" at bounding box center [438, 458] width 113 height 16
type textarea "x"
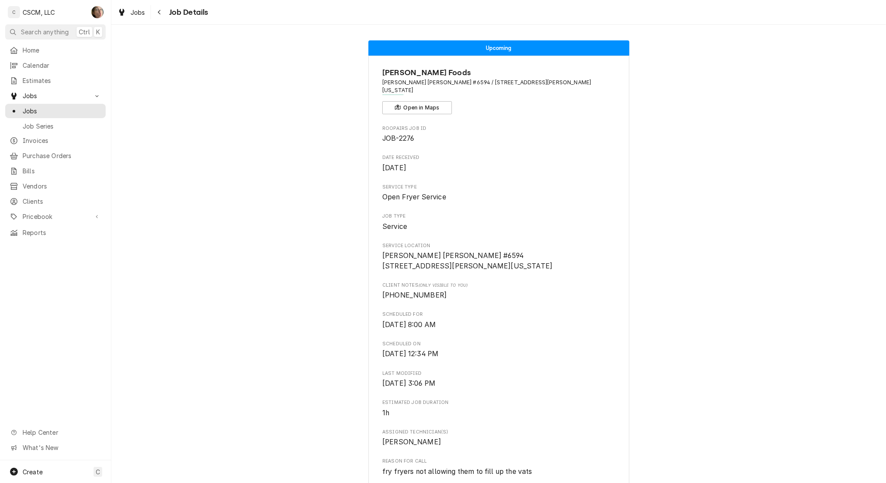
click at [66, 108] on span "Jobs" at bounding box center [62, 111] width 79 height 9
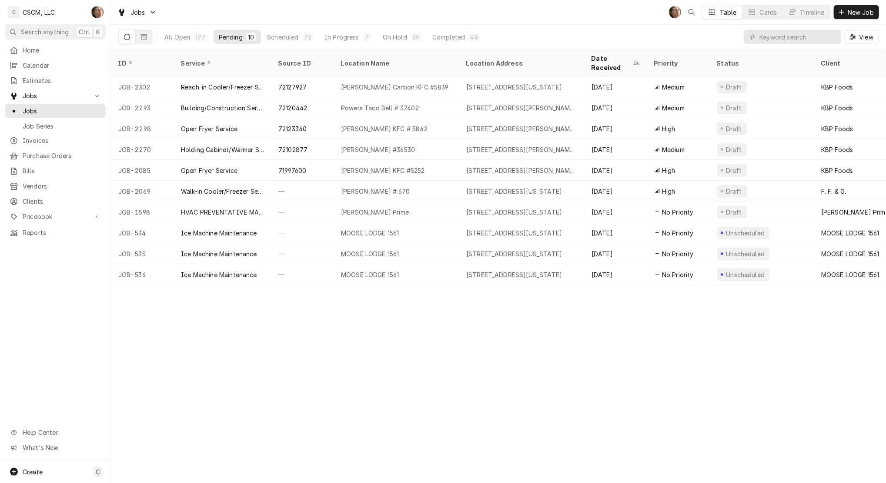
click at [364, 83] on div "[PERSON_NAME] Carbon KFC #5839" at bounding box center [395, 87] width 108 height 9
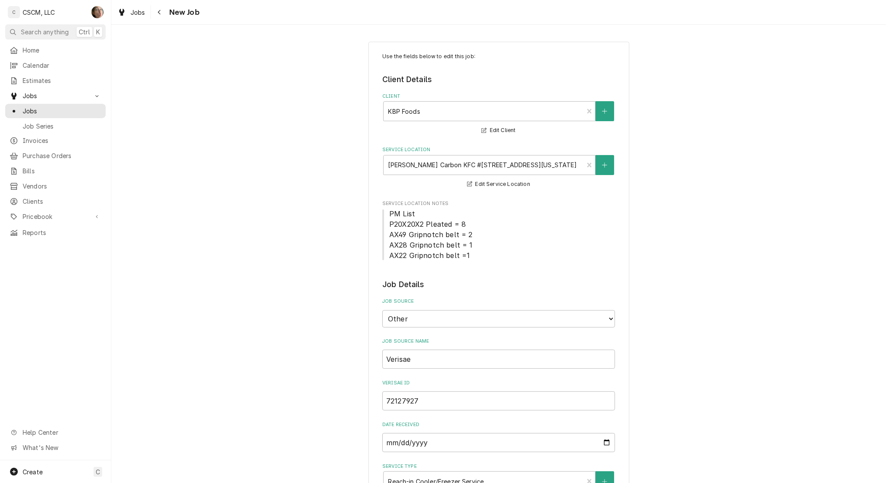
type textarea "x"
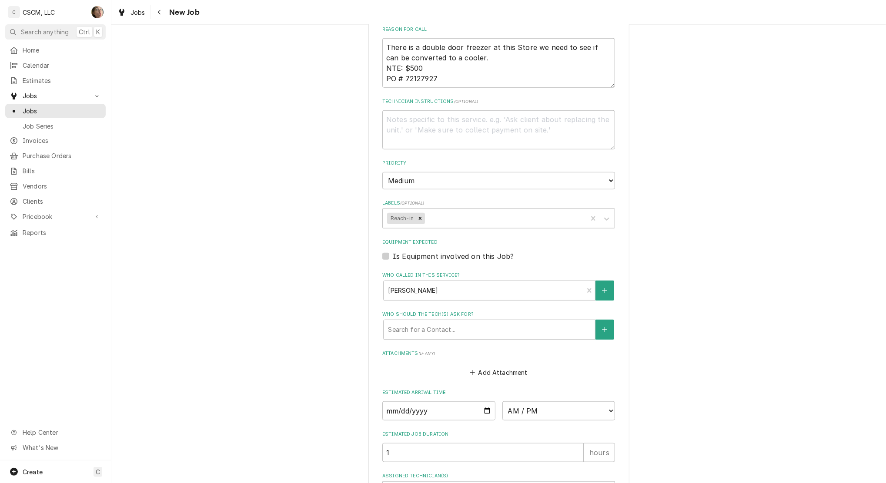
scroll to position [647, 0]
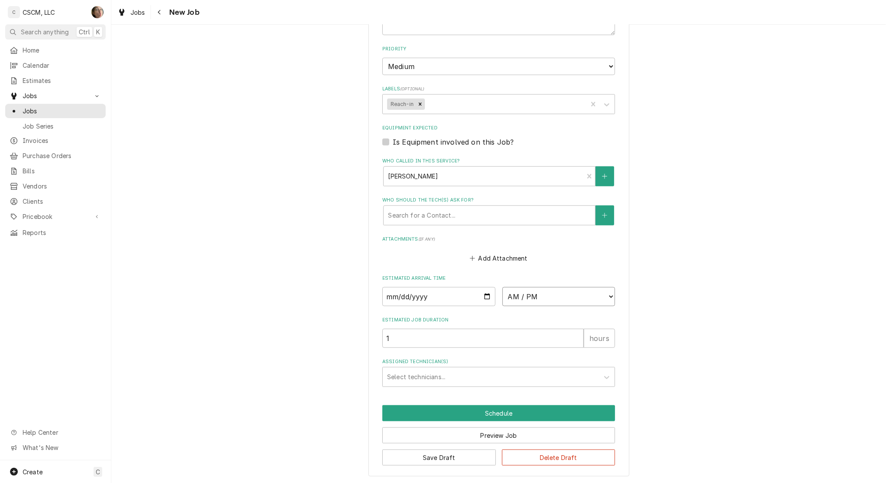
click at [530, 296] on select "AM / PM 6:00 AM 6:15 AM 6:30 AM 6:45 AM 7:00 AM 7:15 AM 7:30 AM 7:45 AM 8:00 AM…" at bounding box center [558, 296] width 113 height 19
select select "15:00:00"
click at [502, 287] on select "AM / PM 6:00 AM 6:15 AM 6:30 AM 6:45 AM 7:00 AM 7:15 AM 7:30 AM 7:45 AM 8:00 AM…" at bounding box center [558, 296] width 113 height 19
type textarea "x"
click at [483, 296] on input "Date" at bounding box center [438, 296] width 113 height 19
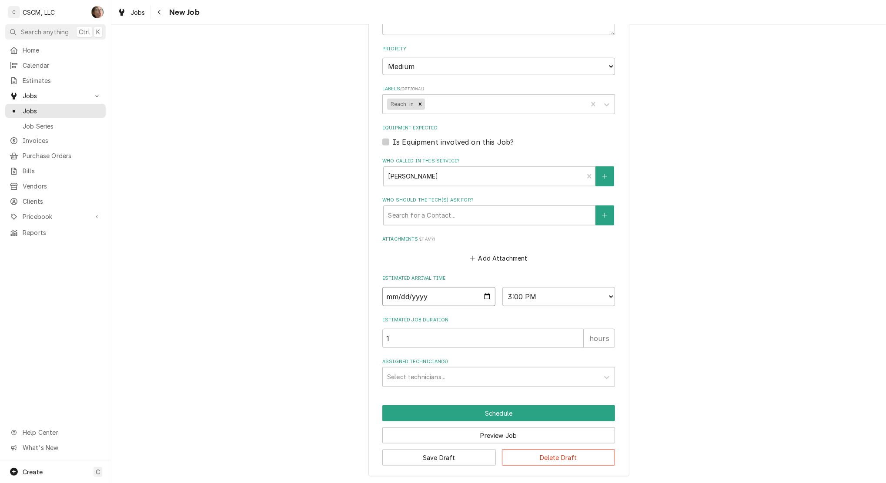
type input "[DATE]"
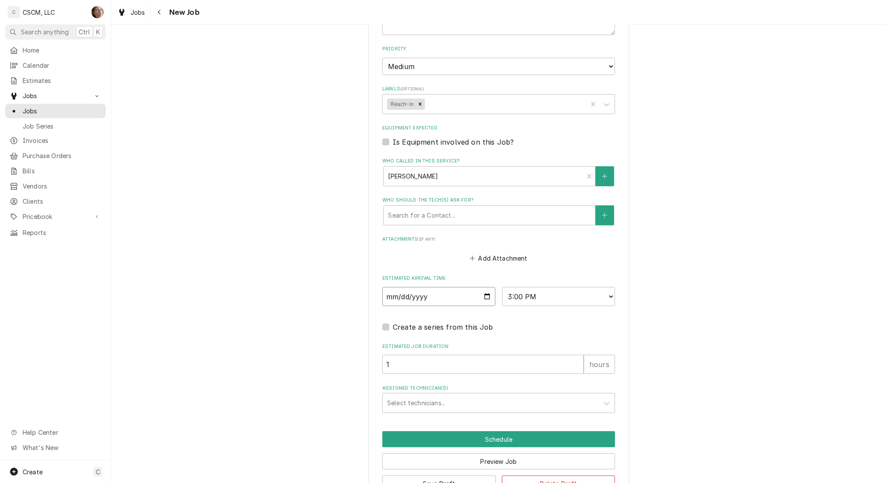
type textarea "x"
click at [481, 298] on input "[DATE]" at bounding box center [438, 296] width 113 height 19
type input "[DATE]"
click at [443, 405] on div "Assigned Technician(s)" at bounding box center [490, 404] width 207 height 16
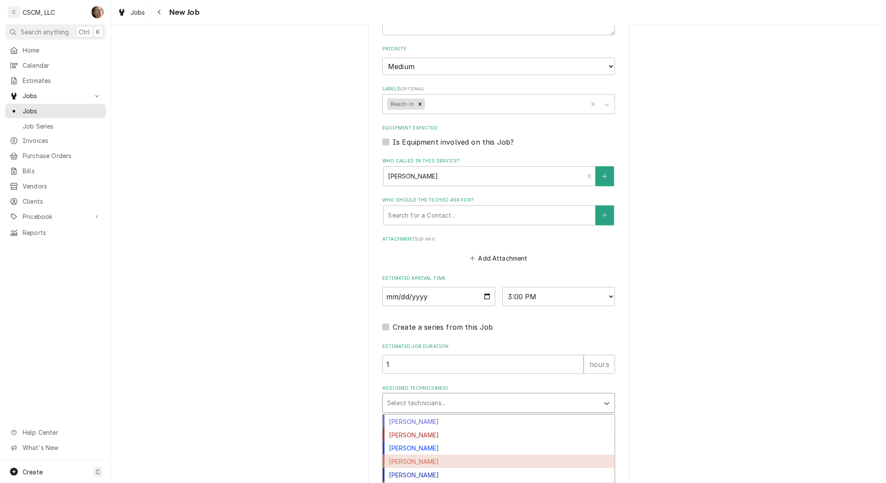
click at [431, 459] on div "[PERSON_NAME]" at bounding box center [499, 461] width 232 height 13
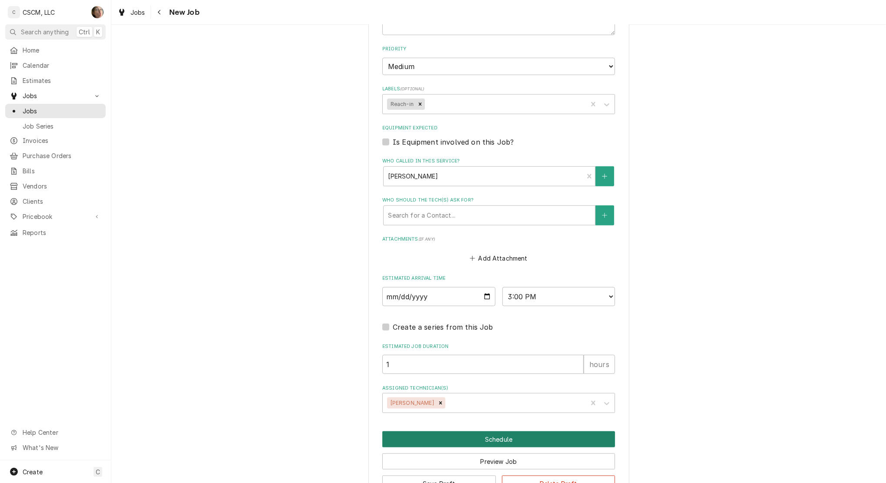
click at [494, 438] on button "Schedule" at bounding box center [498, 440] width 233 height 16
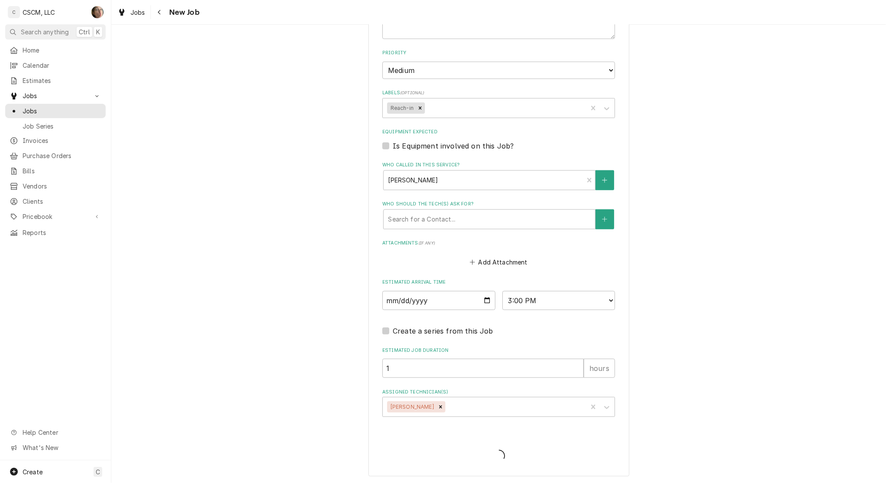
type textarea "x"
